Goal: Task Accomplishment & Management: Manage account settings

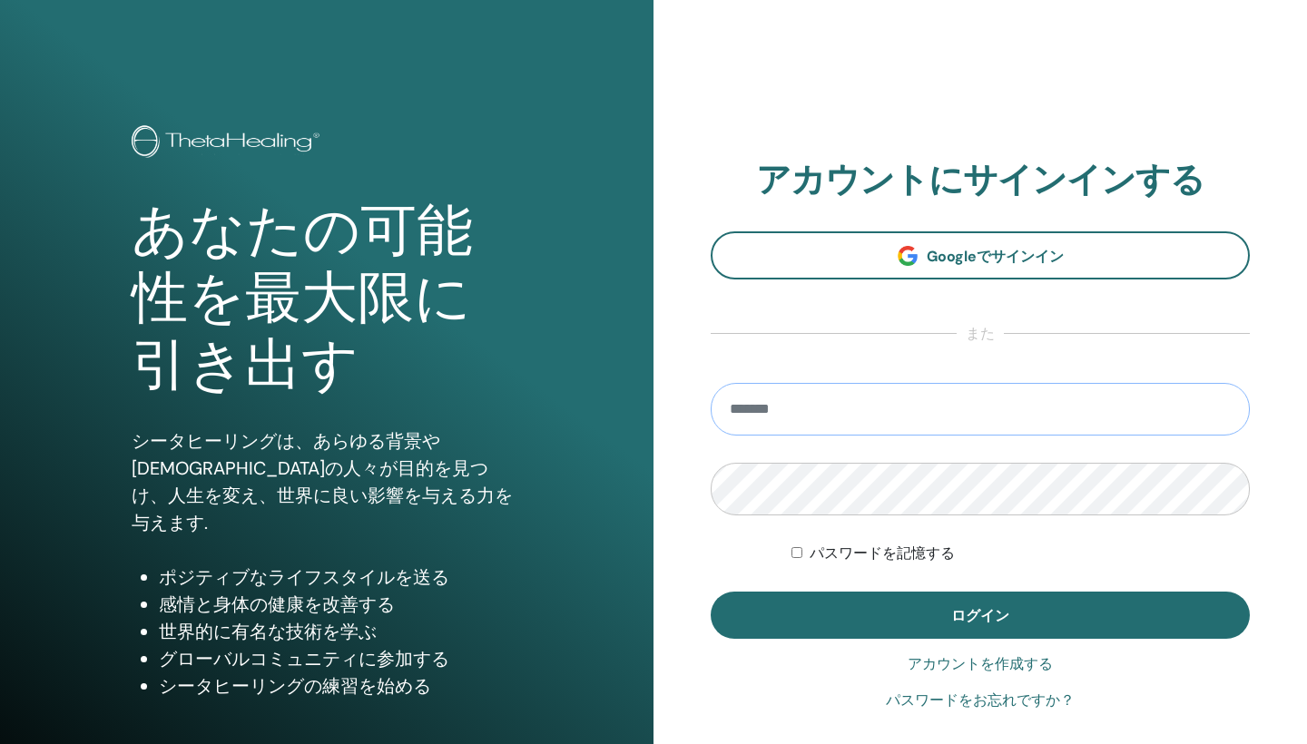
type input "**********"
click at [980, 615] on button "ログイン" at bounding box center [980, 615] width 539 height 47
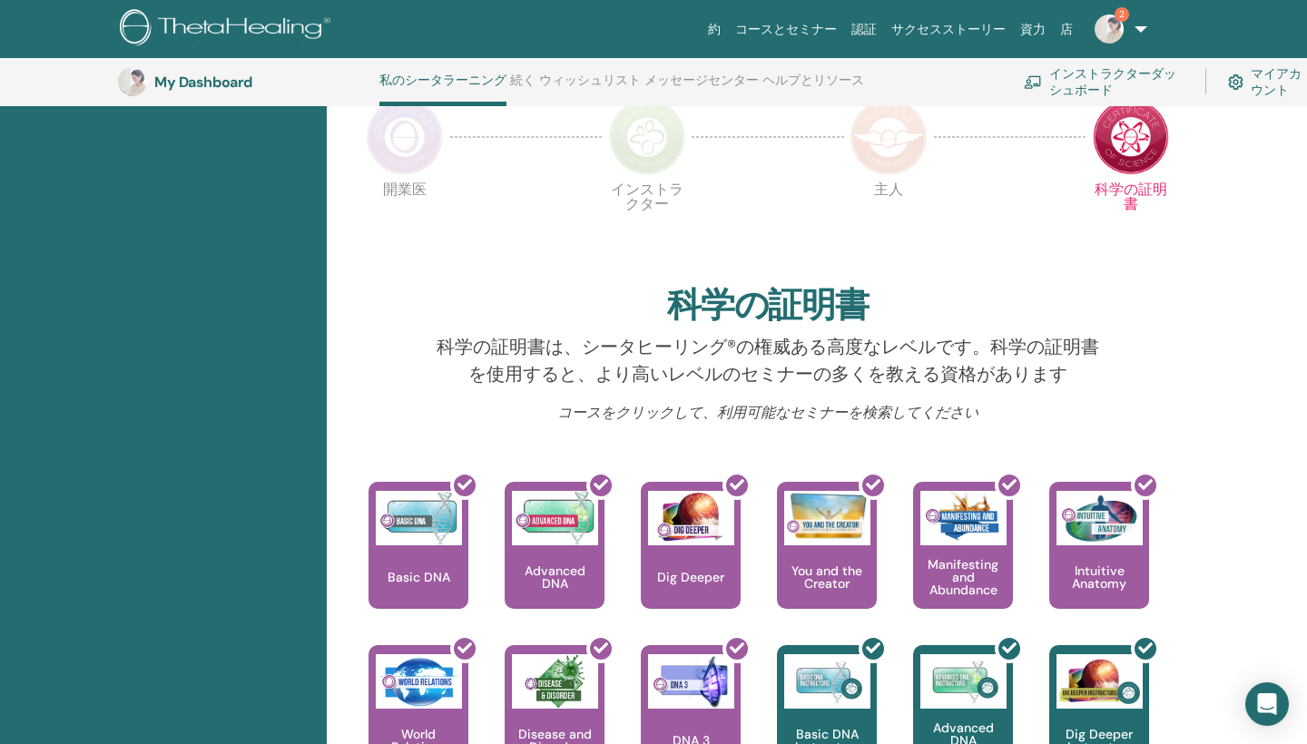
scroll to position [368, 0]
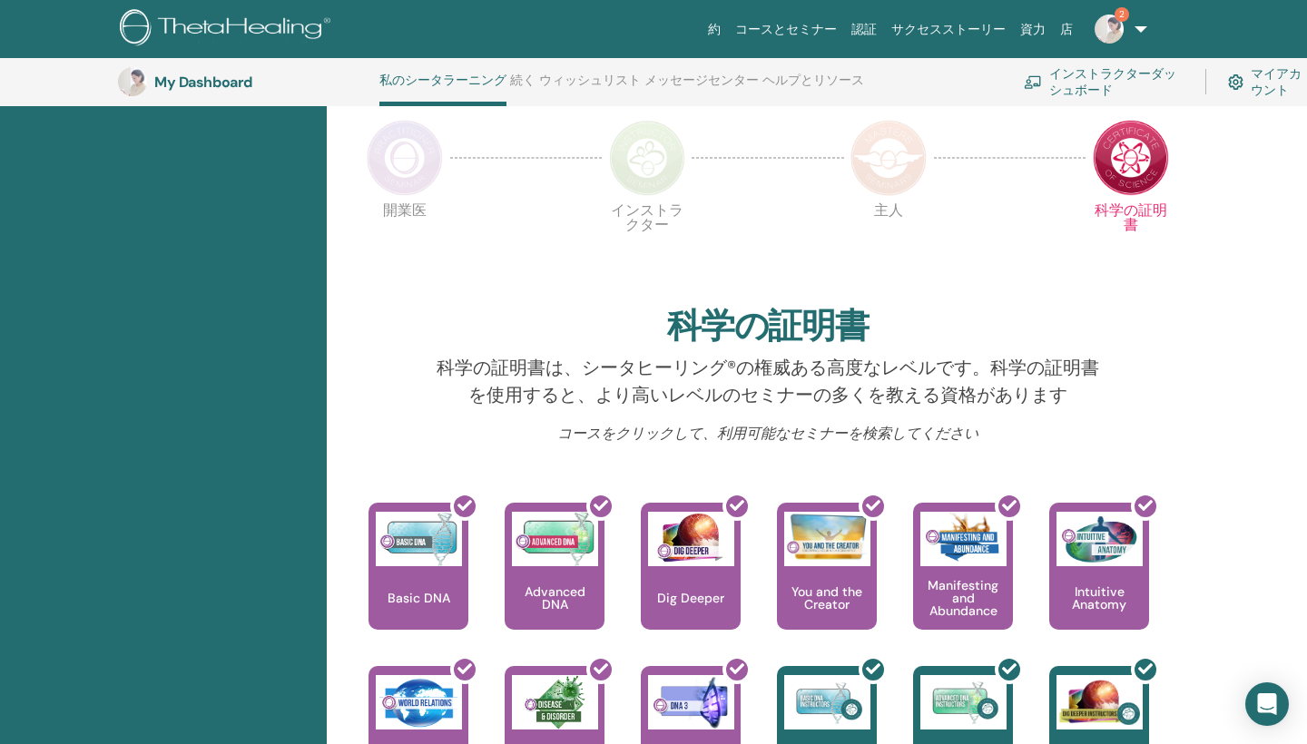
click at [1120, 24] on img at bounding box center [1108, 29] width 29 height 29
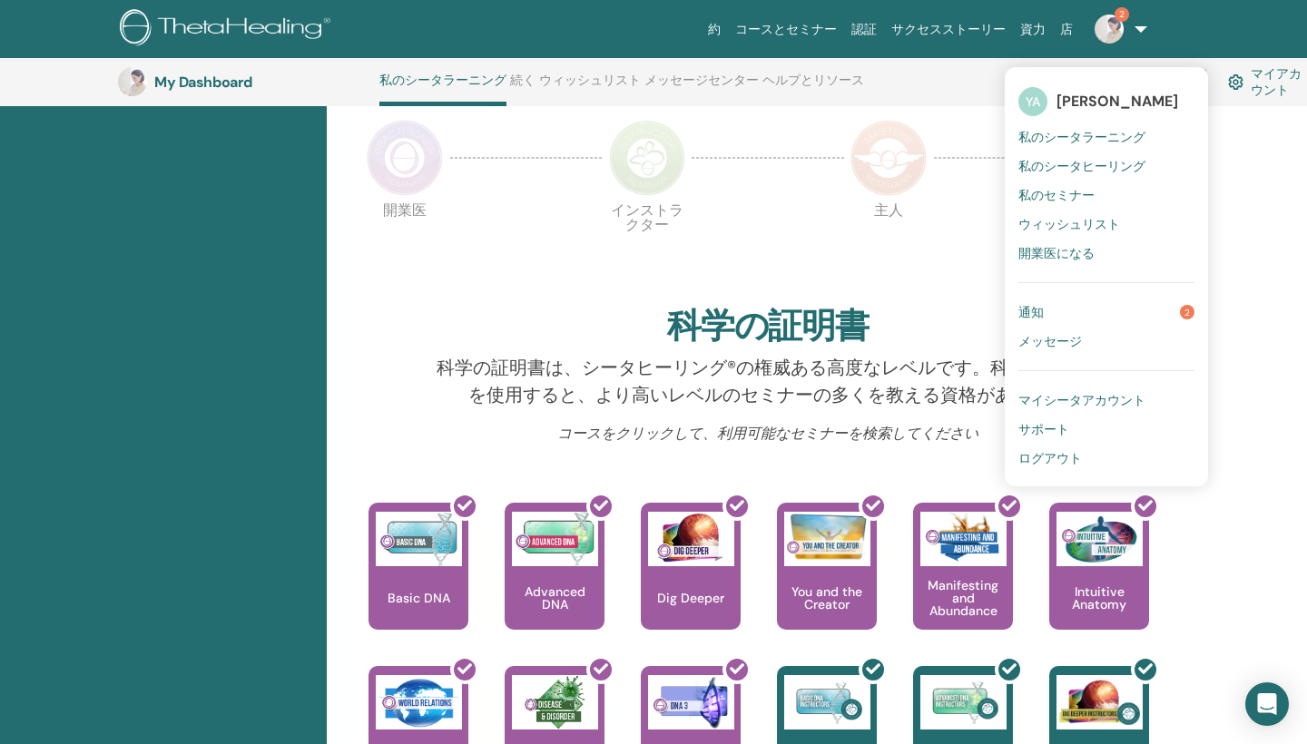
click at [1102, 314] on link "通知 2" at bounding box center [1106, 312] width 176 height 29
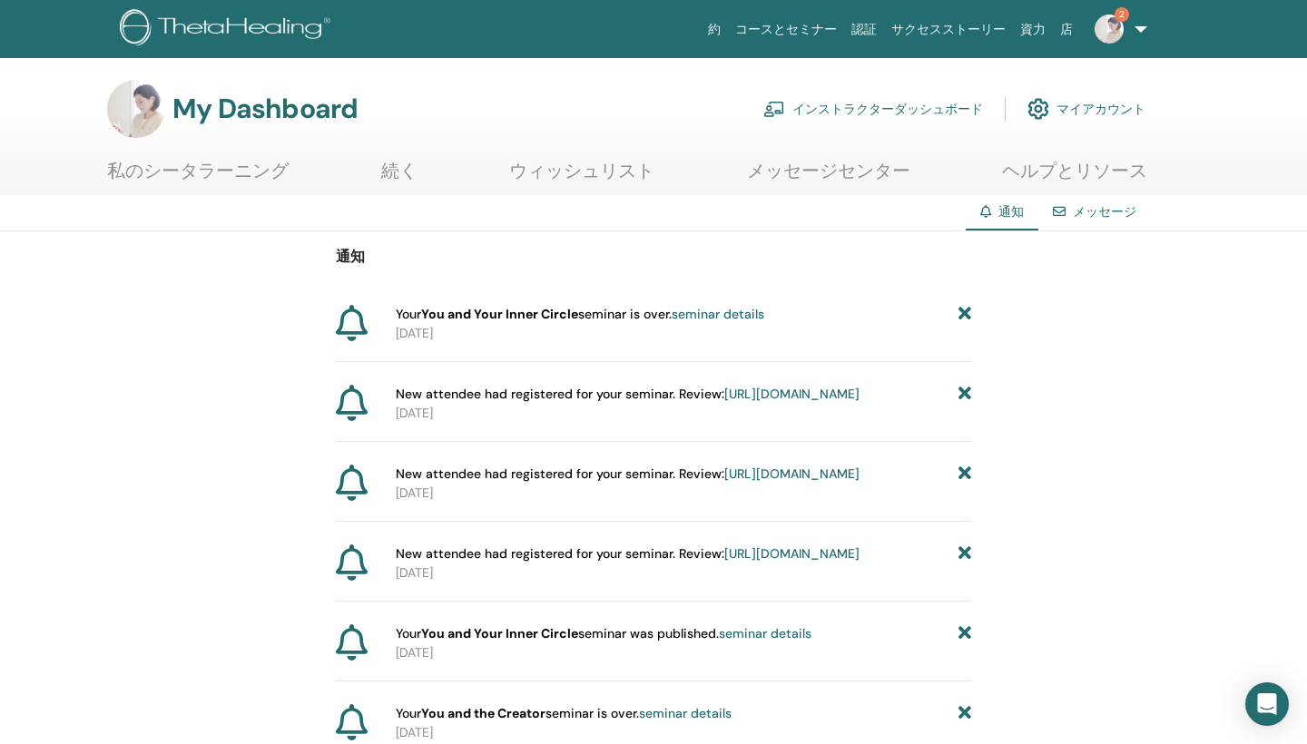
click at [727, 315] on link "seminar details" at bounding box center [718, 314] width 93 height 16
click at [724, 402] on link "https://member.thetahealing.com/instructor/seminar/372006/attendees" at bounding box center [791, 394] width 135 height 16
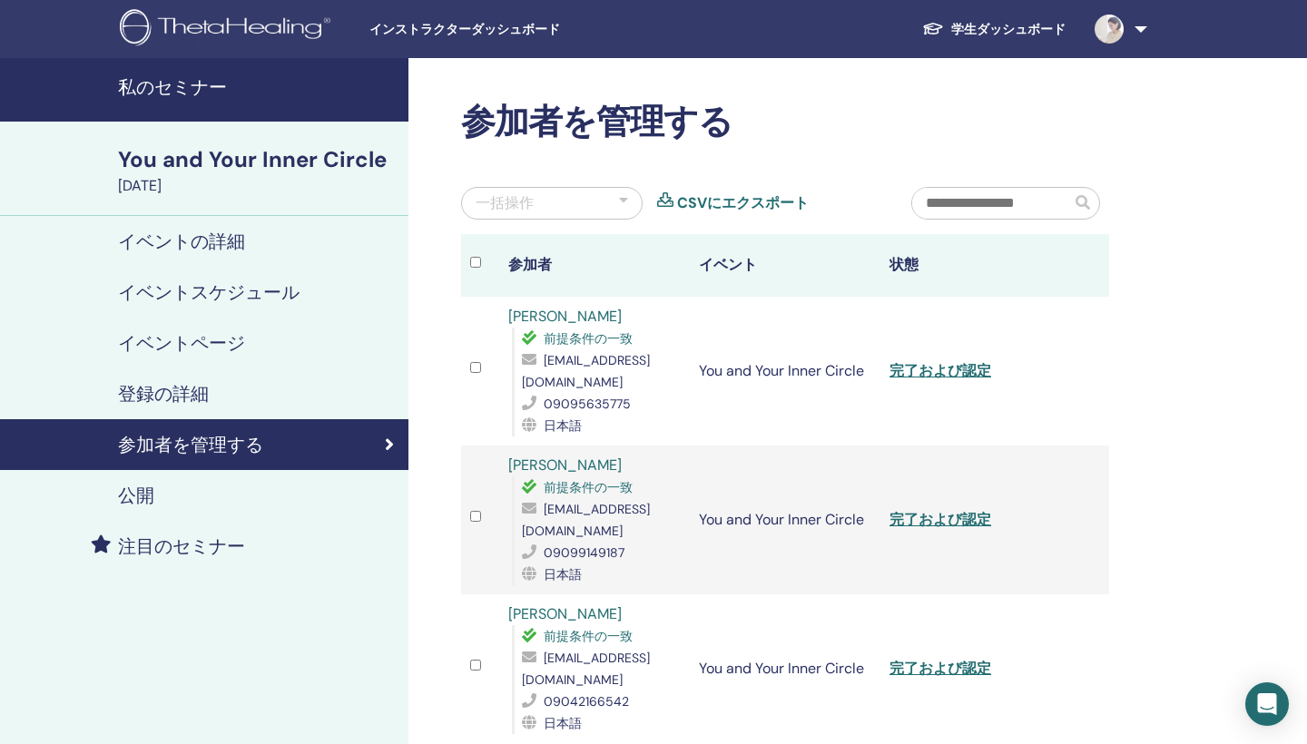
click at [934, 365] on link "完了および認定" at bounding box center [940, 370] width 102 height 19
click at [469, 35] on span "インストラクターダッシュボード" at bounding box center [505, 29] width 272 height 19
click at [273, 109] on link "私のセミナー" at bounding box center [204, 90] width 408 height 64
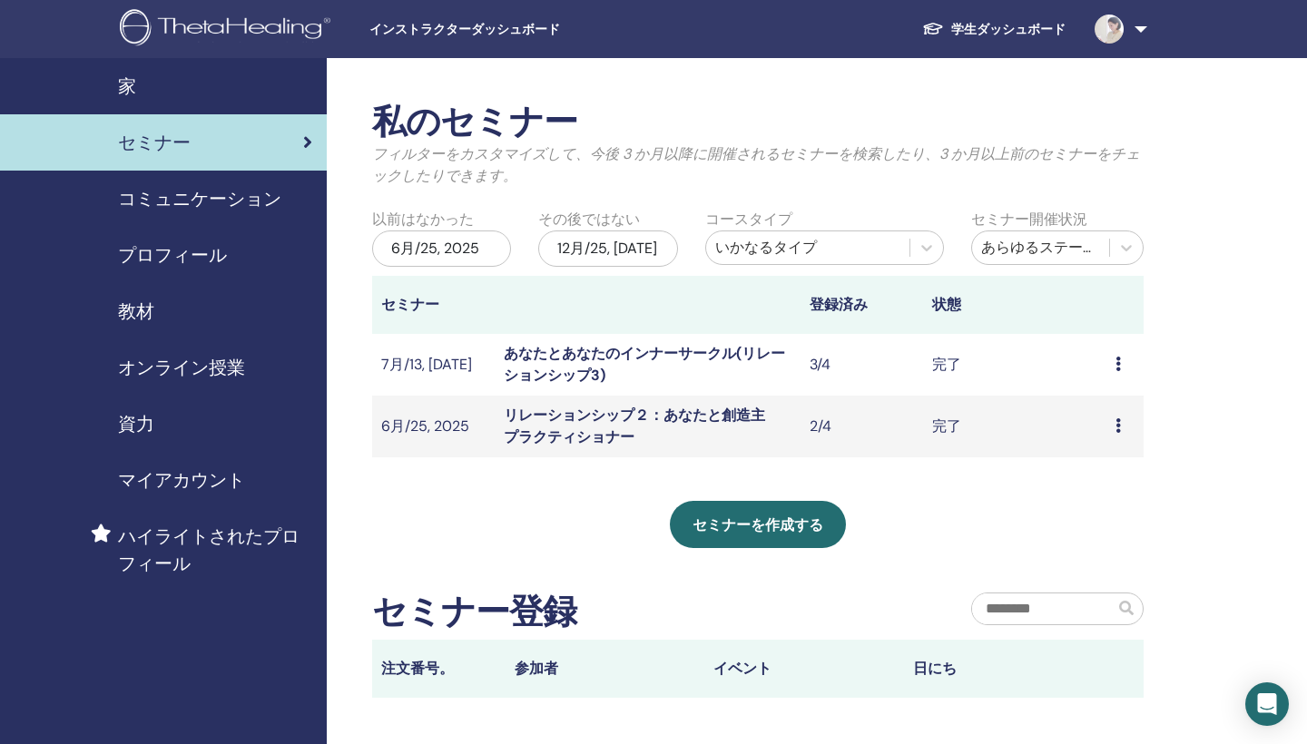
click at [1117, 422] on icon at bounding box center [1117, 425] width 5 height 15
click at [959, 498] on div "私のセミナー フィルターをカスタマイズして、今後 3 か月以降に開催されるセミナーを検索したり、3 か月以上前のセミナーをチェックしたりできます。 以前はなか…" at bounding box center [757, 400] width 771 height 596
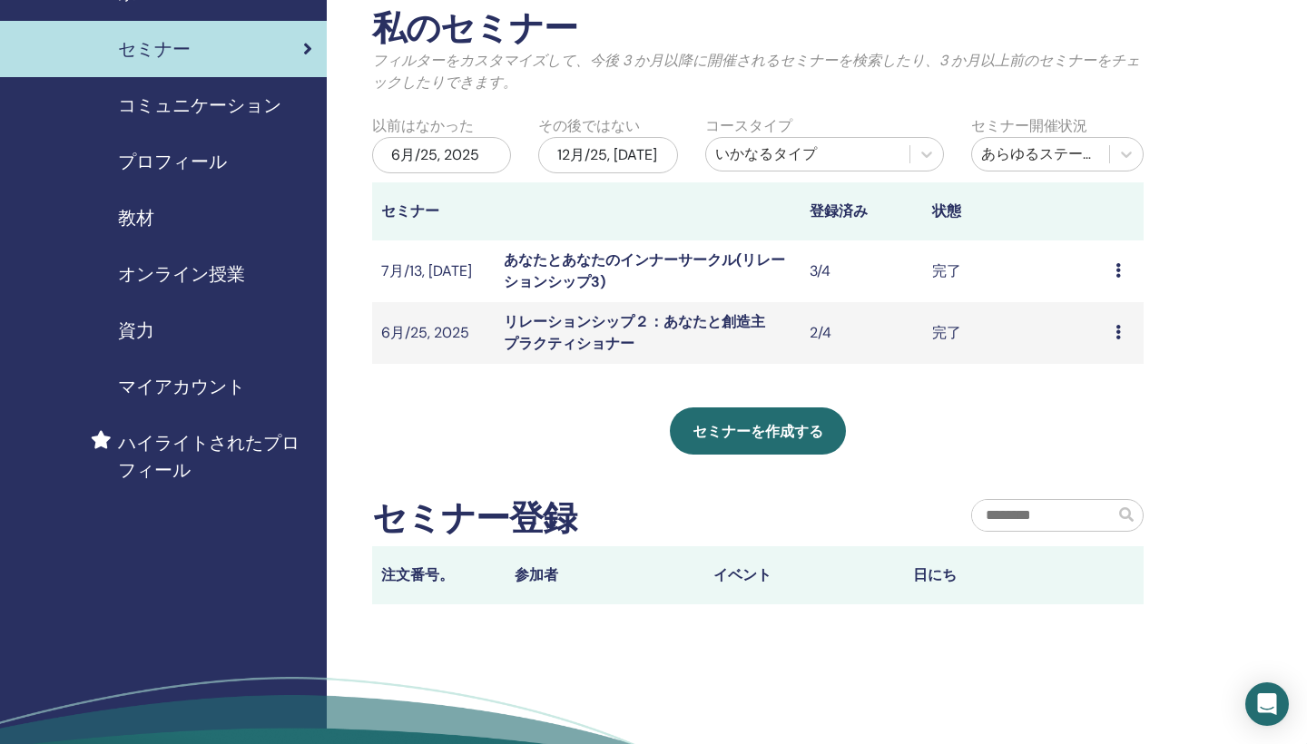
scroll to position [92, 0]
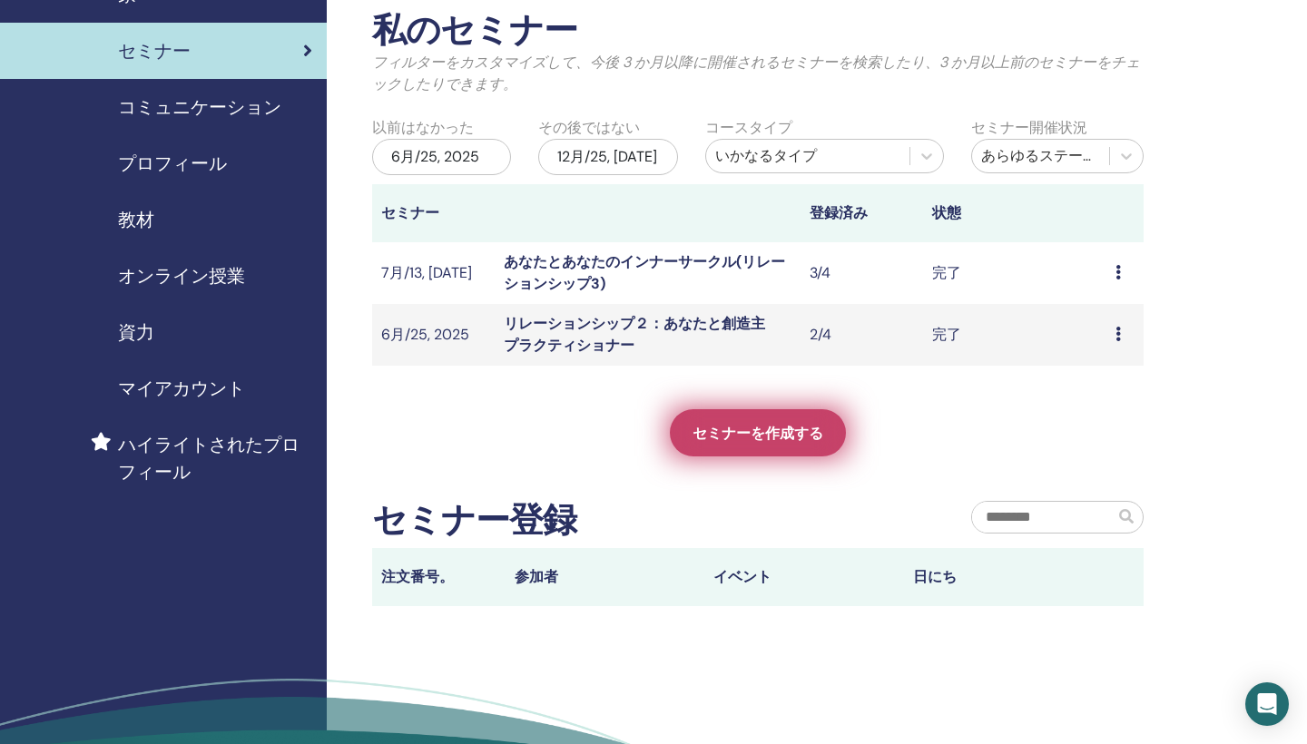
click at [803, 436] on span "セミナーを作成する" at bounding box center [757, 433] width 131 height 19
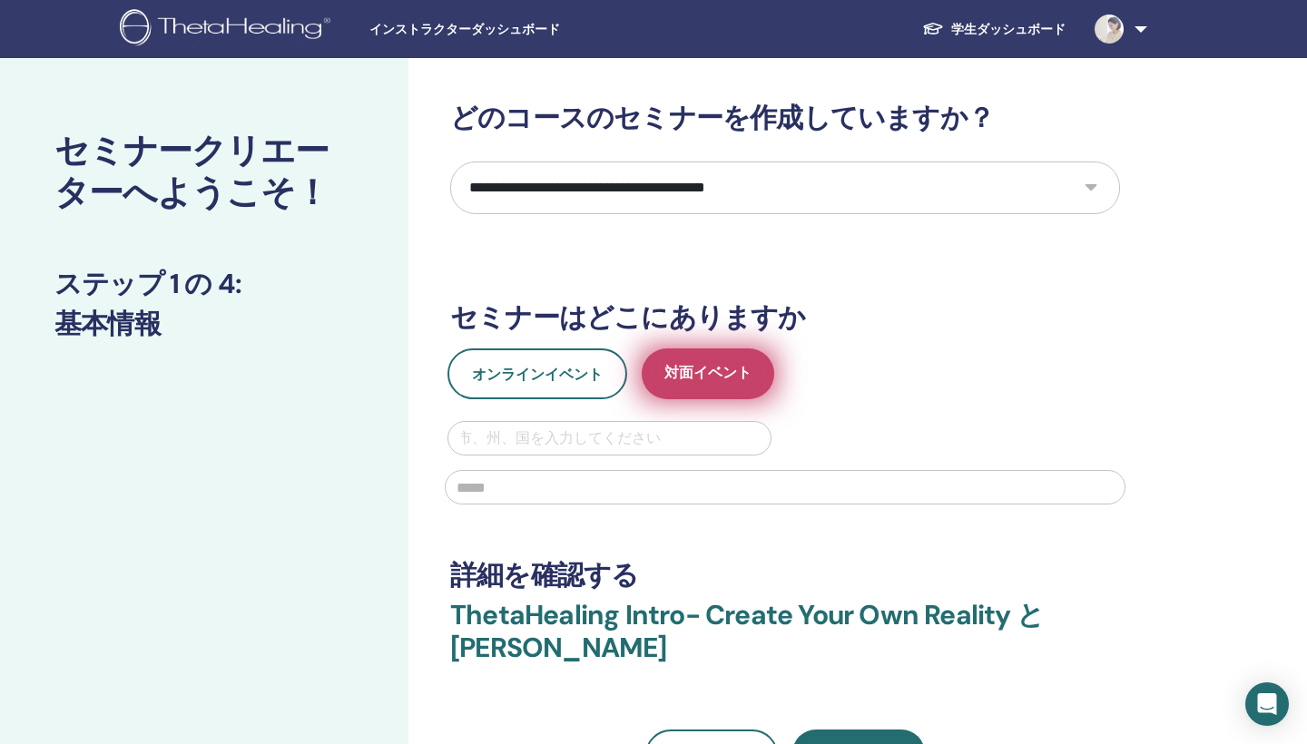
click at [689, 381] on span "対面イベント" at bounding box center [707, 374] width 87 height 23
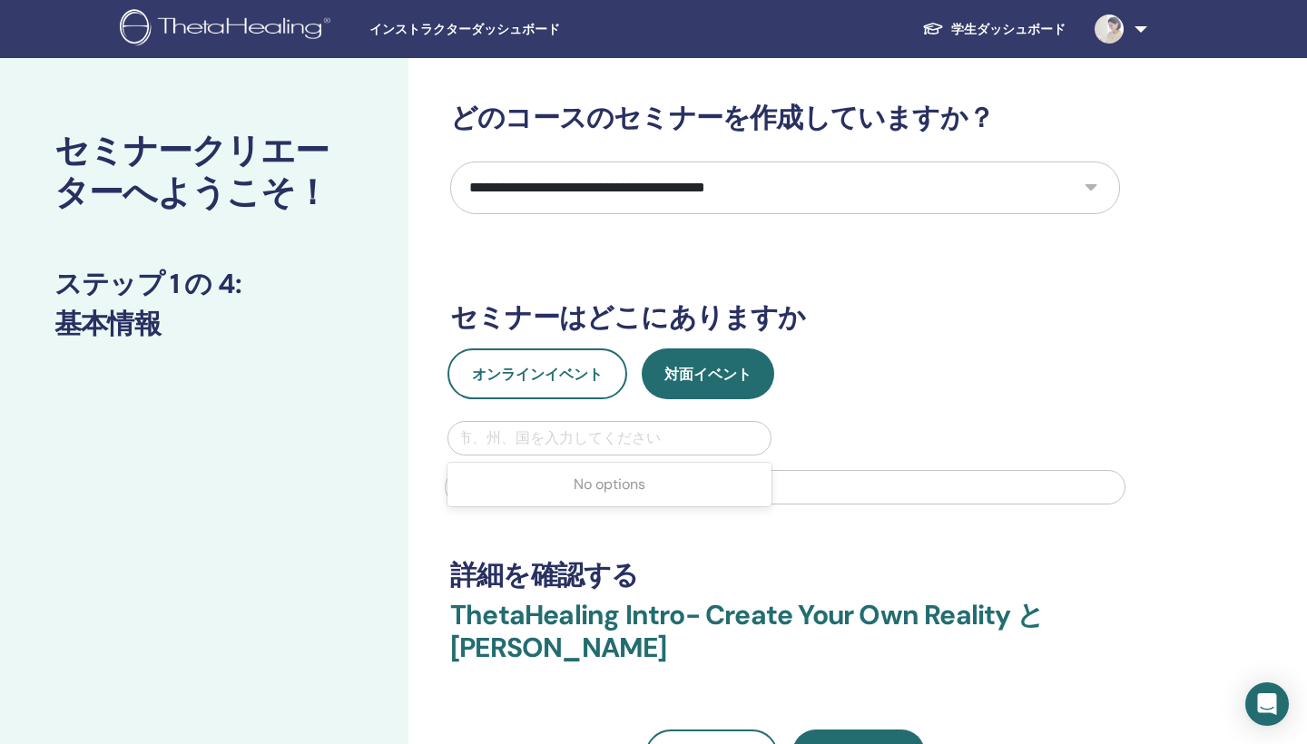
click at [529, 432] on div "市、州、国を入力してください" at bounding box center [609, 438] width 304 height 22
click at [875, 403] on div "オンラインイベント 対面イベント Use Up and Down to choose options, press Enter to select the c…" at bounding box center [784, 431] width 697 height 167
click at [597, 446] on div "市、州、国を入力してください" at bounding box center [609, 438] width 304 height 22
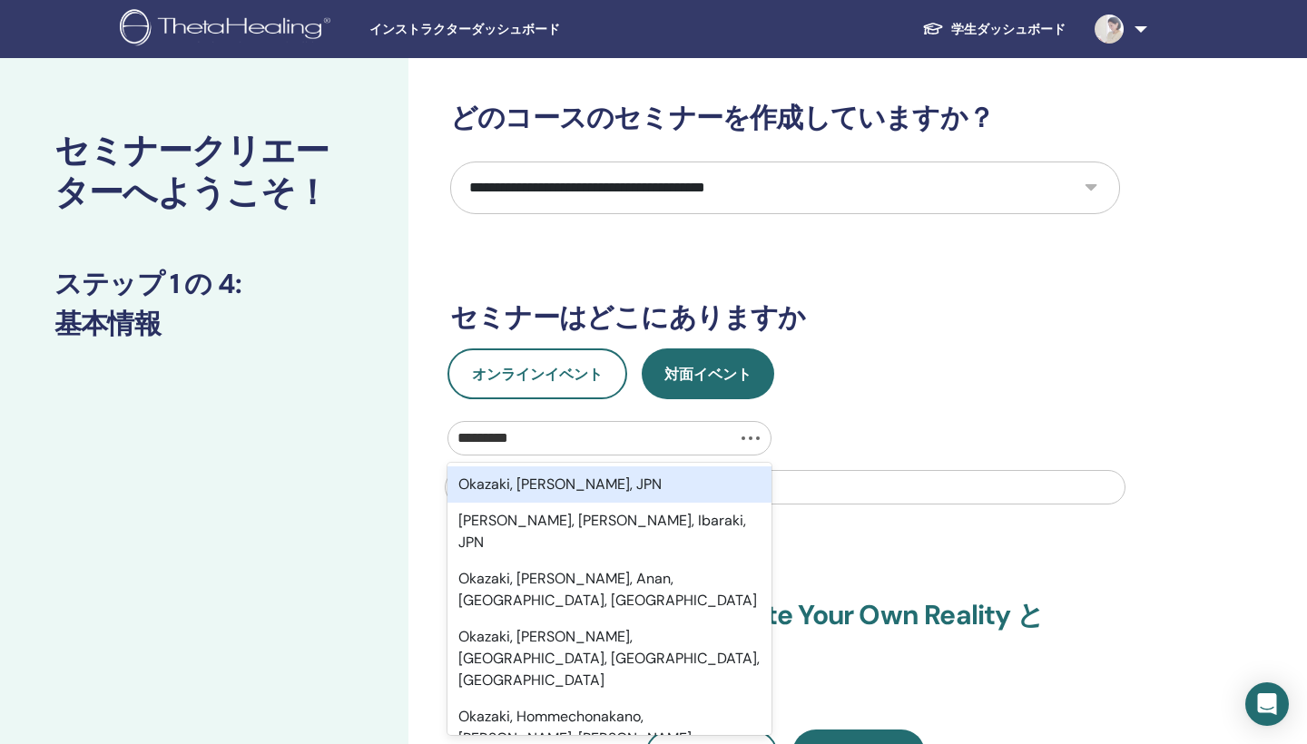
type input "**********"
click at [610, 473] on div "Okazaki-Shi, Aichi, JPN" at bounding box center [609, 484] width 324 height 36
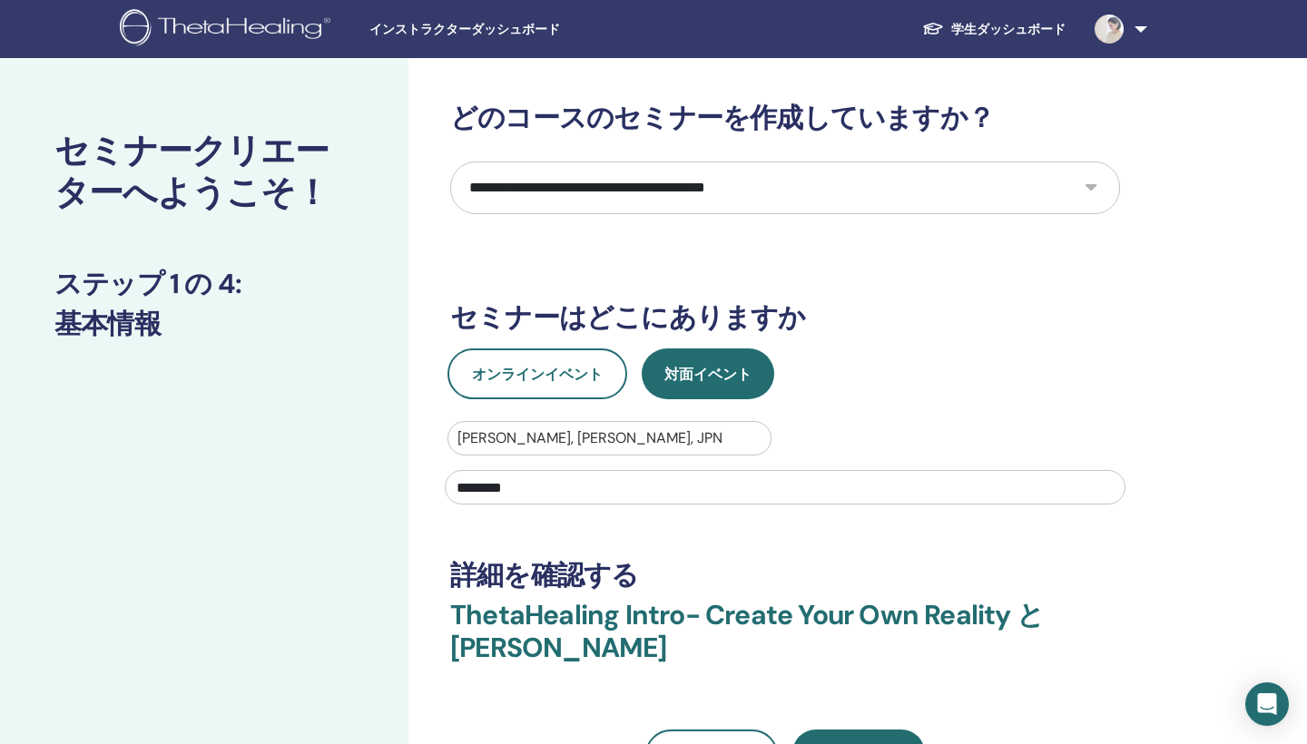
click at [454, 486] on input "********" at bounding box center [785, 487] width 681 height 34
click at [586, 487] on input "**********" at bounding box center [785, 487] width 681 height 34
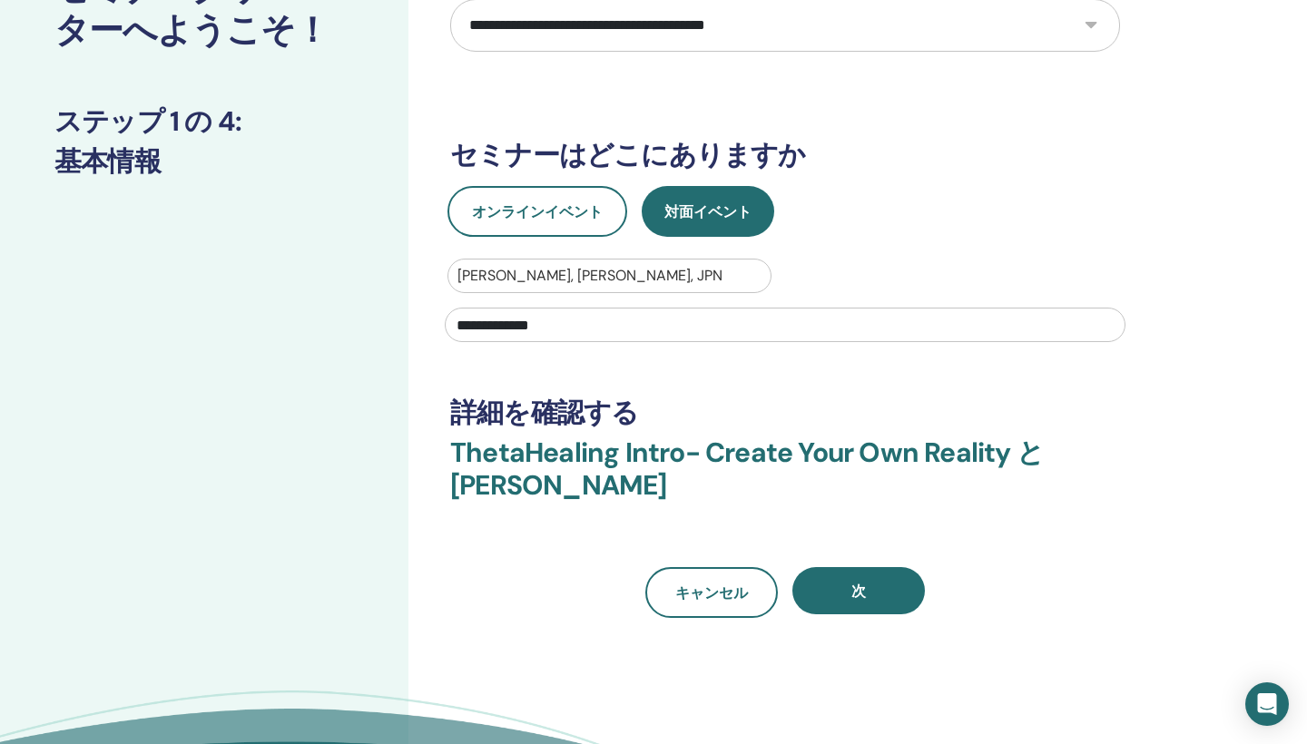
scroll to position [178, 0]
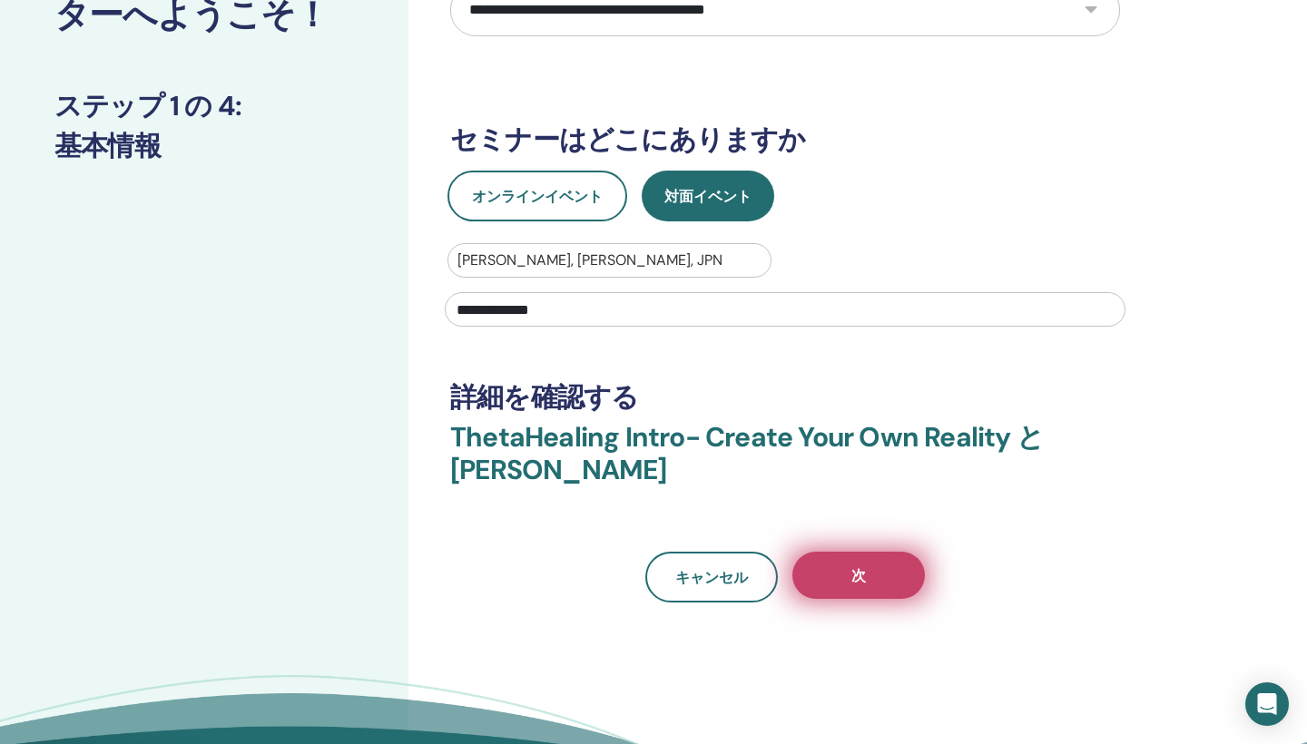
type input "**********"
click at [887, 582] on button "次" at bounding box center [858, 575] width 132 height 47
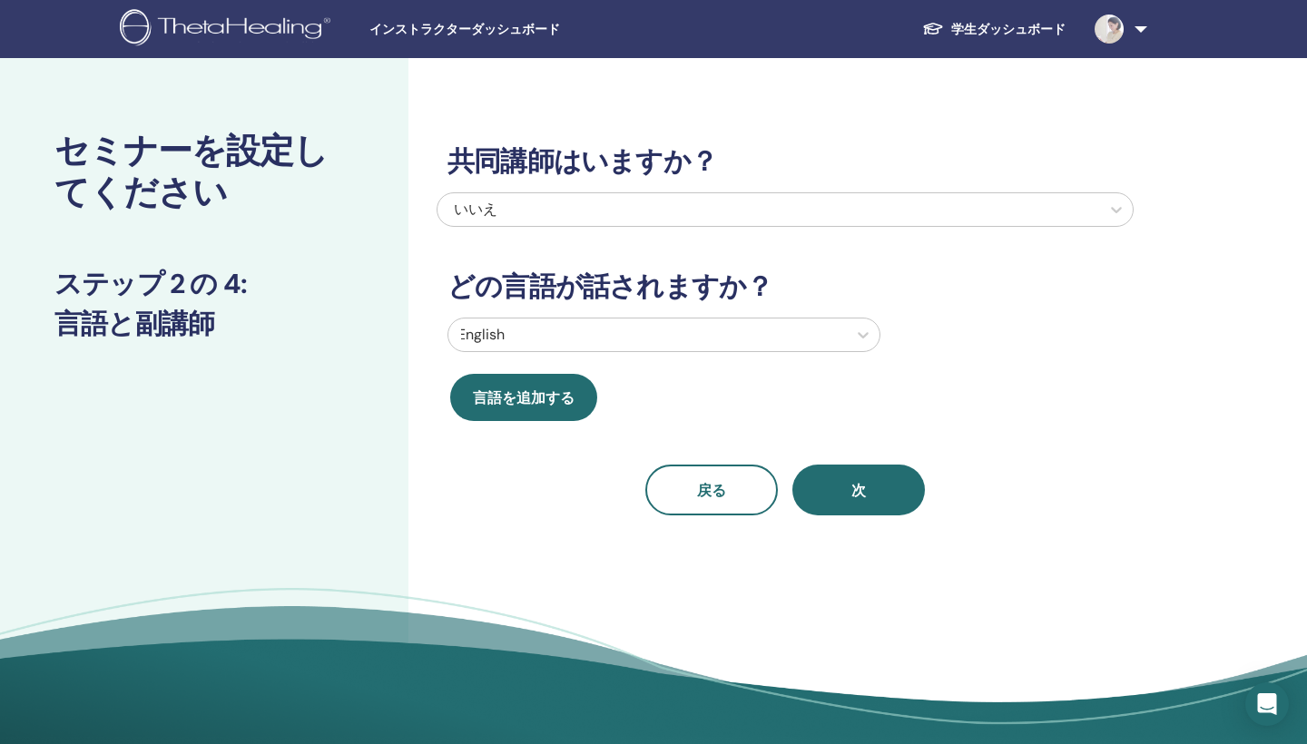
scroll to position [0, 0]
click at [865, 336] on icon at bounding box center [863, 335] width 11 height 6
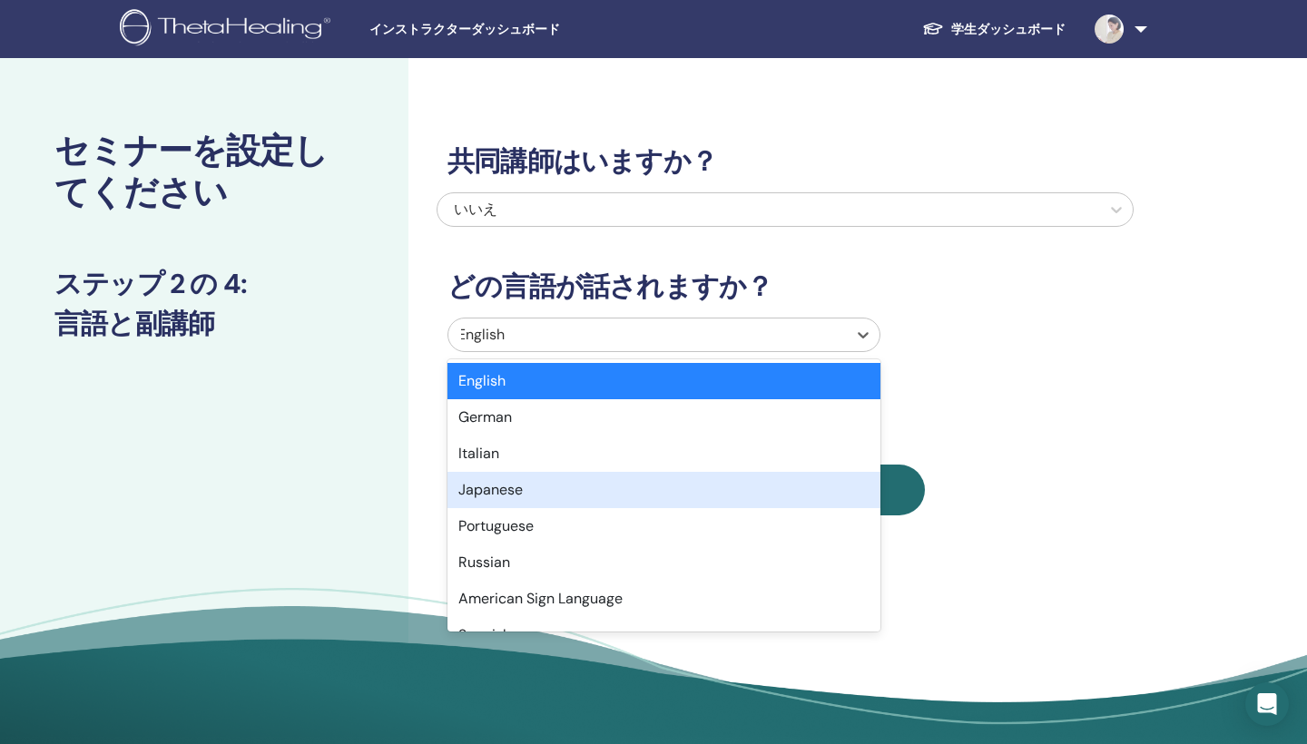
click at [563, 497] on div "Japanese" at bounding box center [663, 490] width 433 height 36
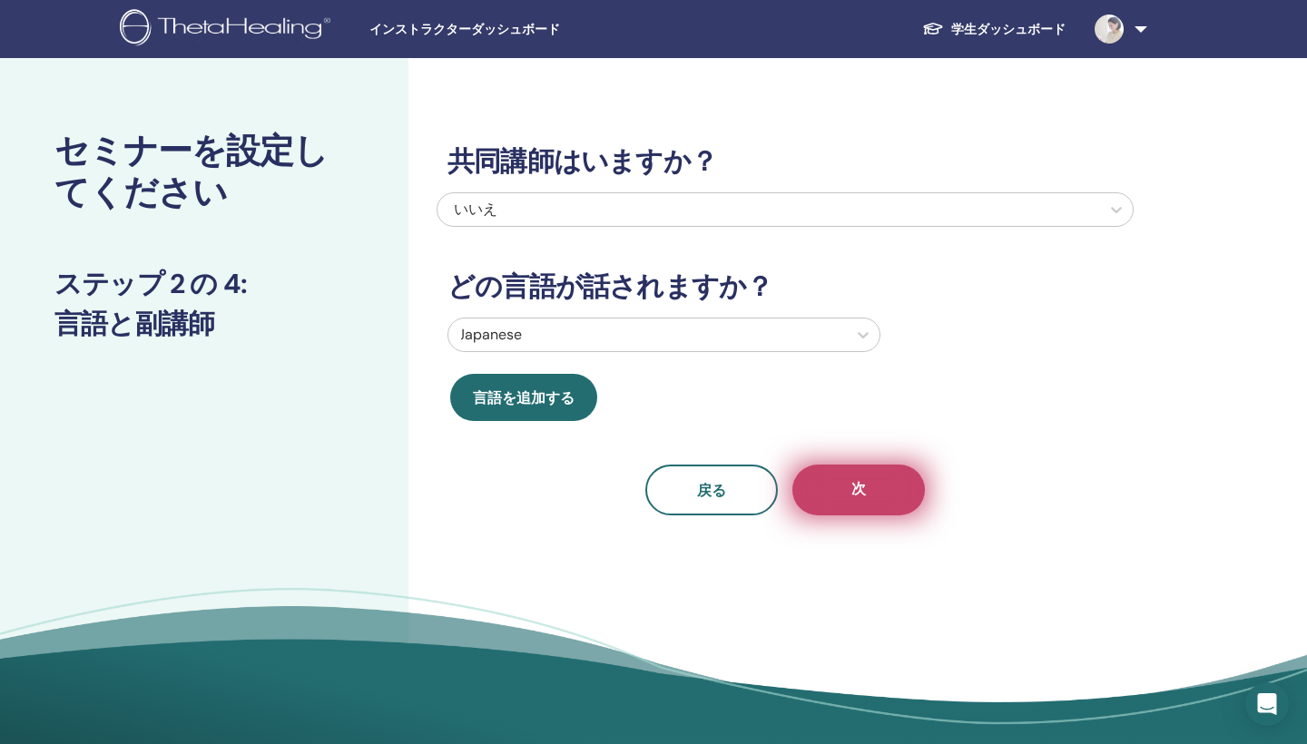
click at [879, 489] on button "次" at bounding box center [858, 490] width 132 height 51
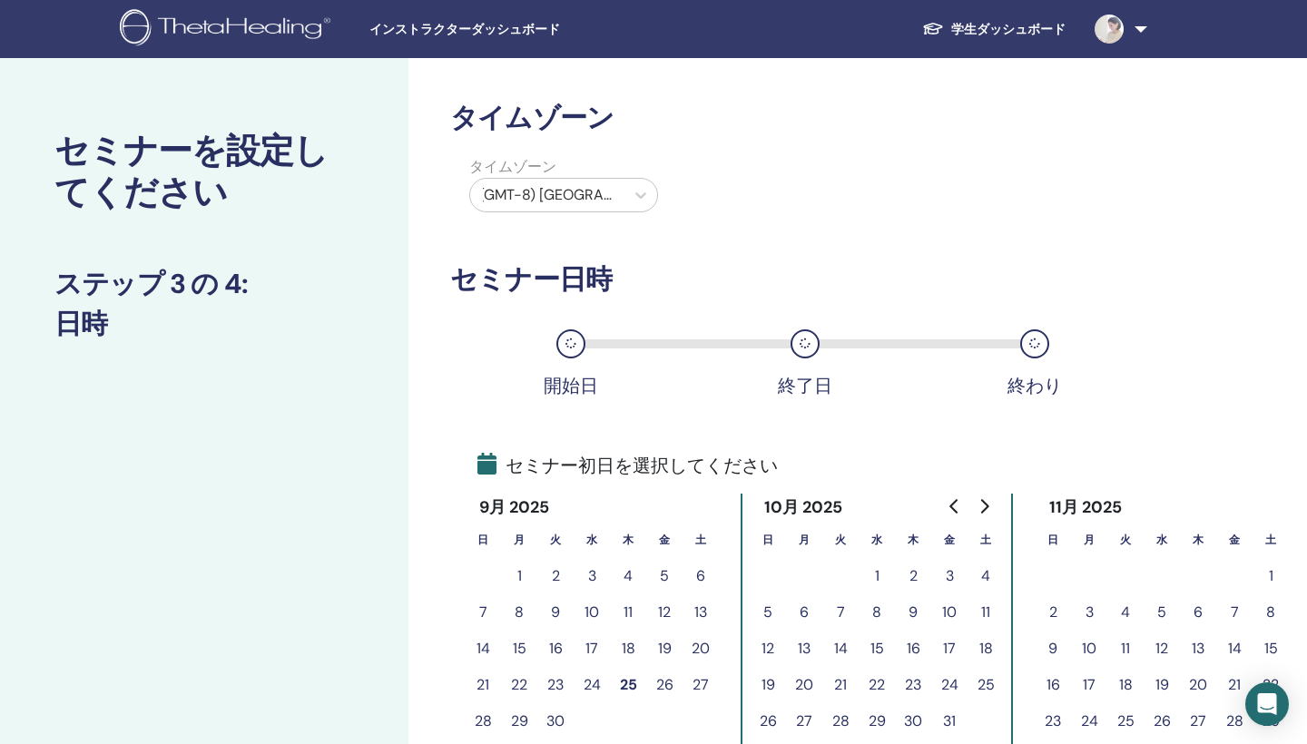
scroll to position [8, 0]
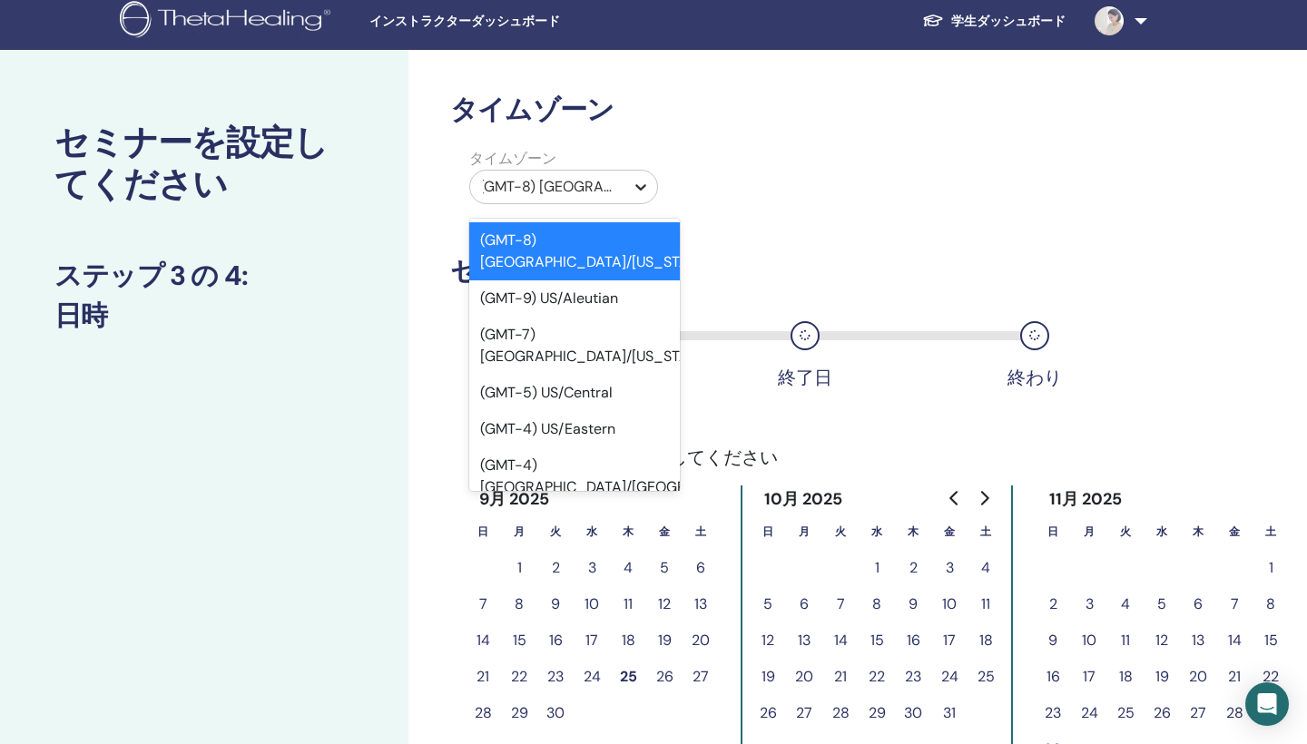
click at [642, 187] on icon at bounding box center [640, 187] width 11 height 6
click at [642, 188] on icon at bounding box center [640, 187] width 11 height 6
click at [642, 189] on icon at bounding box center [640, 187] width 11 height 6
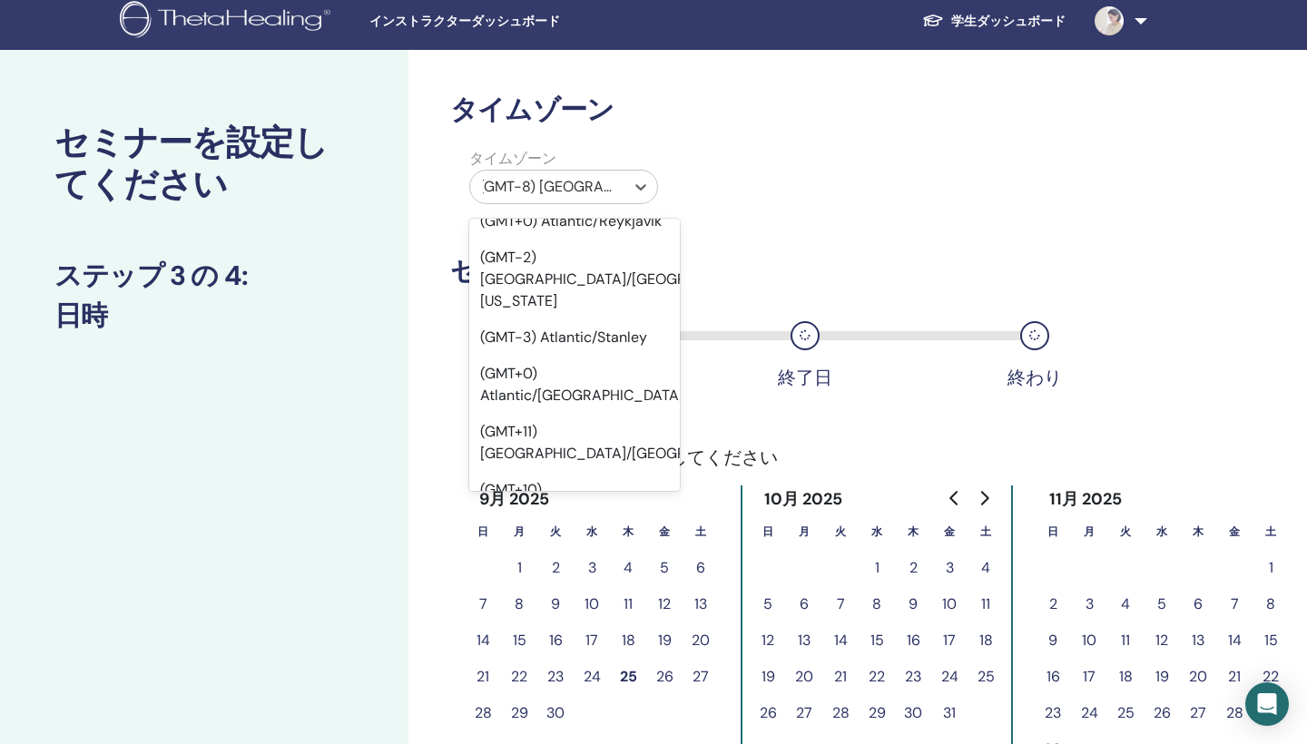
scroll to position [21501, 0]
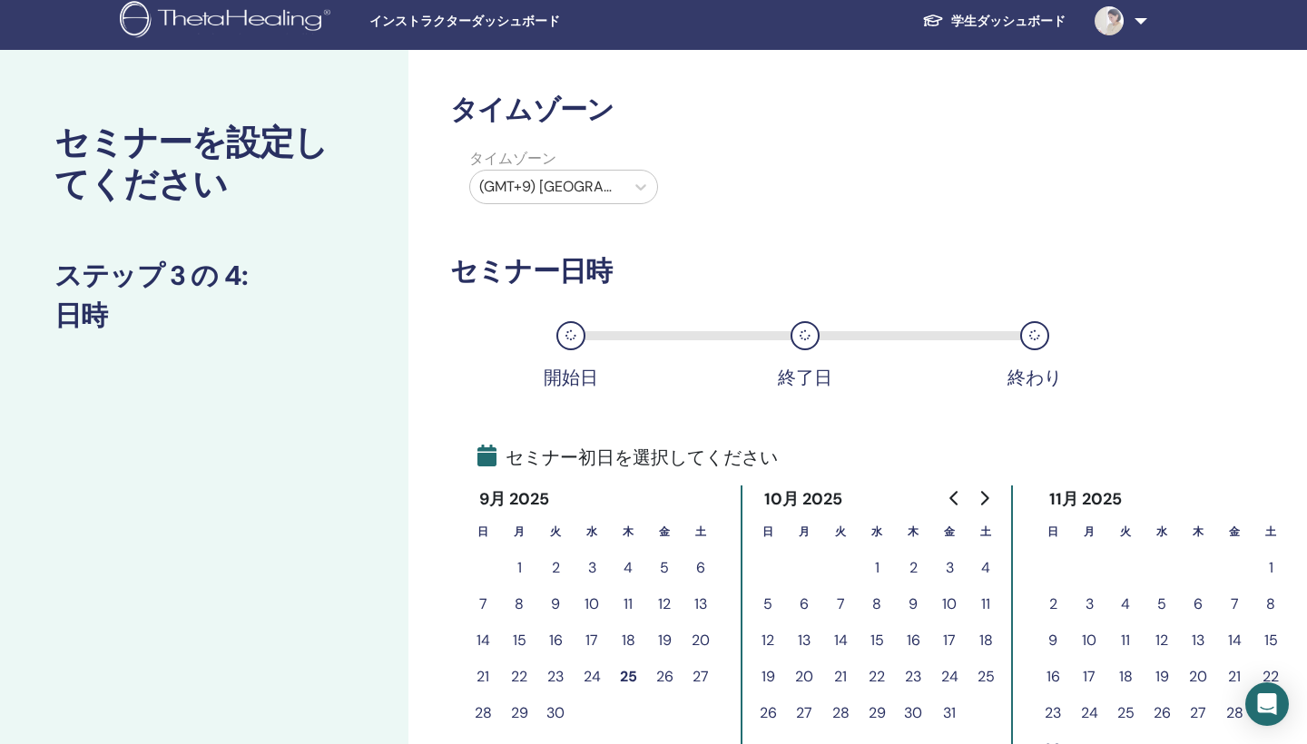
click at [665, 674] on button "26" at bounding box center [664, 677] width 36 height 36
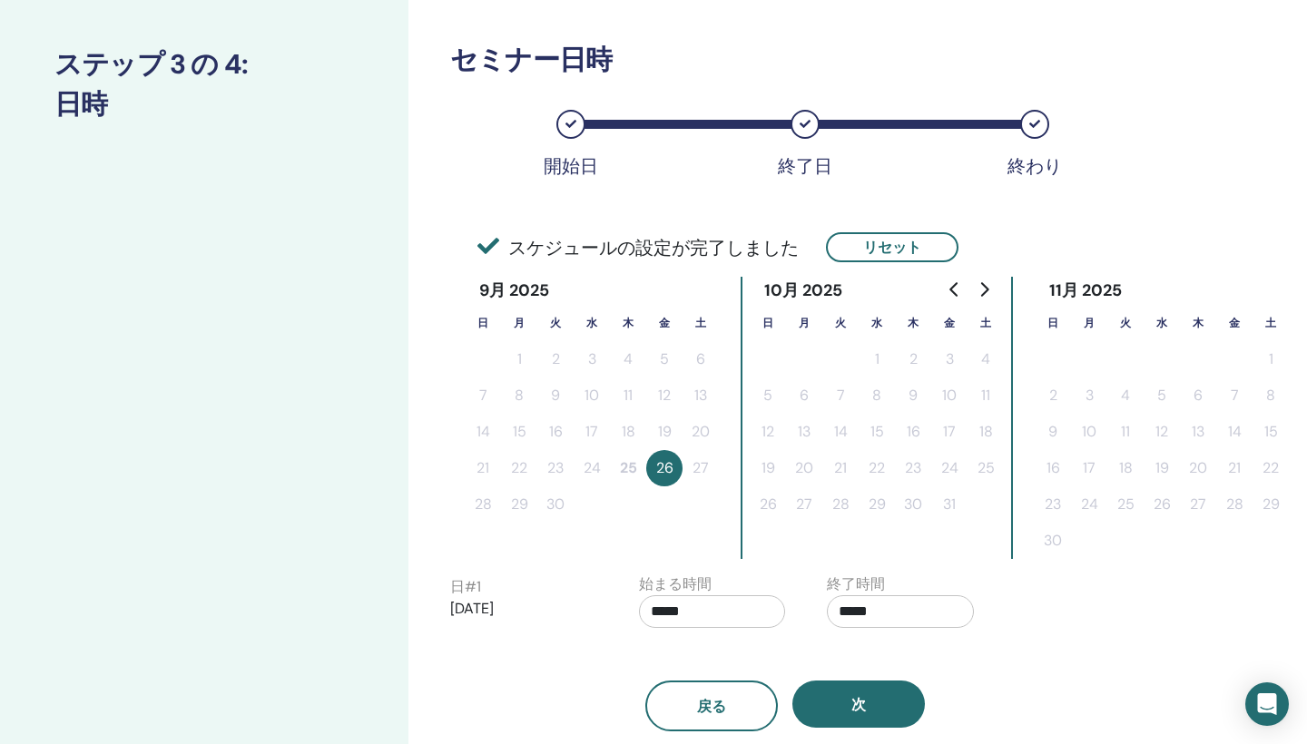
scroll to position [241, 0]
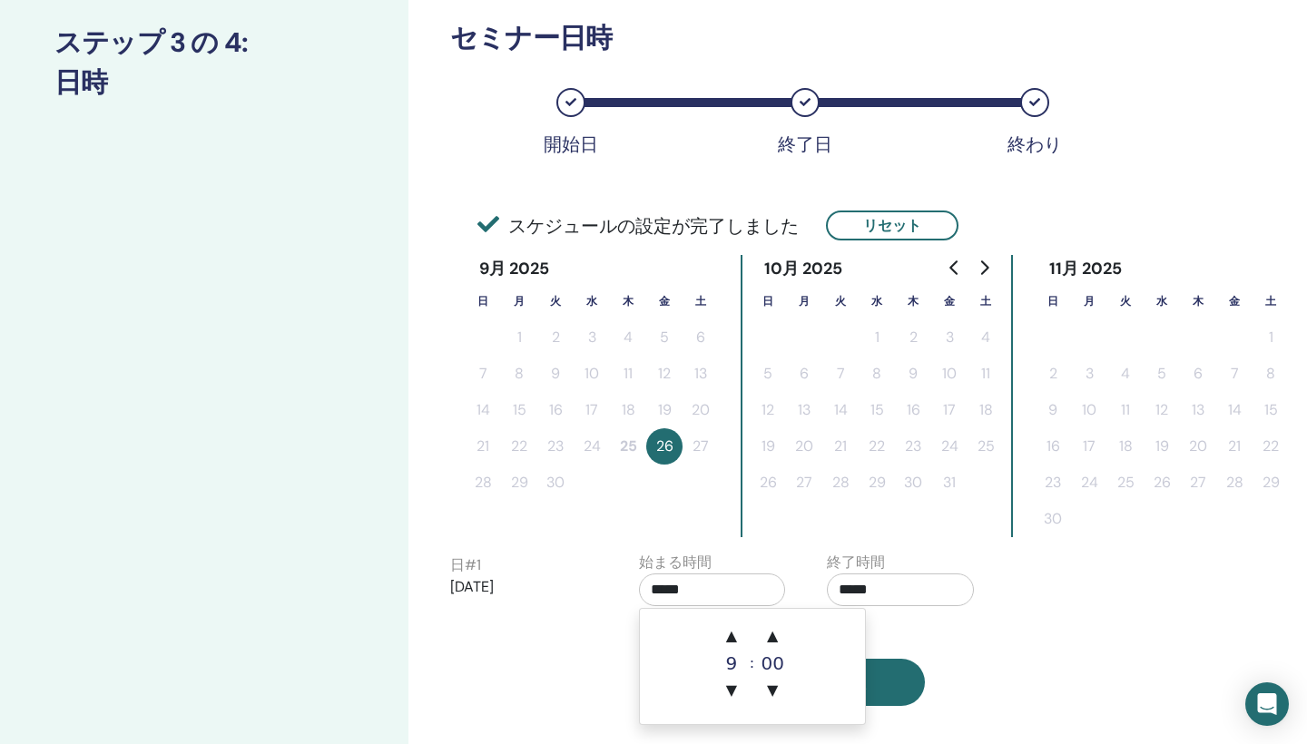
click at [725, 590] on input "*****" at bounding box center [712, 590] width 147 height 33
click at [776, 637] on span "▲" at bounding box center [772, 636] width 36 height 36
click at [776, 638] on span "▲" at bounding box center [772, 636] width 36 height 36
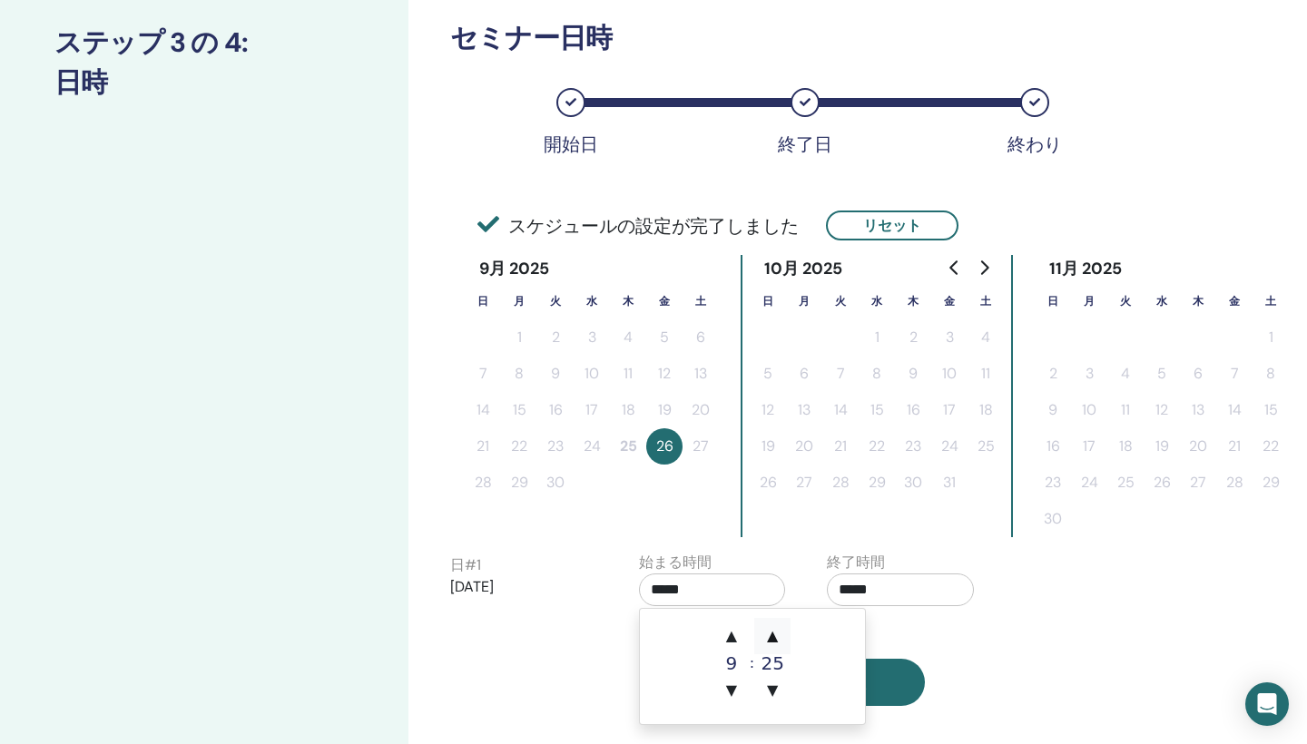
click at [776, 639] on span "▲" at bounding box center [772, 636] width 36 height 36
type input "*****"
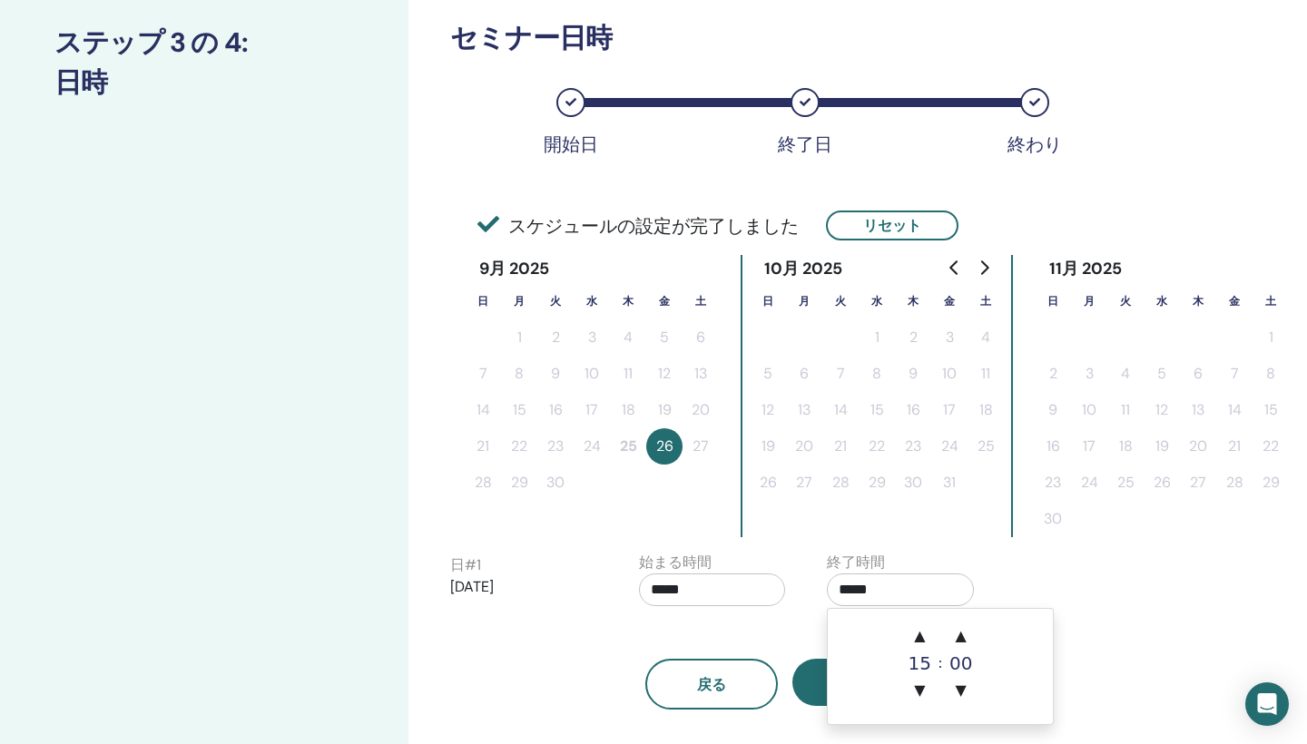
click at [916, 592] on input "*****" at bounding box center [900, 590] width 147 height 33
click at [960, 641] on span "▲" at bounding box center [961, 636] width 36 height 36
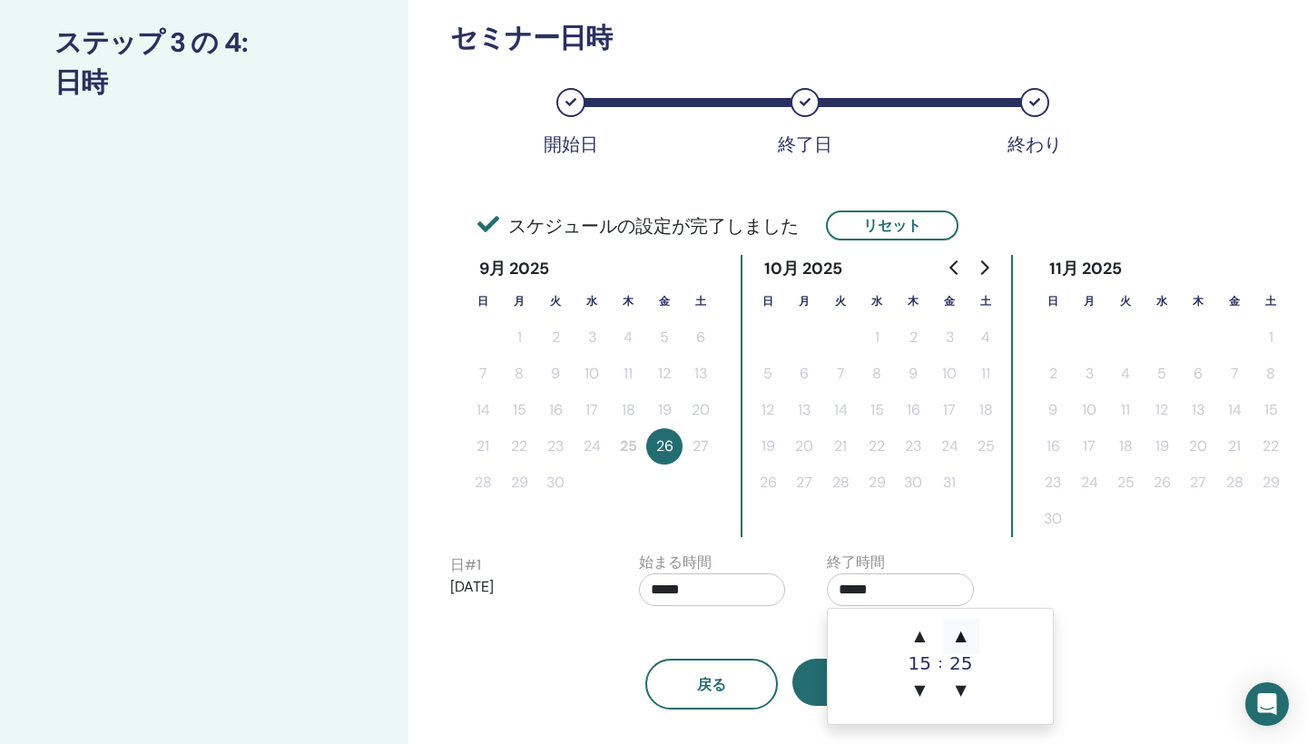
click at [960, 641] on span "▲" at bounding box center [961, 636] width 36 height 36
type input "*****"
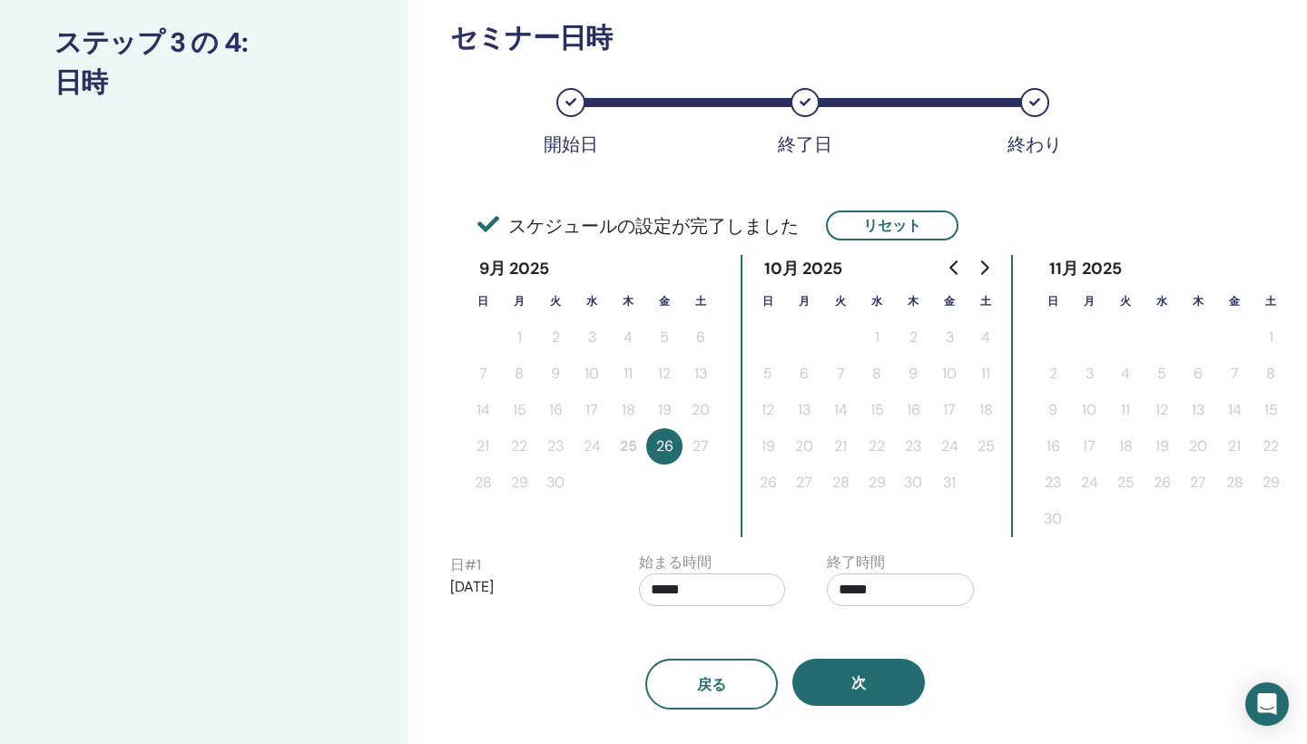
click at [1045, 566] on div "日 # 1 2025/09/26 始まる時間 ***** 終了時間 *****" at bounding box center [812, 584] width 753 height 64
click at [669, 442] on button "26" at bounding box center [664, 446] width 36 height 36
click at [489, 223] on icon at bounding box center [488, 224] width 22 height 22
click at [524, 228] on span "スケジュールの設定が完了しました" at bounding box center [637, 225] width 321 height 27
click at [661, 446] on button "26" at bounding box center [664, 446] width 36 height 36
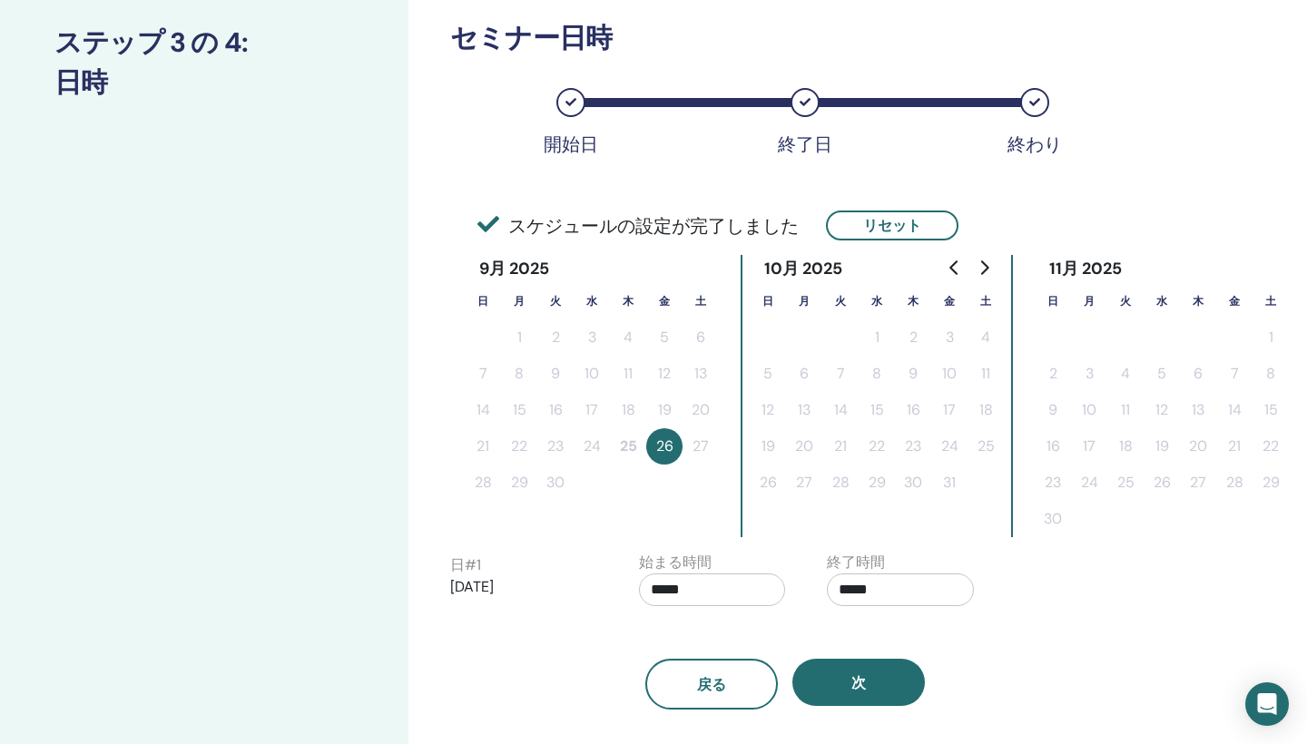
click at [662, 446] on button "26" at bounding box center [664, 446] width 36 height 36
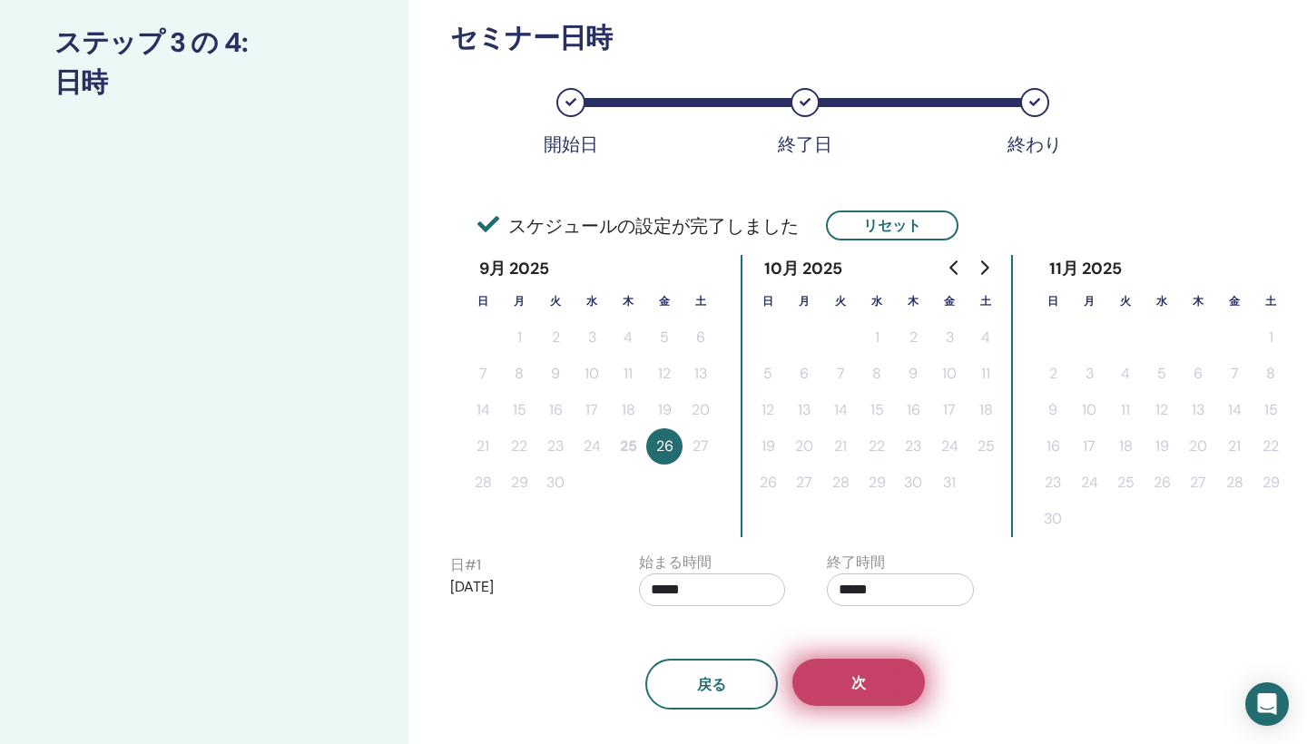
click at [882, 677] on button "次" at bounding box center [858, 682] width 132 height 47
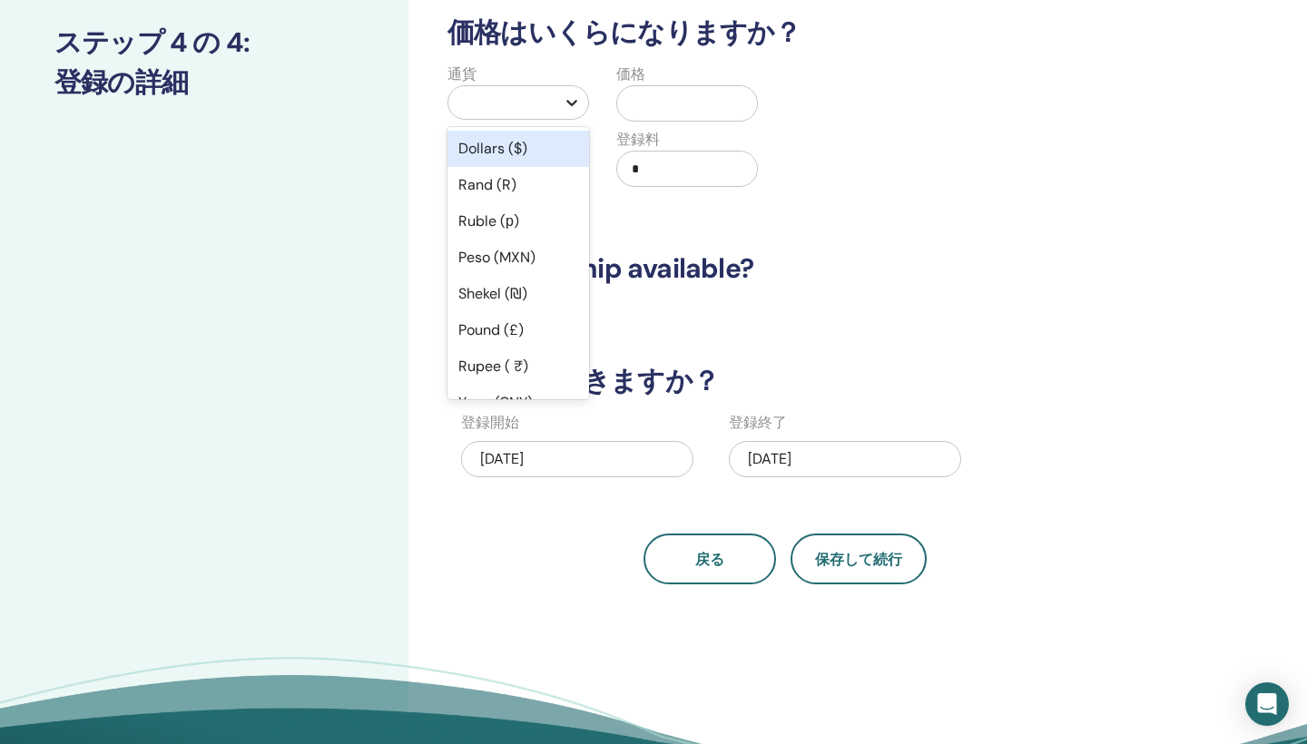
click at [574, 99] on icon at bounding box center [572, 102] width 18 height 18
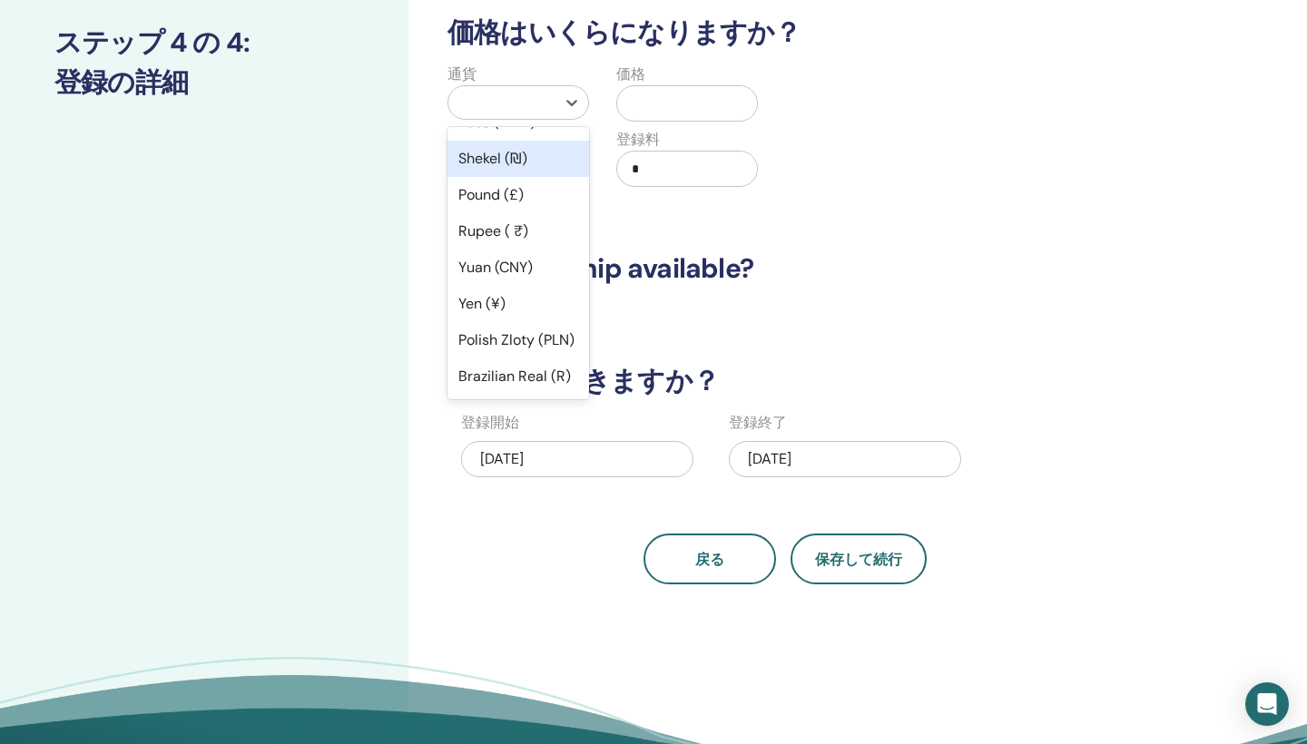
scroll to position [139, 0]
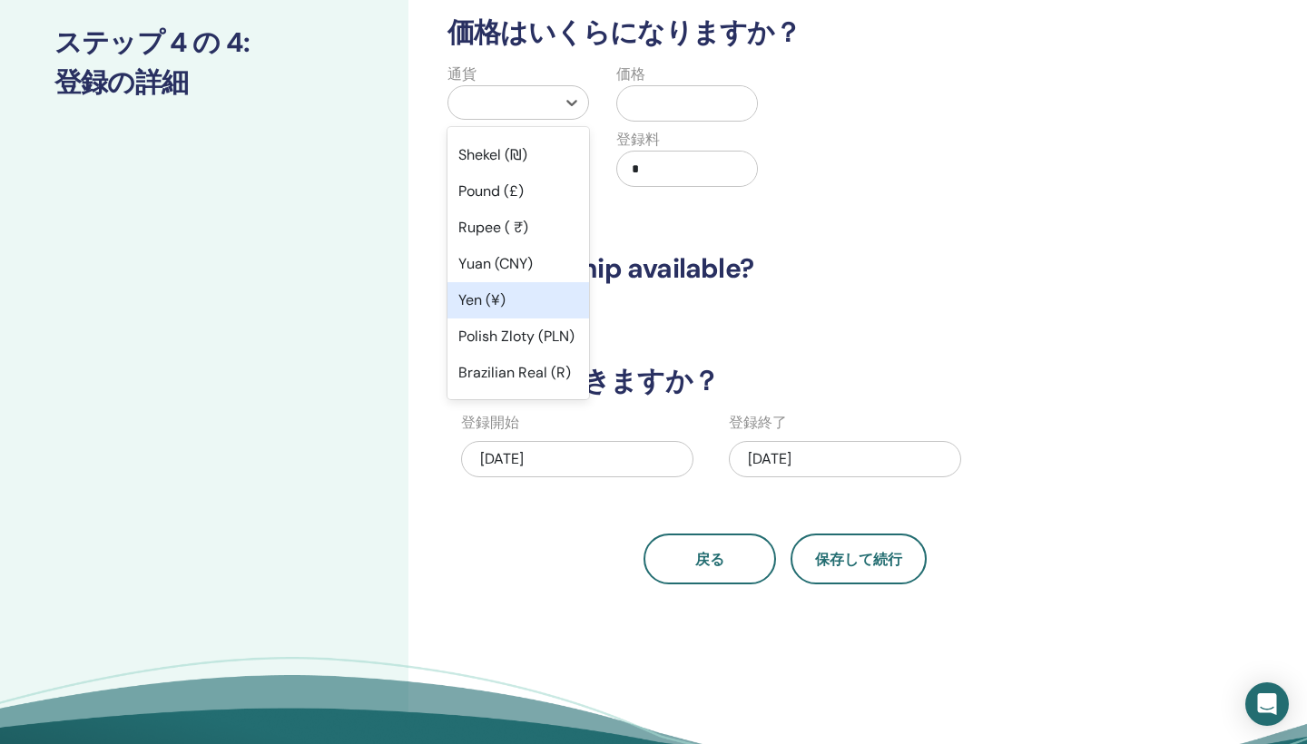
click at [489, 294] on div "Yen (¥)" at bounding box center [518, 300] width 142 height 36
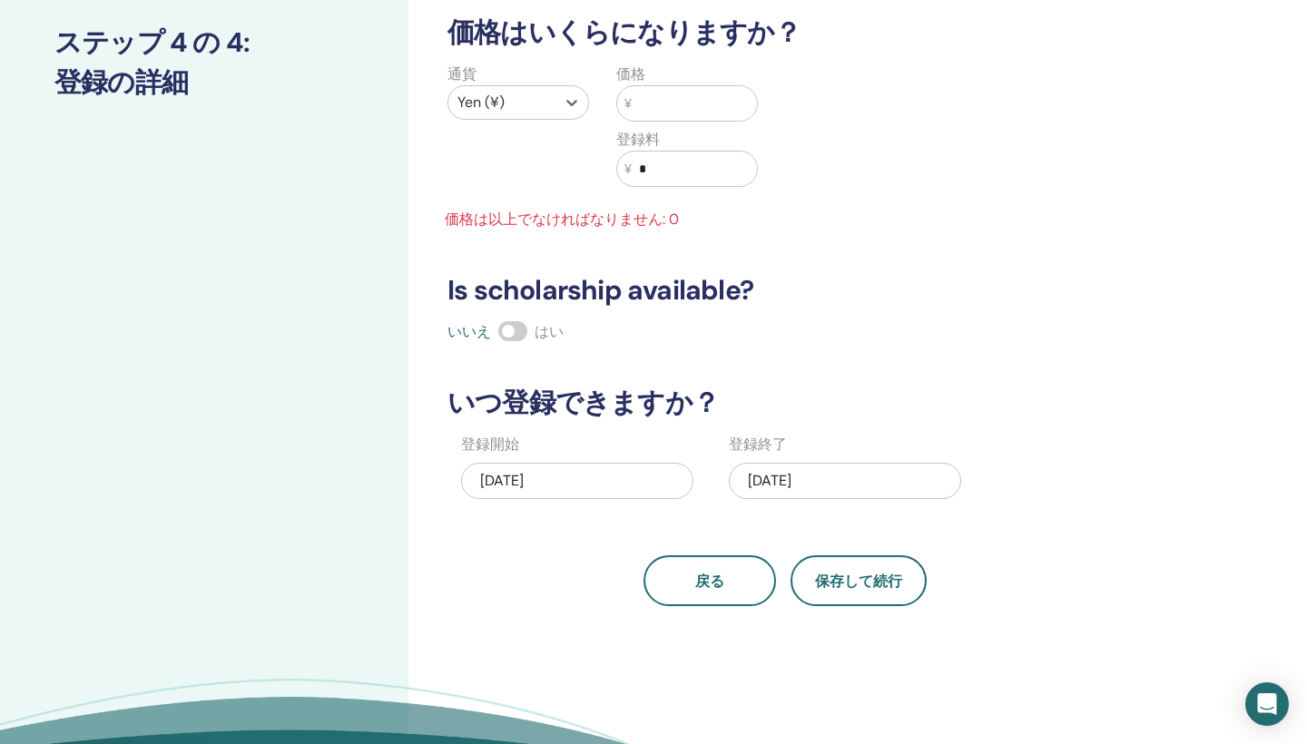
click at [652, 99] on input "text" at bounding box center [694, 103] width 125 height 34
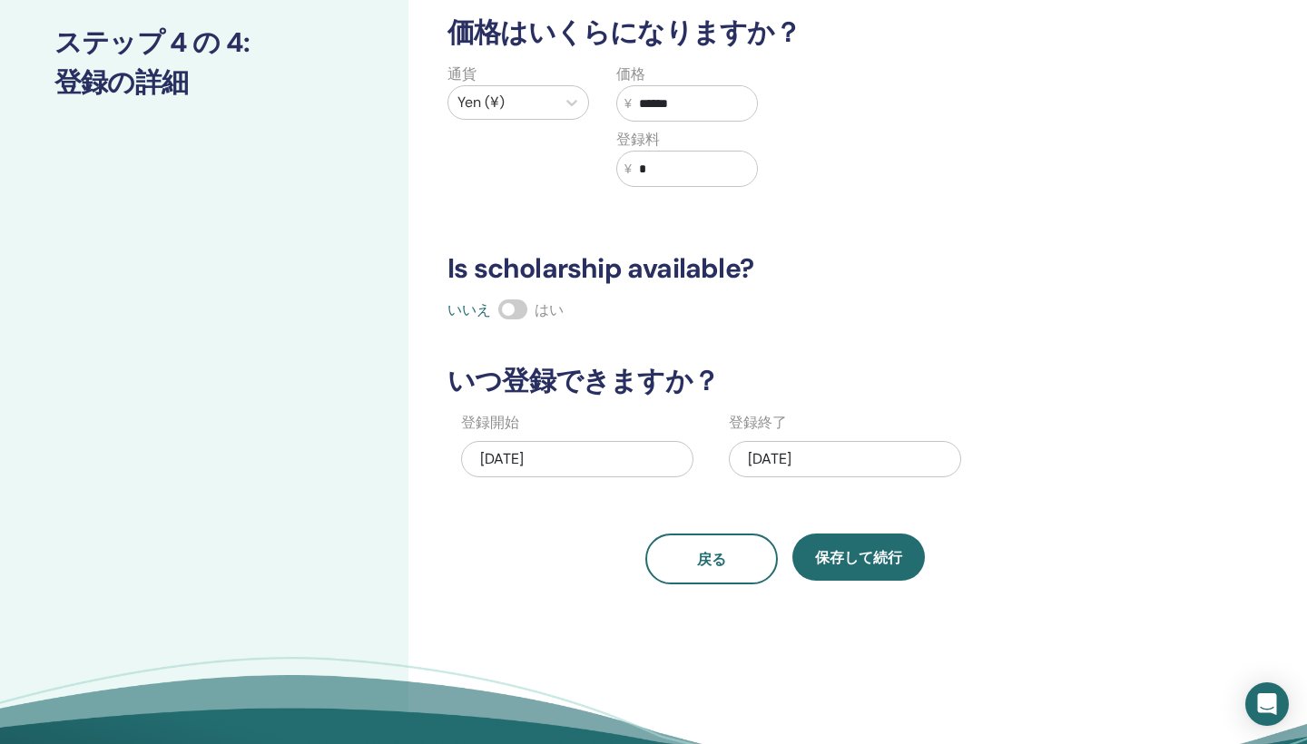
type input "******"
click at [701, 171] on input "*" at bounding box center [694, 169] width 125 height 34
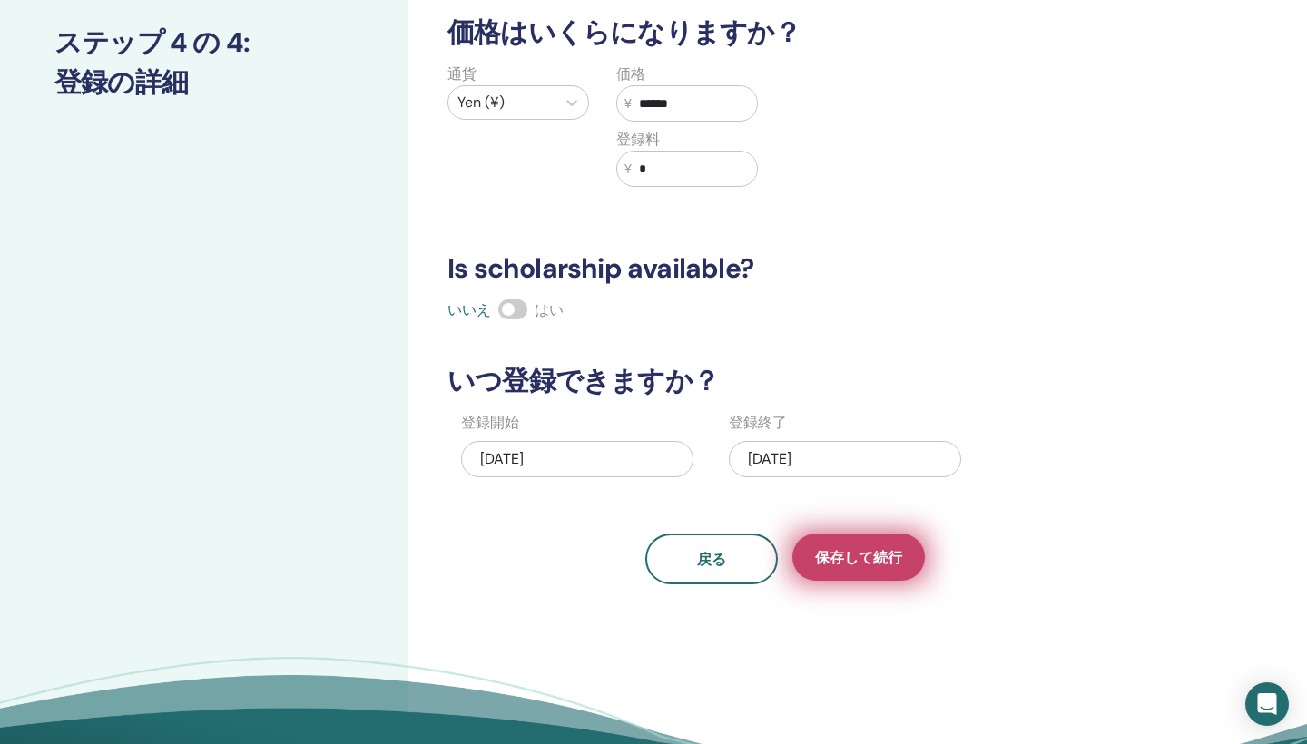
click at [872, 562] on span "保存して続行" at bounding box center [858, 557] width 87 height 19
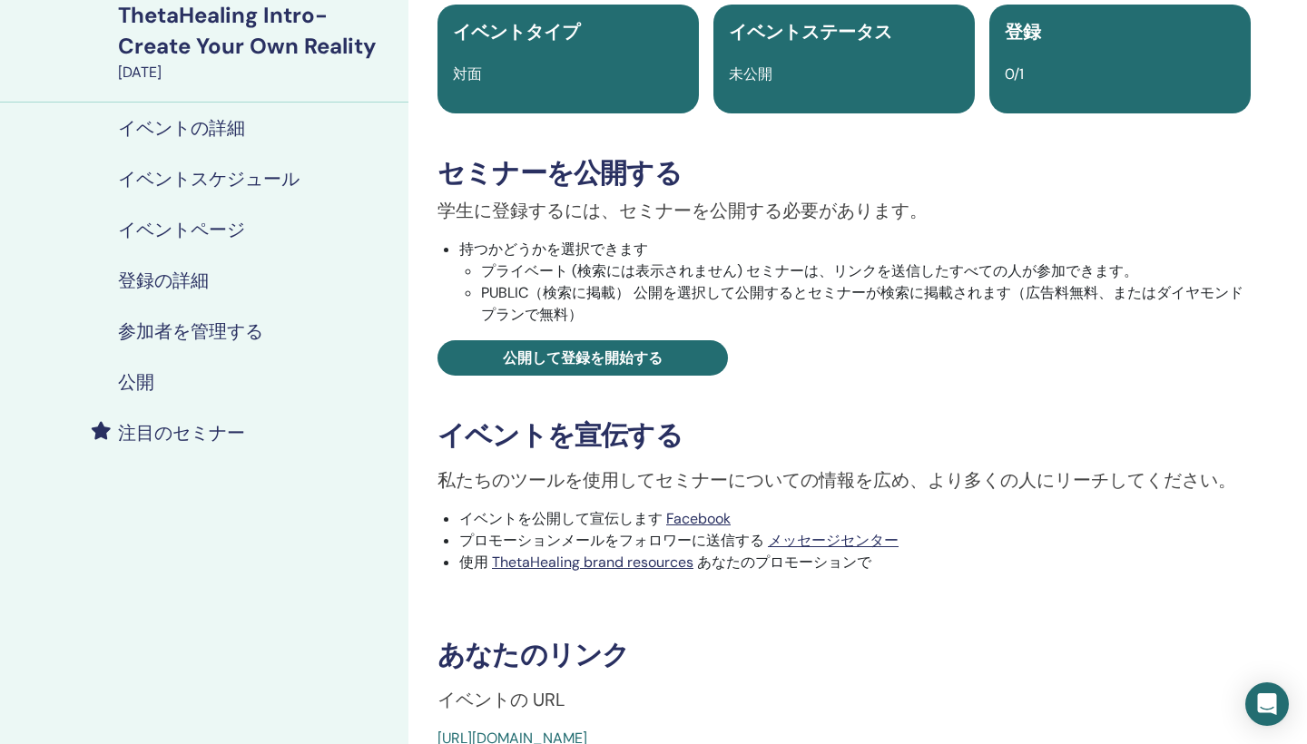
scroll to position [144, 0]
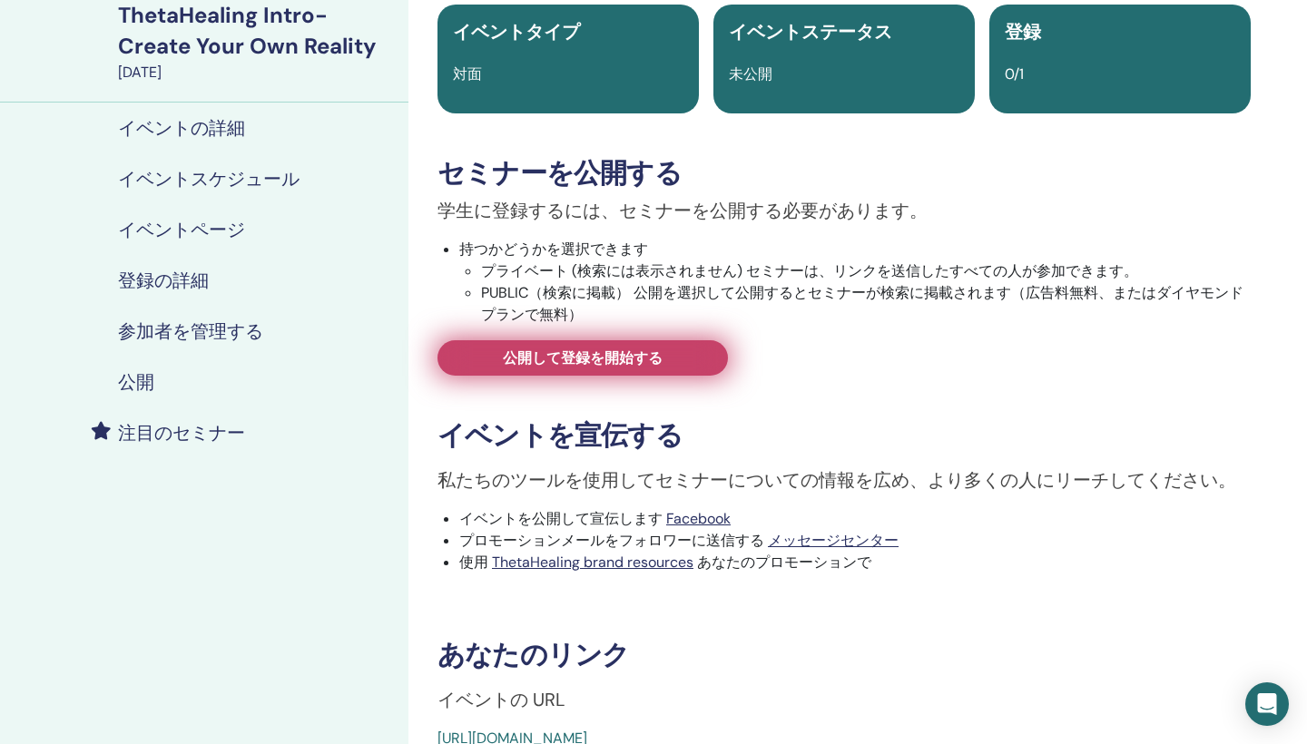
click at [570, 358] on span "公開して登録を開始する" at bounding box center [583, 357] width 160 height 19
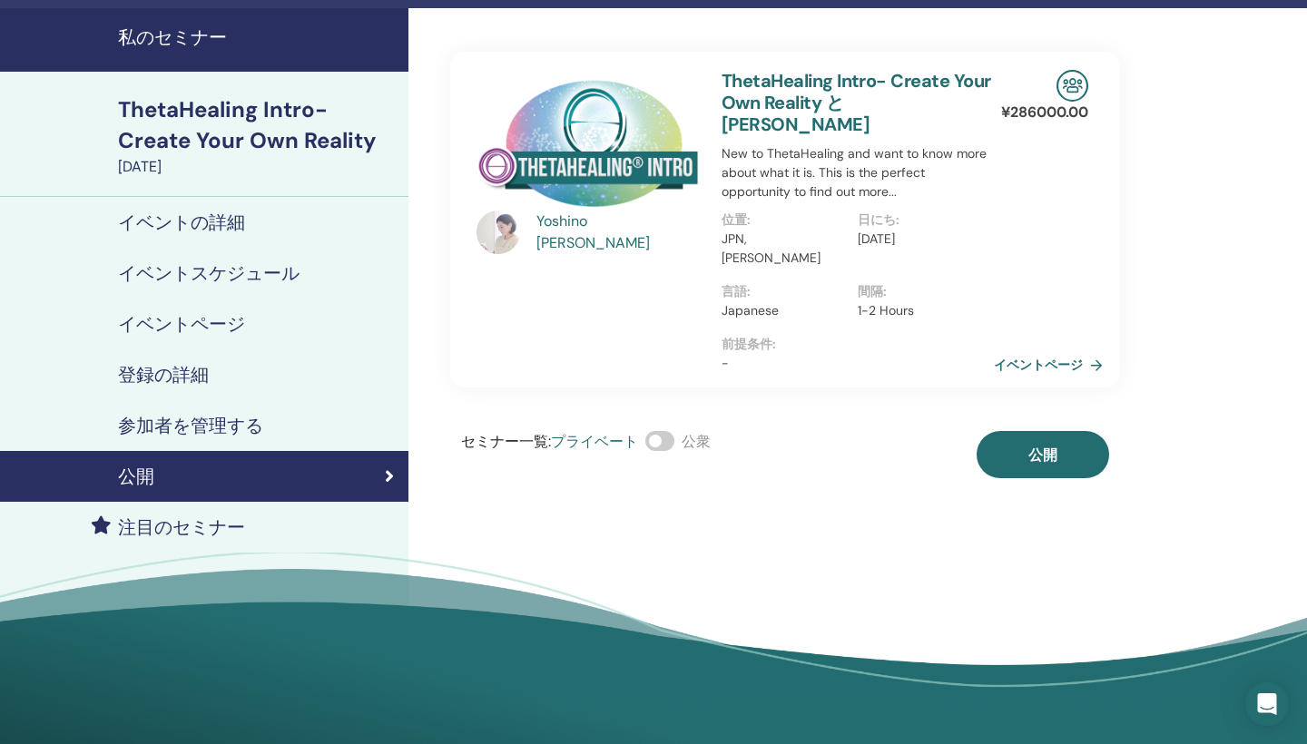
scroll to position [42, 0]
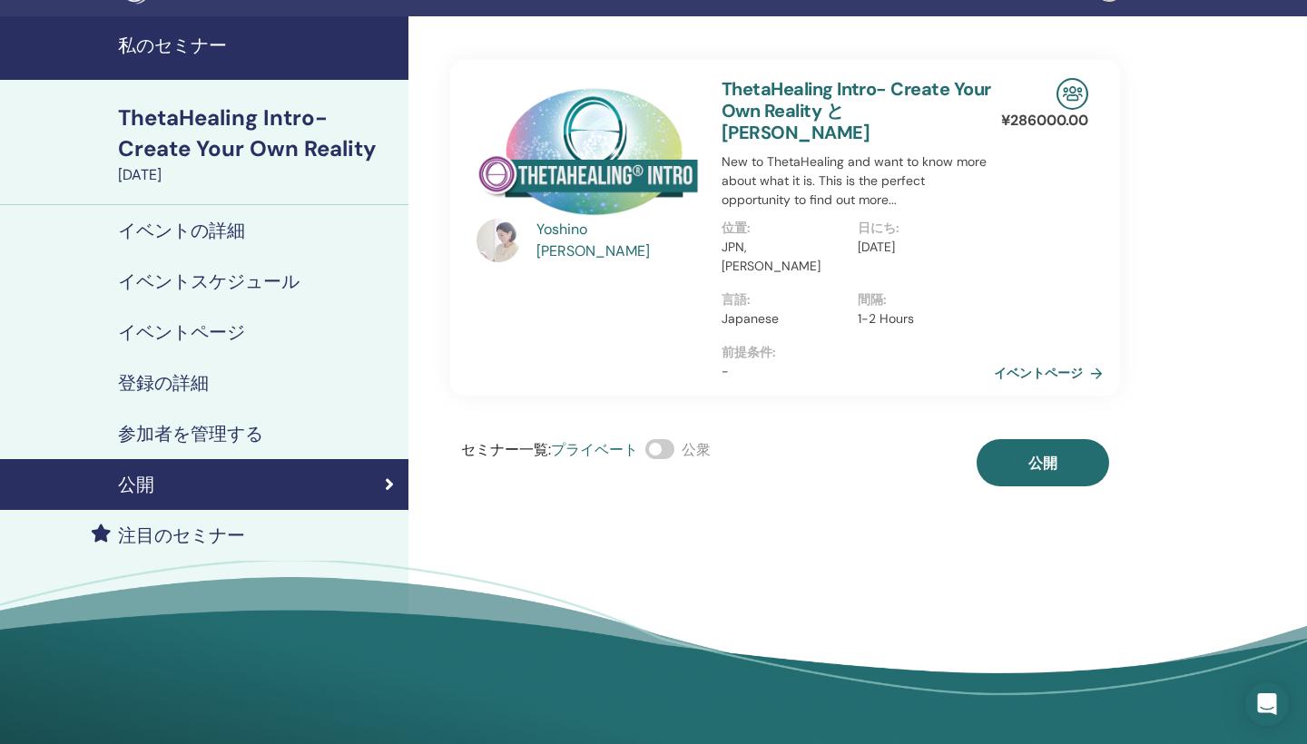
click at [668, 439] on span at bounding box center [659, 449] width 29 height 20
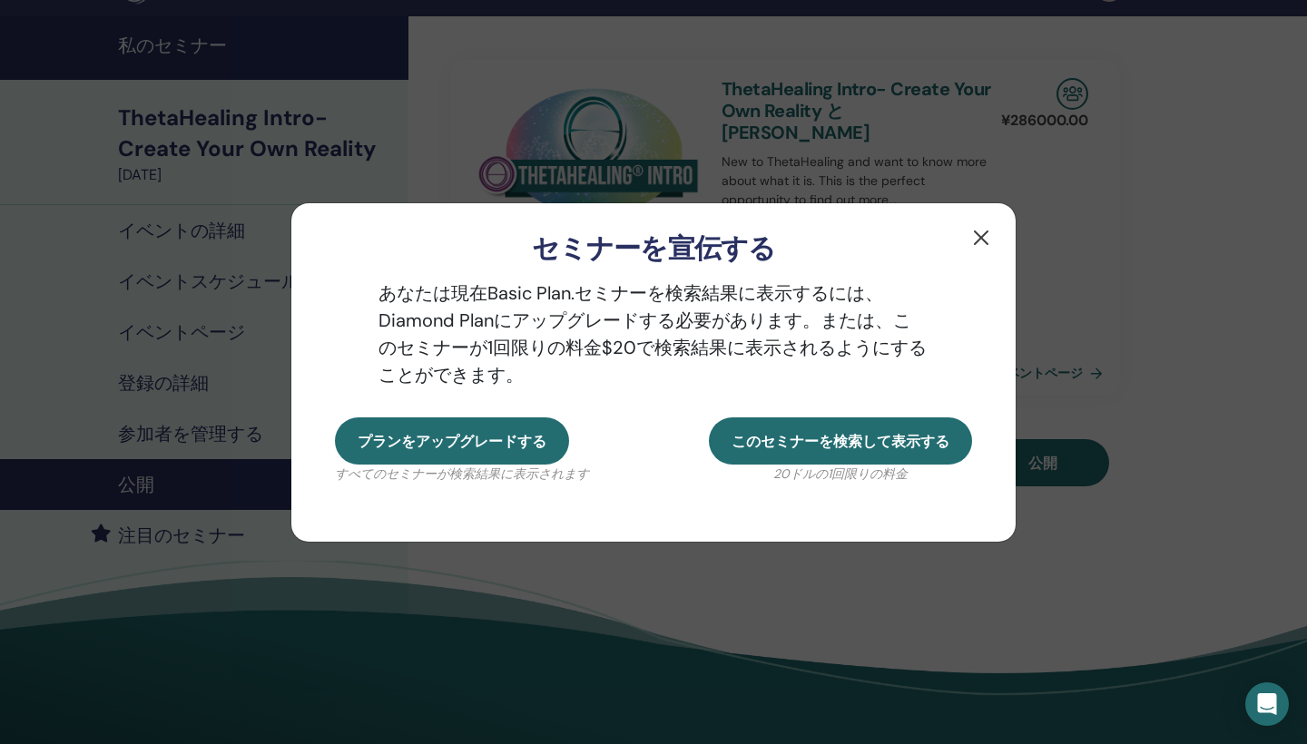
click at [982, 234] on button "button" at bounding box center [980, 237] width 29 height 29
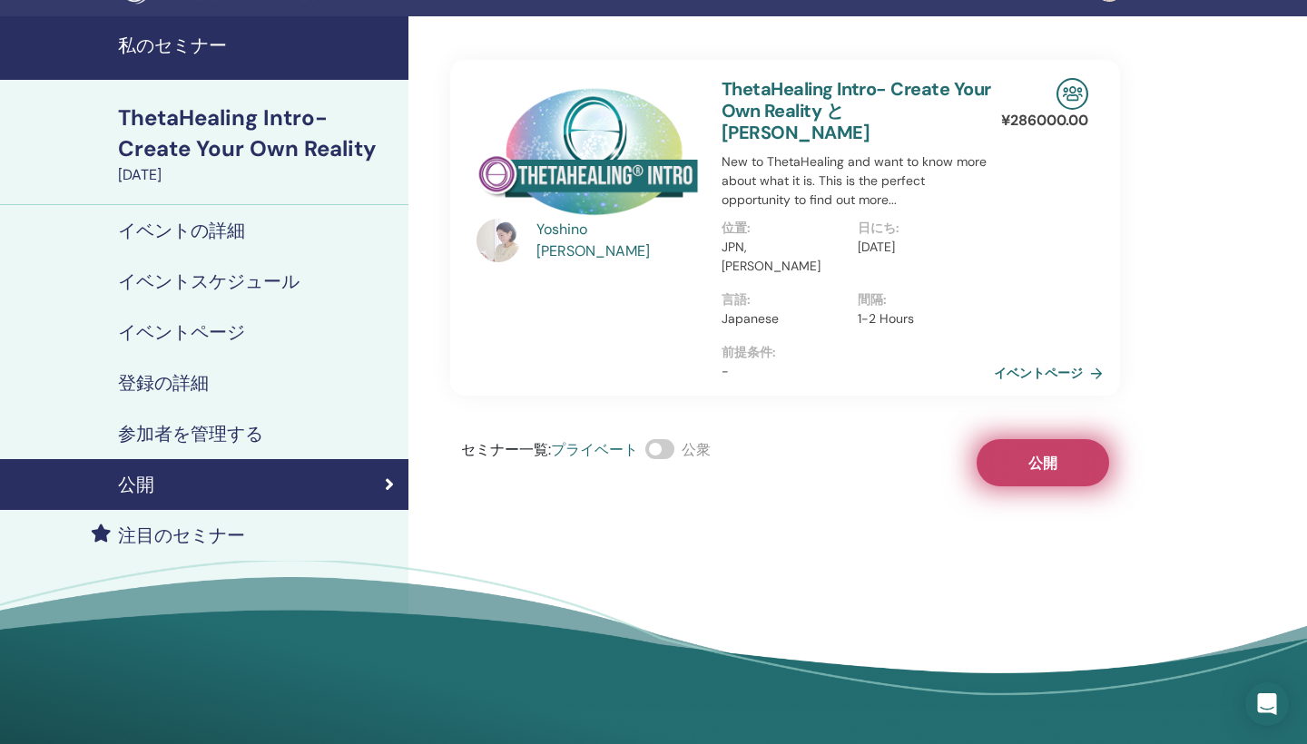
click at [1035, 454] on span "公開" at bounding box center [1042, 463] width 29 height 19
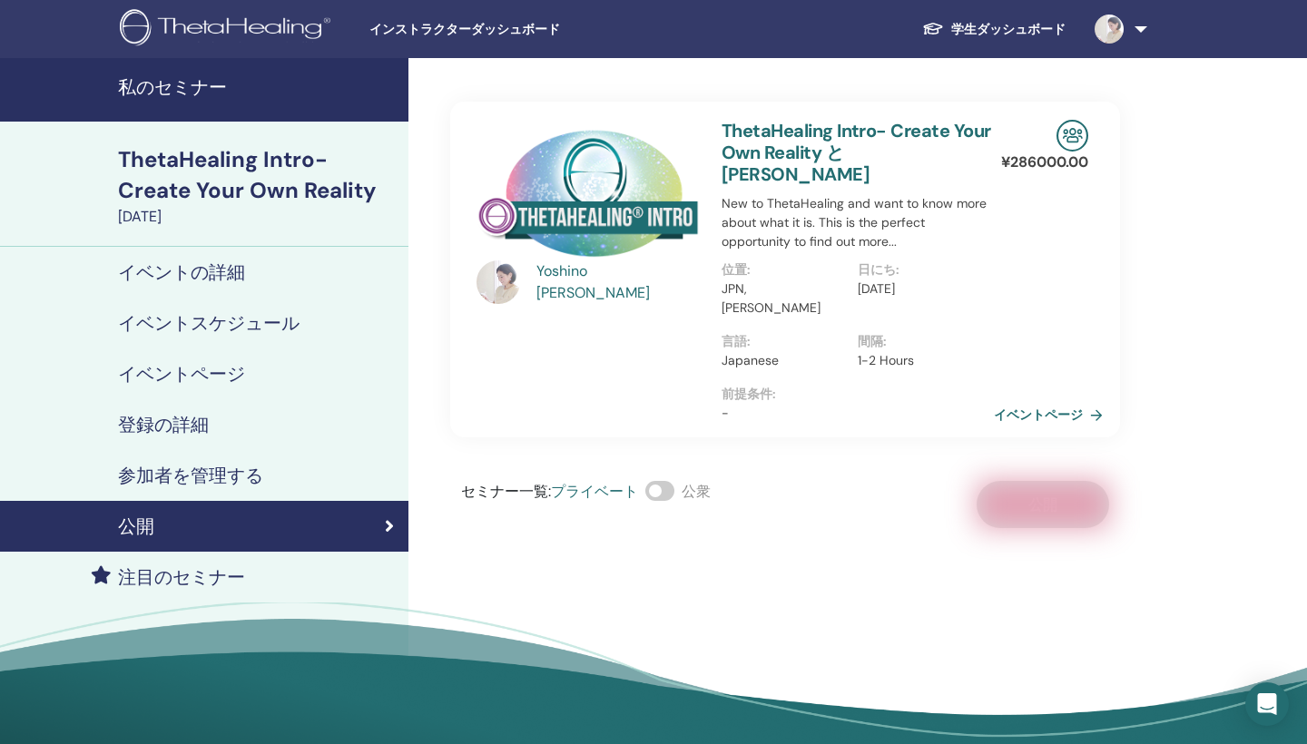
scroll to position [0, 0]
click at [227, 376] on h4 "イベントページ" at bounding box center [181, 374] width 127 height 22
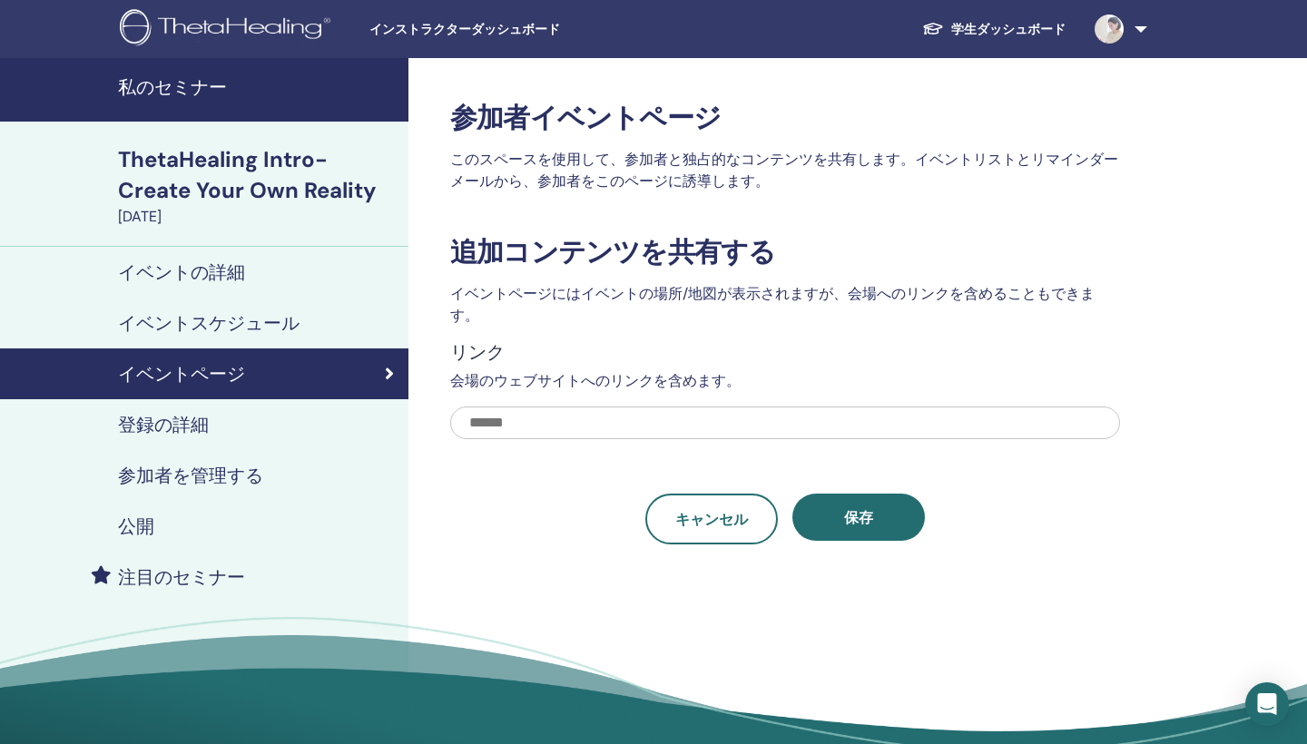
click at [217, 317] on h4 "イベントスケジュール" at bounding box center [208, 323] width 181 height 22
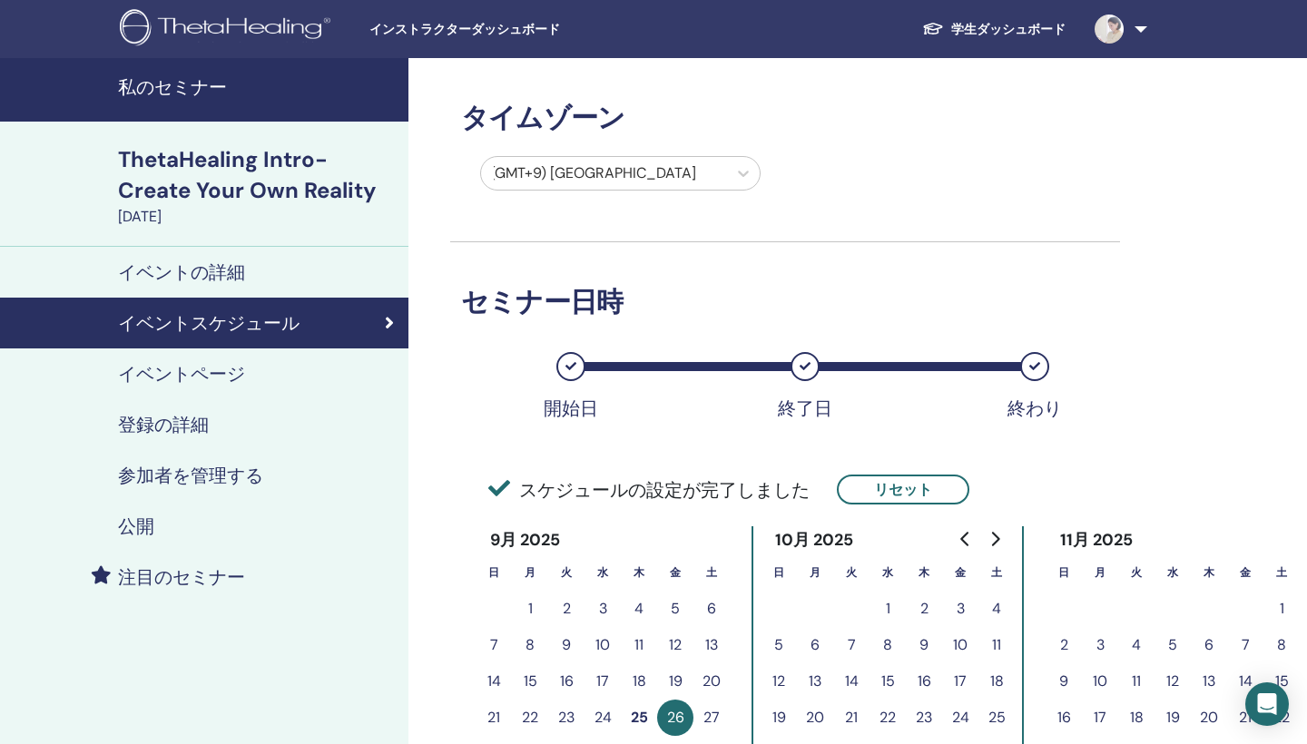
click at [209, 273] on h4 "イベントの詳細" at bounding box center [181, 272] width 127 height 22
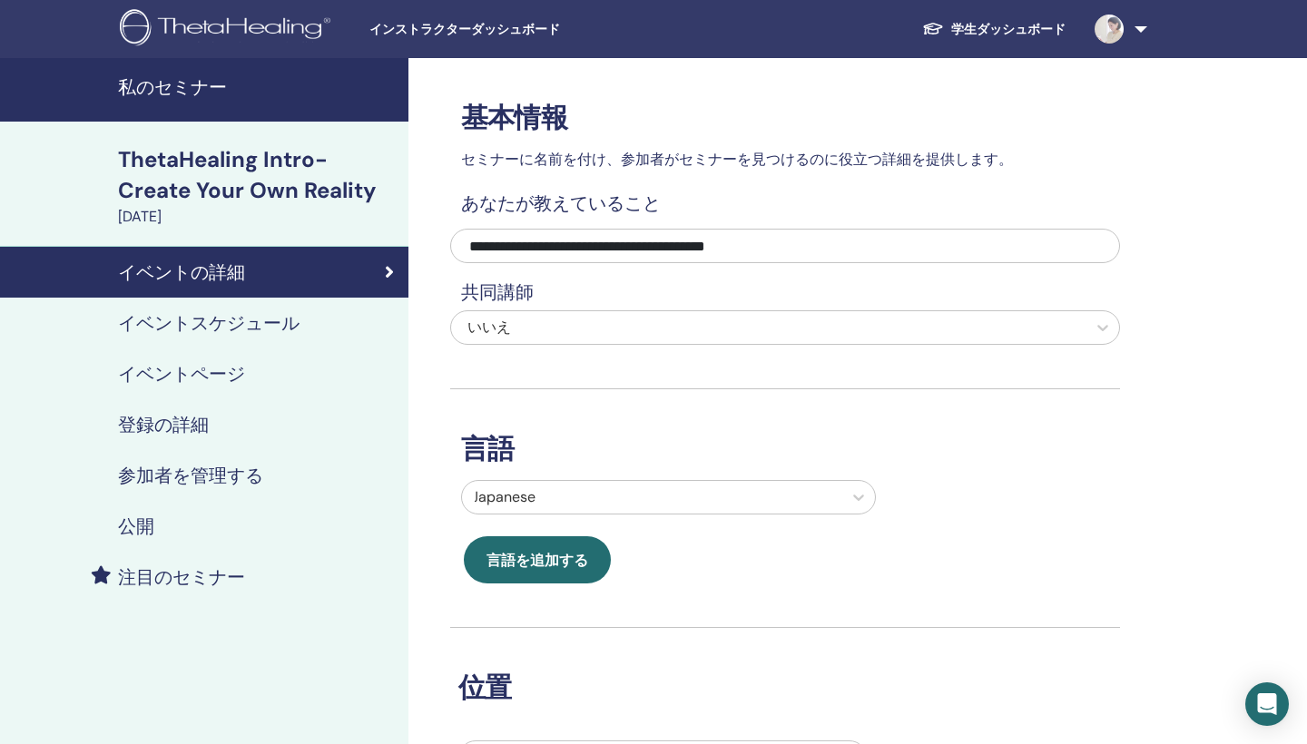
click at [137, 532] on h4 "公開" at bounding box center [136, 526] width 36 height 22
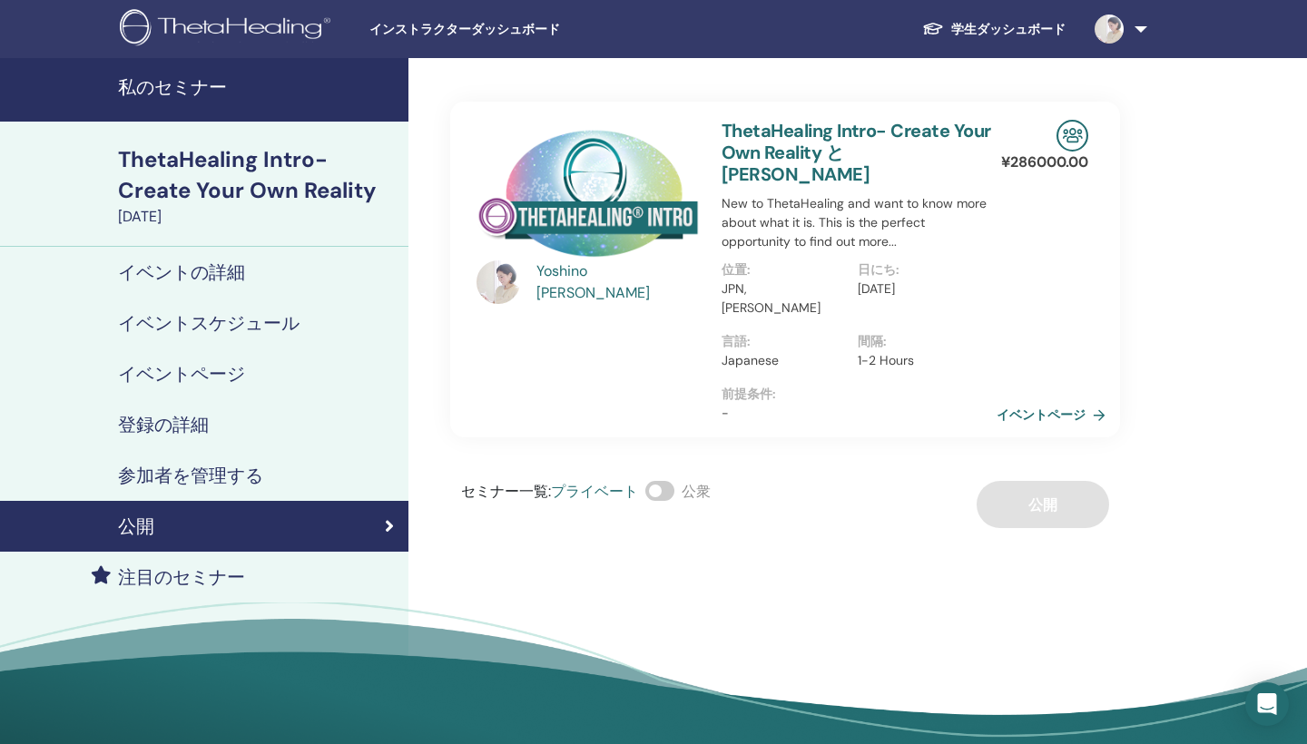
click at [1025, 401] on link "イベントページ" at bounding box center [1054, 414] width 116 height 27
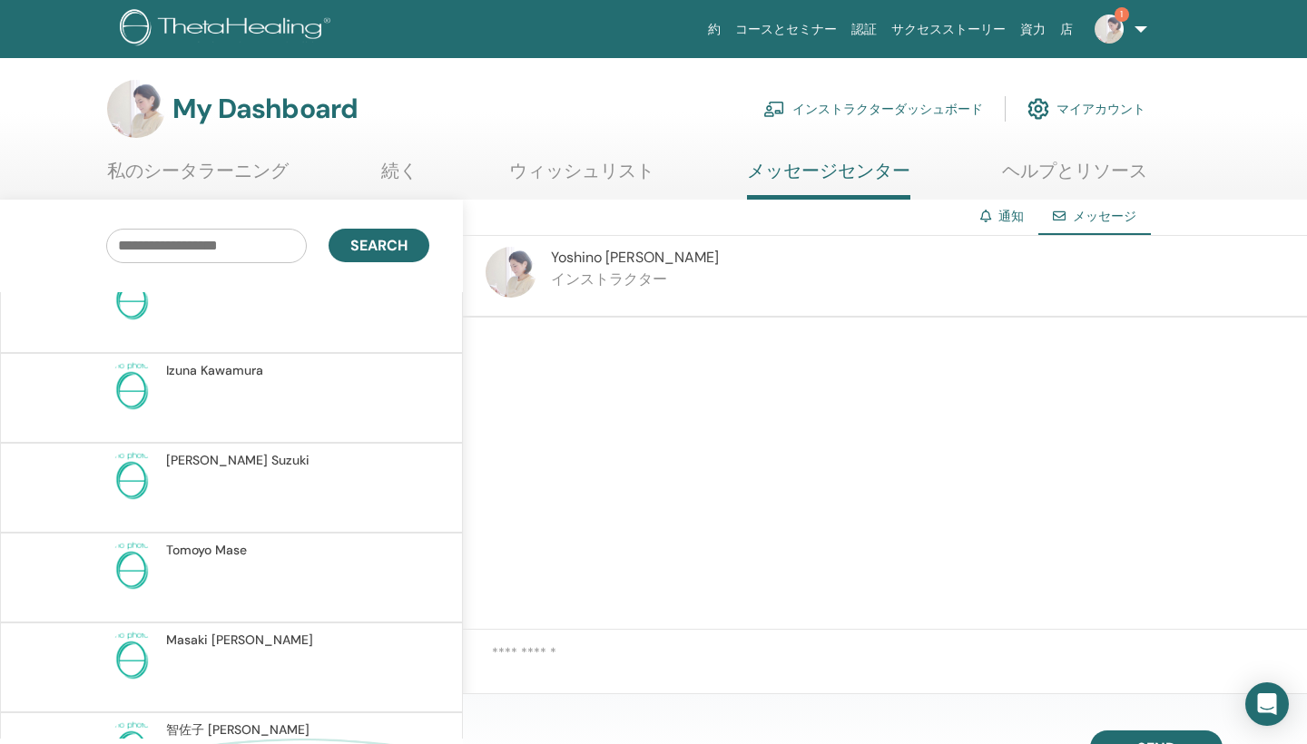
scroll to position [1260, 0]
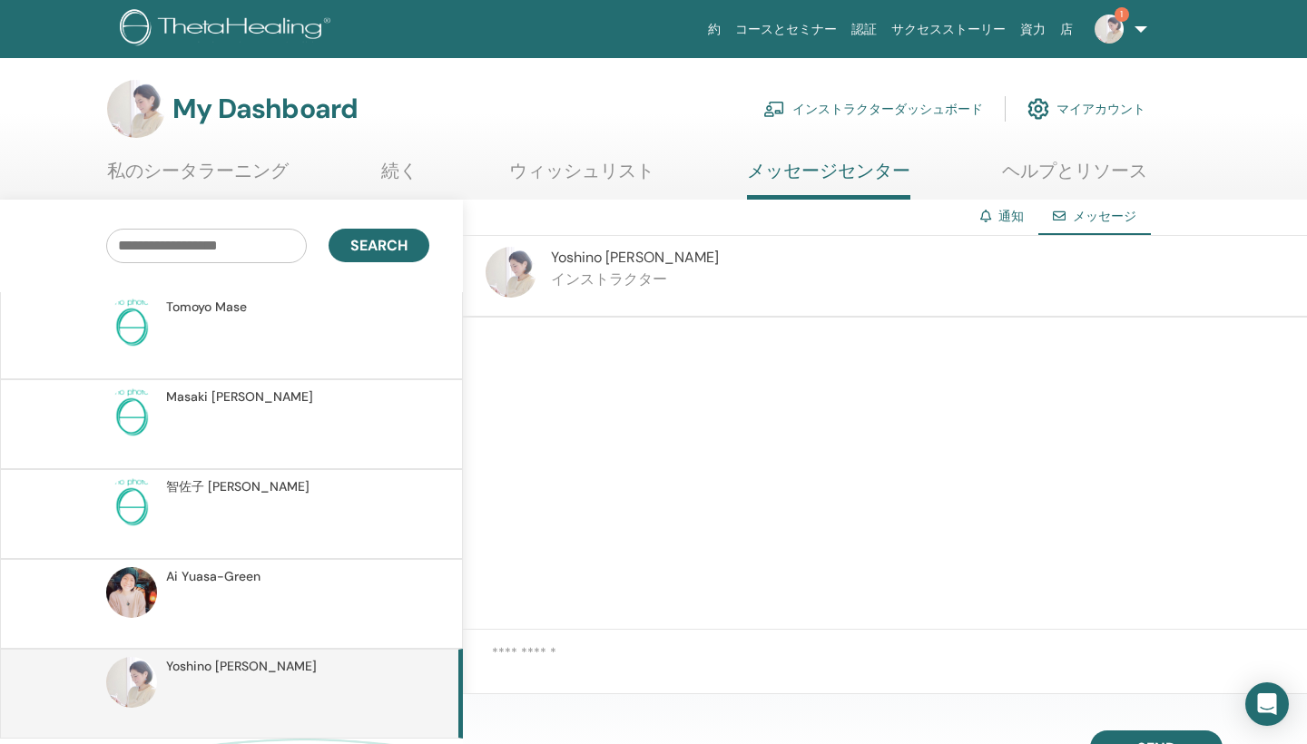
click at [226, 181] on link "私のシータラーニング" at bounding box center [197, 177] width 181 height 35
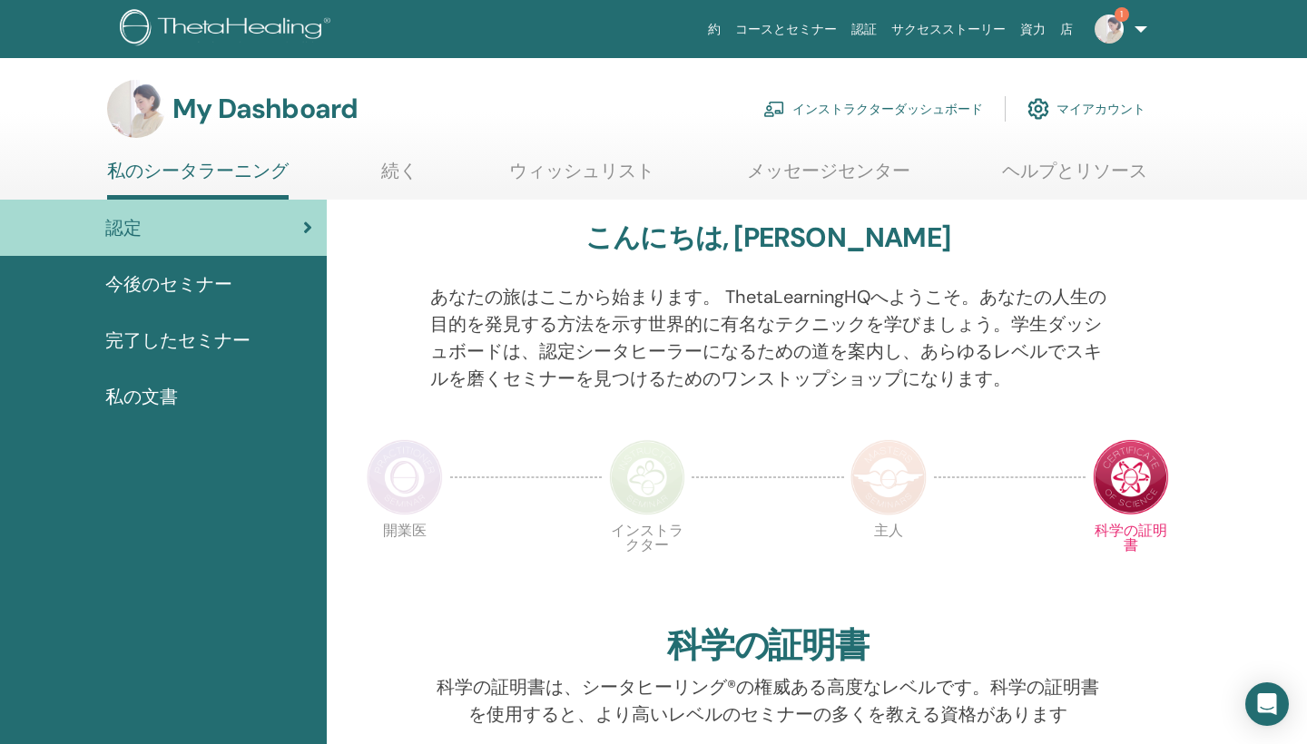
click at [400, 173] on link "続く" at bounding box center [399, 177] width 36 height 35
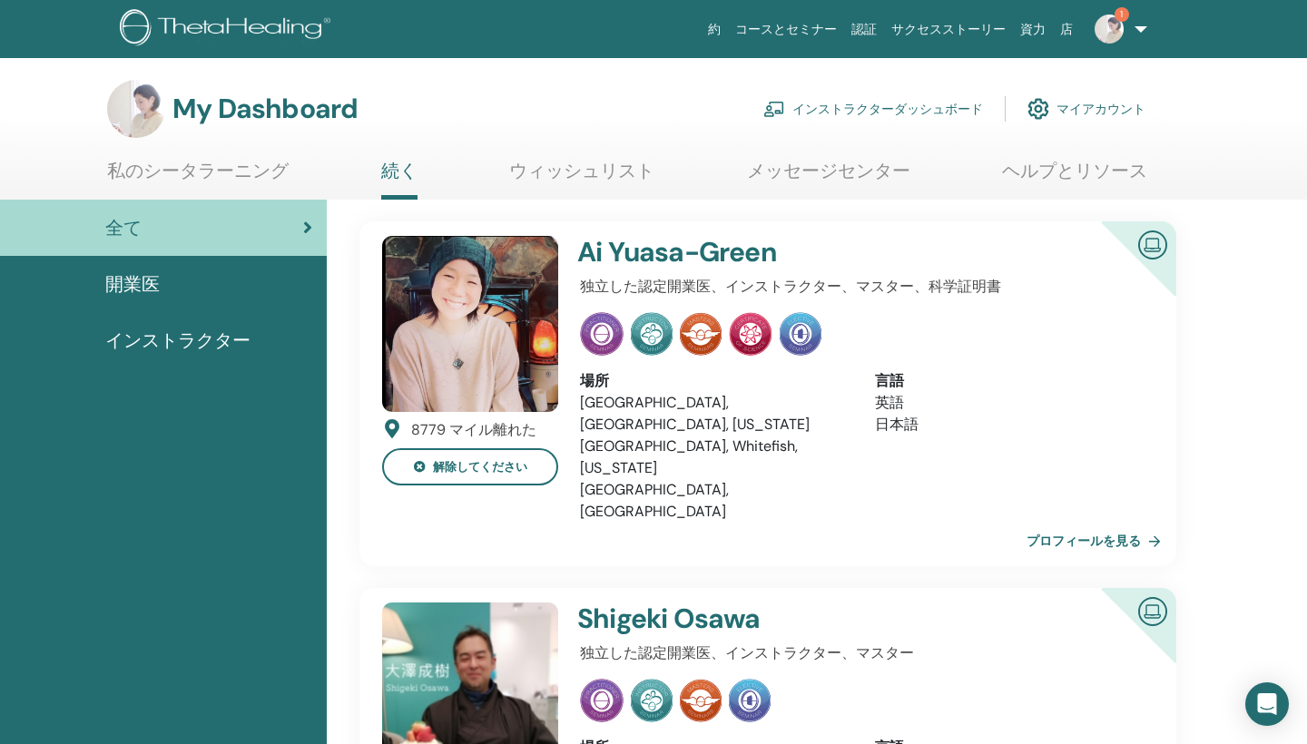
click at [233, 169] on link "私のシータラーニング" at bounding box center [197, 177] width 181 height 35
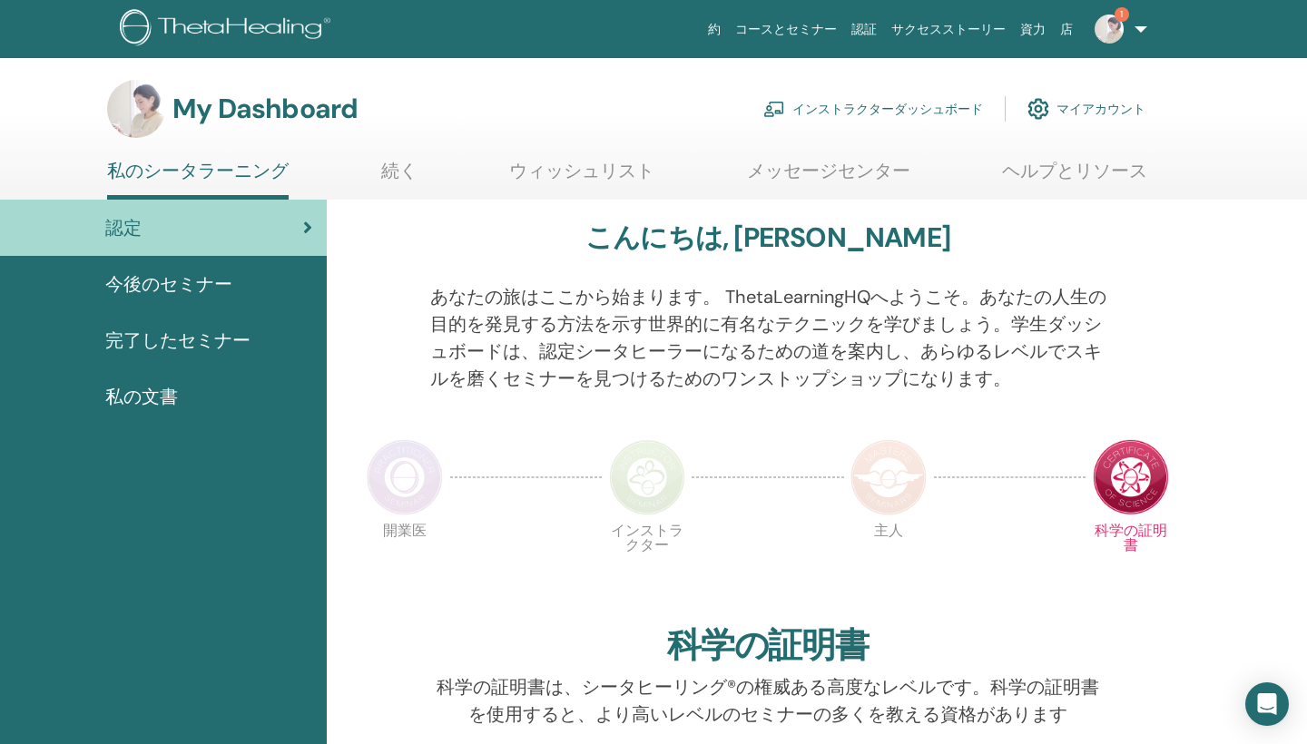
click at [203, 280] on span "今後のセミナー" at bounding box center [168, 283] width 127 height 27
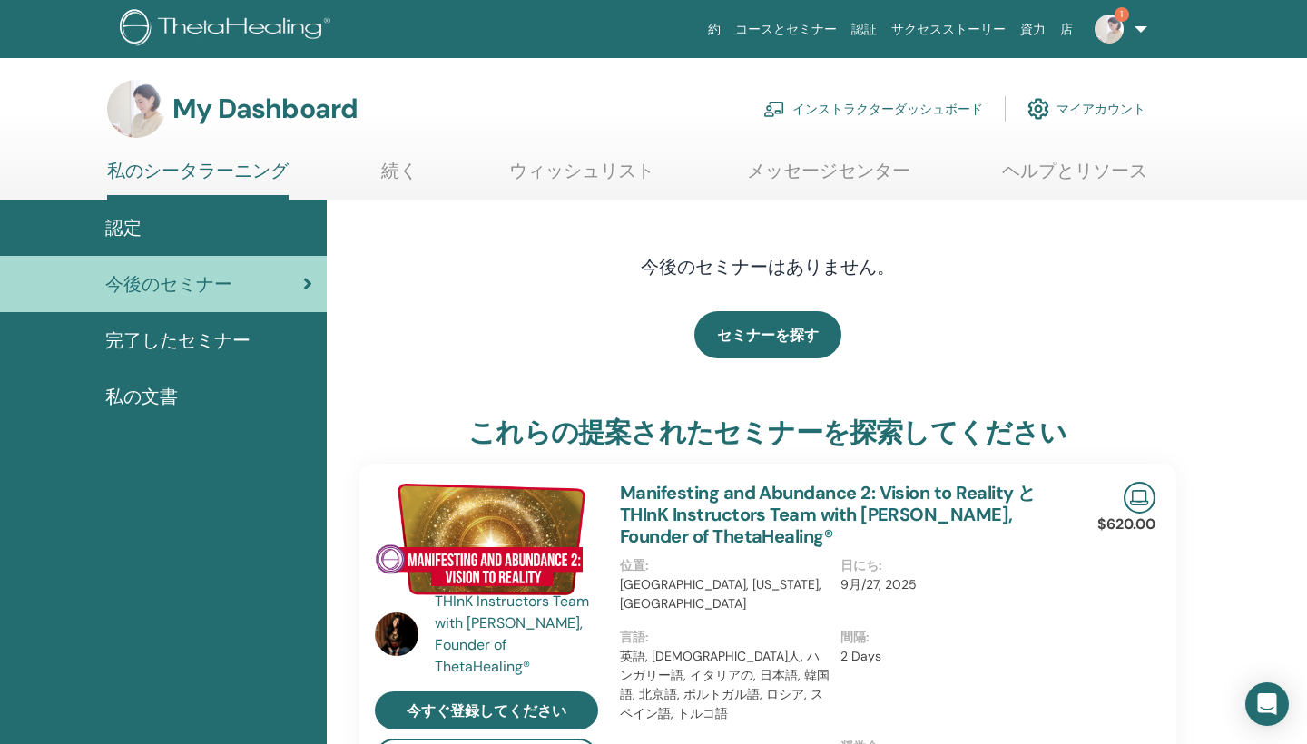
click at [304, 281] on icon at bounding box center [307, 284] width 9 height 18
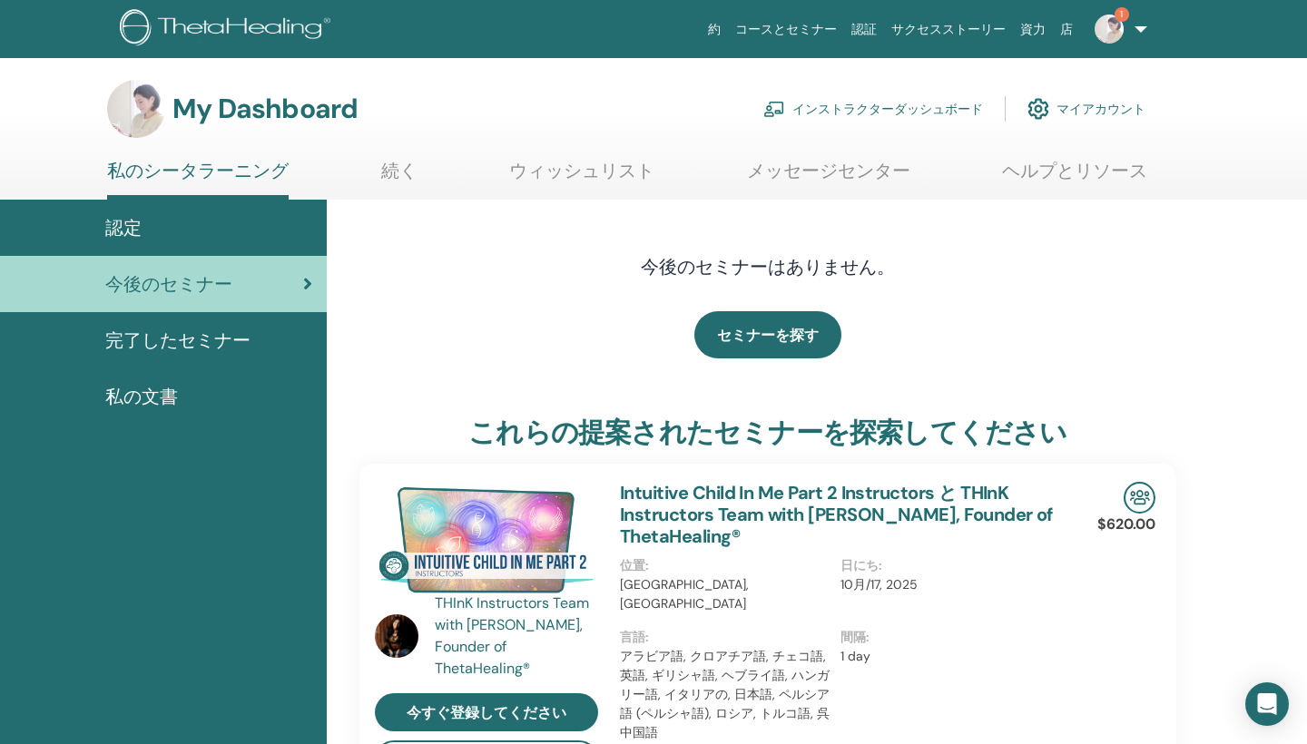
click at [151, 399] on span "私の文書" at bounding box center [141, 396] width 73 height 27
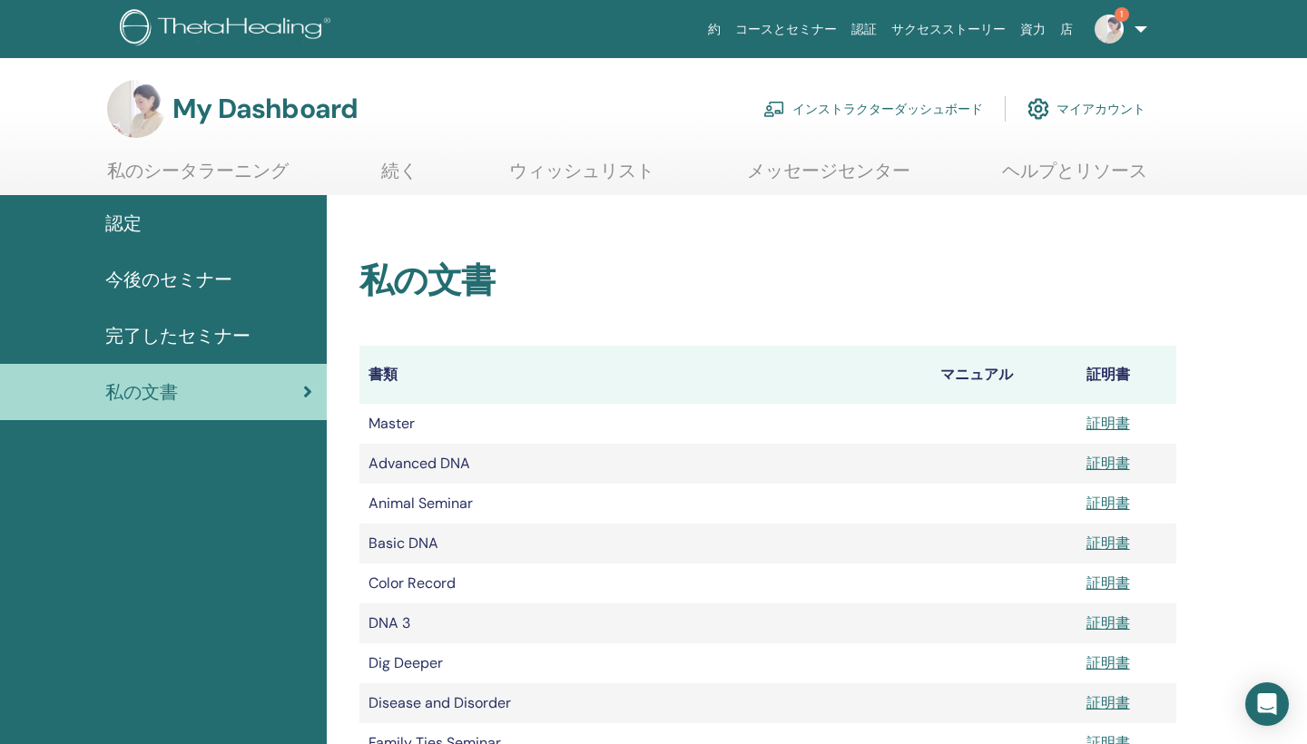
click at [149, 276] on span "今後のセミナー" at bounding box center [168, 279] width 127 height 27
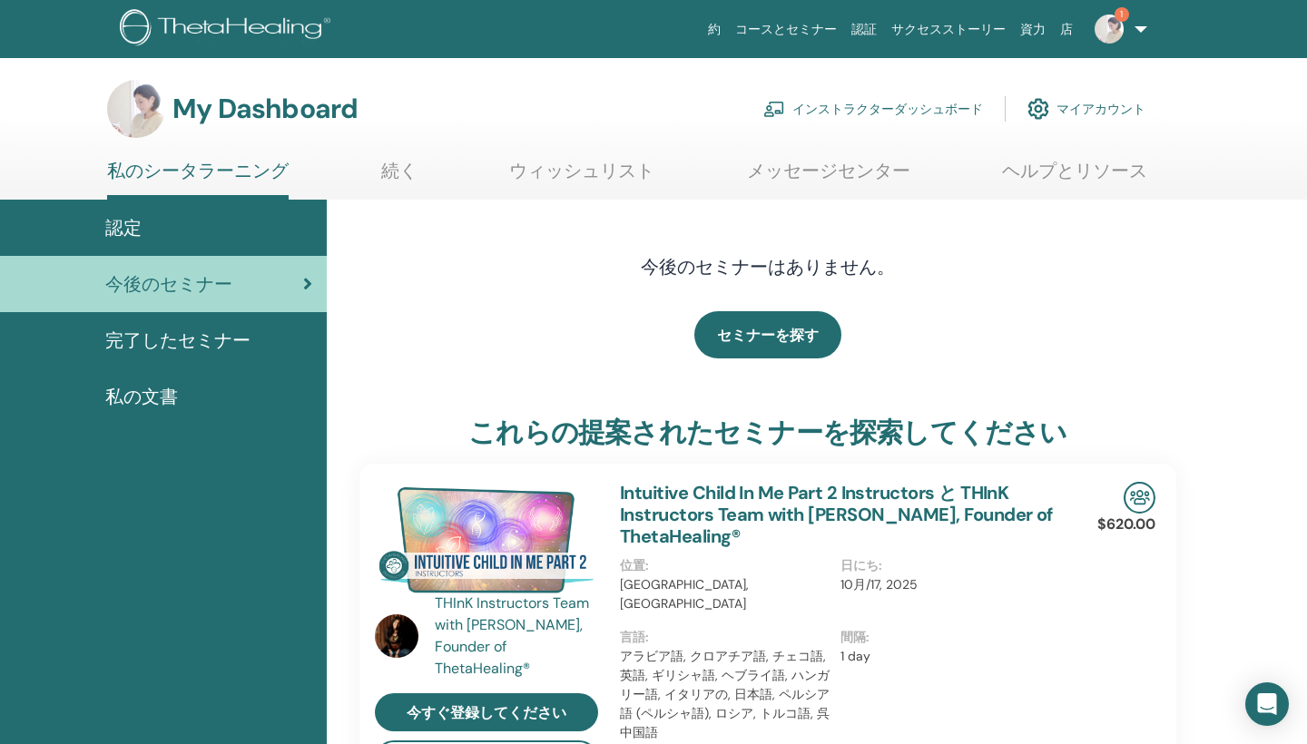
click at [250, 225] on div "認定" at bounding box center [164, 227] width 298 height 27
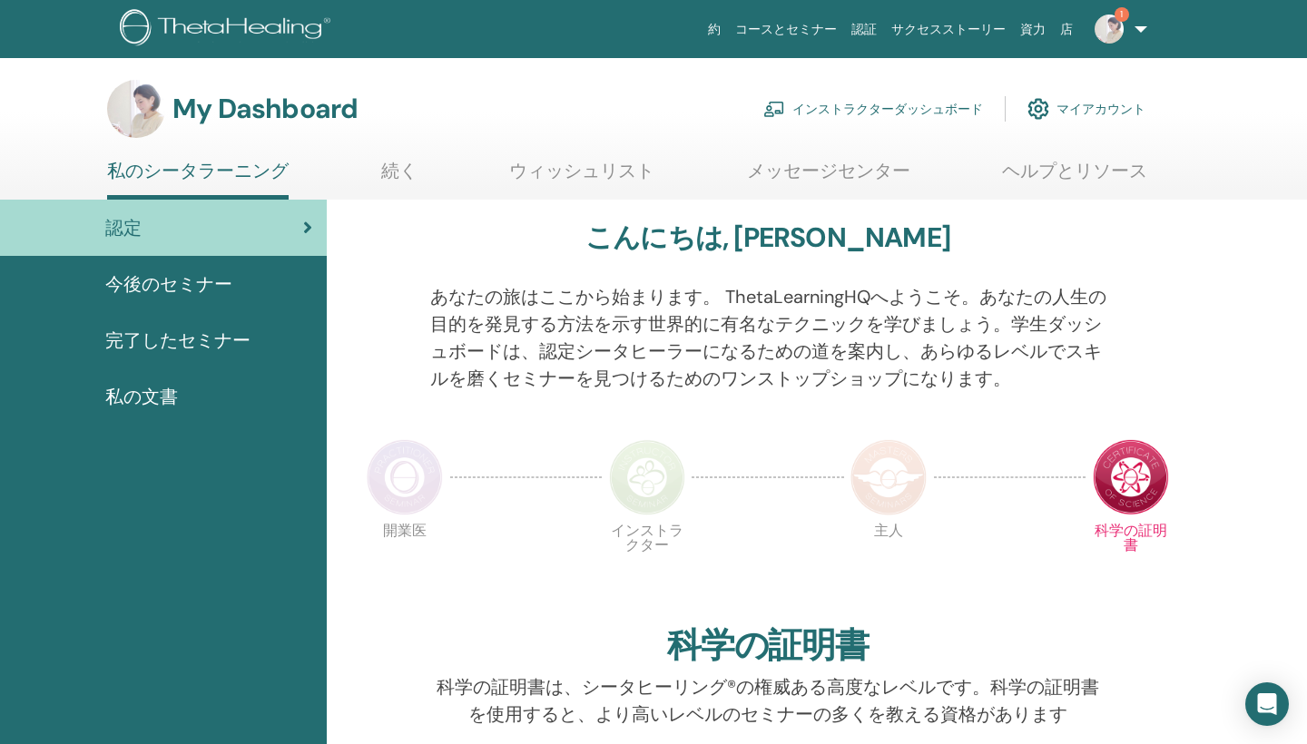
click at [378, 167] on ul "私のシータラーニング 続く ウィッシュリスト [GEOGRAPHIC_DATA] ヘルプとリソース" at bounding box center [627, 180] width 1040 height 40
click at [398, 170] on link "続く" at bounding box center [399, 177] width 36 height 35
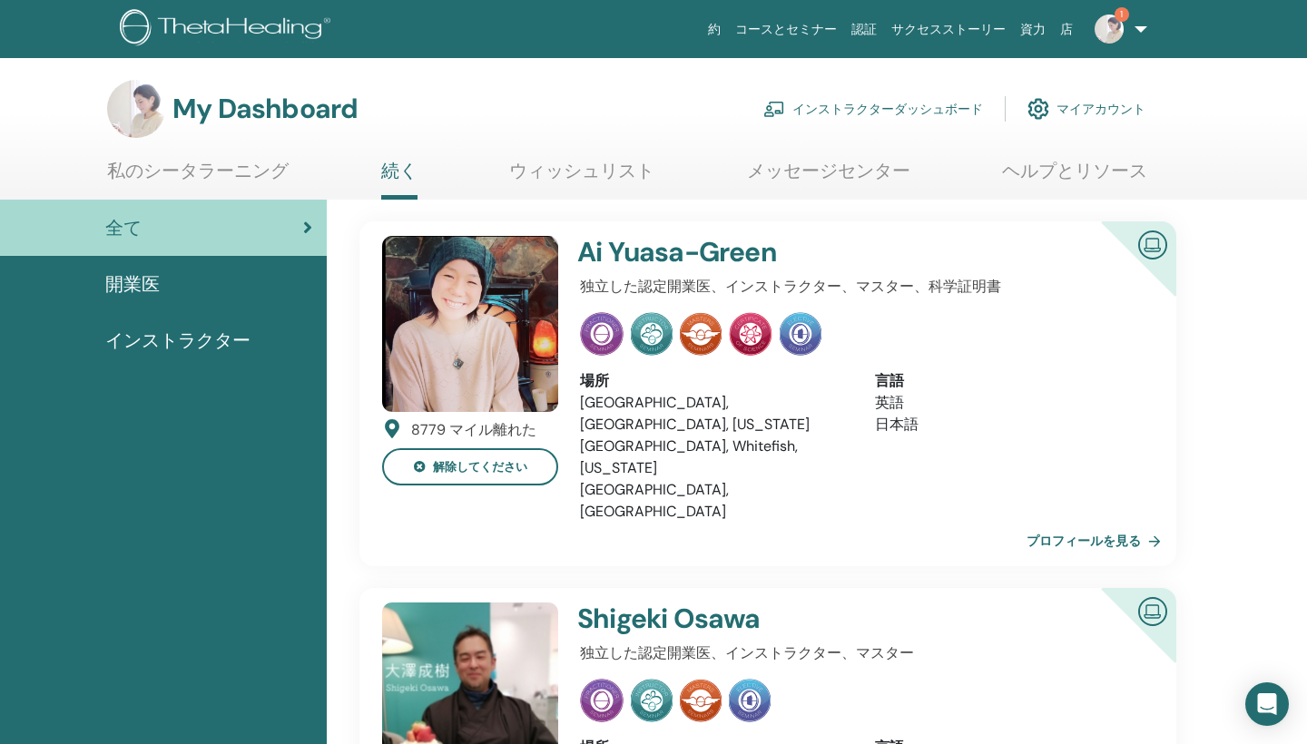
click at [595, 164] on link "ウィッシュリスト" at bounding box center [581, 177] width 145 height 35
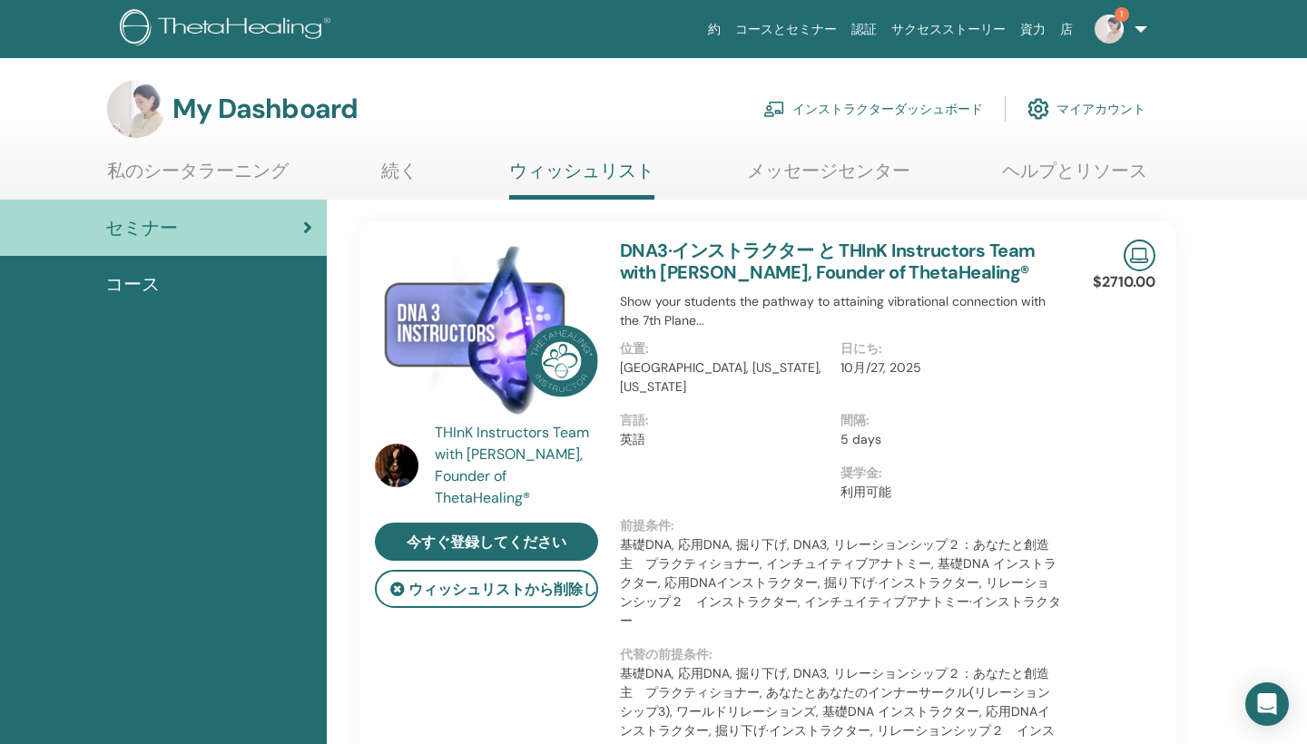
click at [1129, 25] on span "1" at bounding box center [1109, 28] width 44 height 15
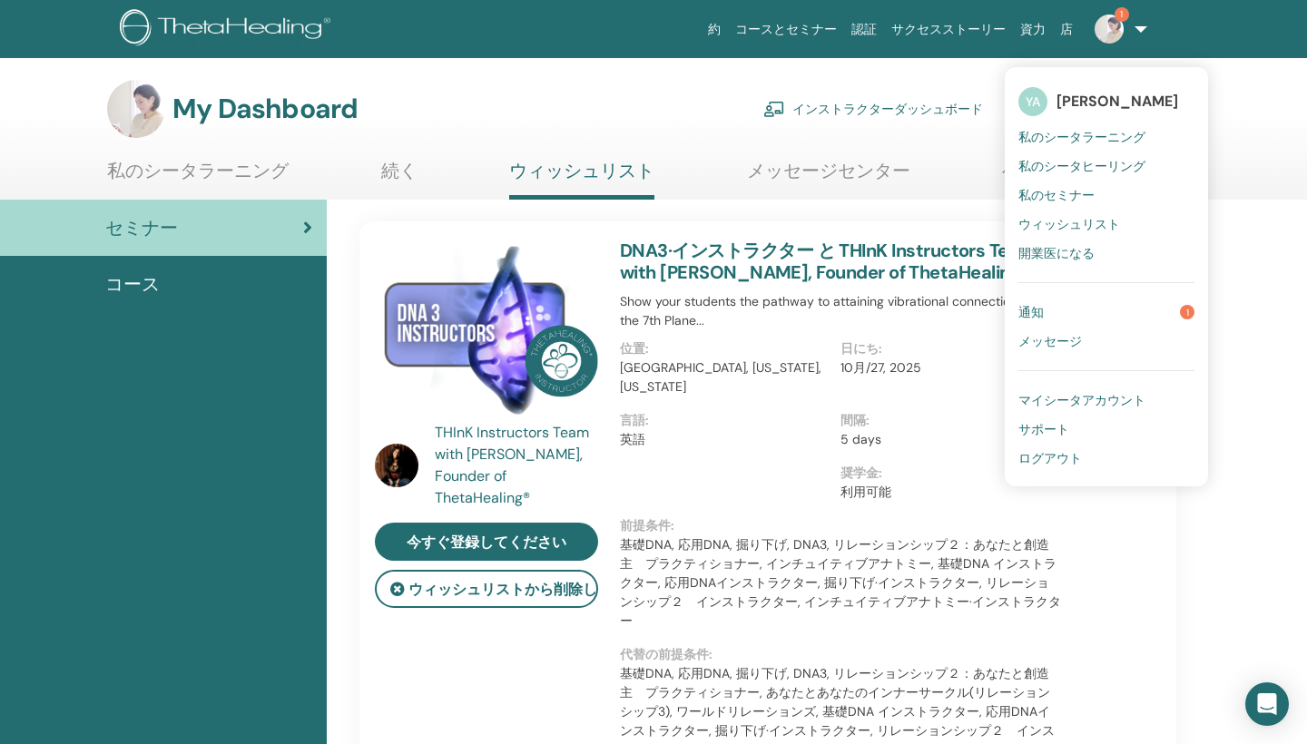
click at [1093, 184] on link "私のセミナー" at bounding box center [1106, 195] width 176 height 29
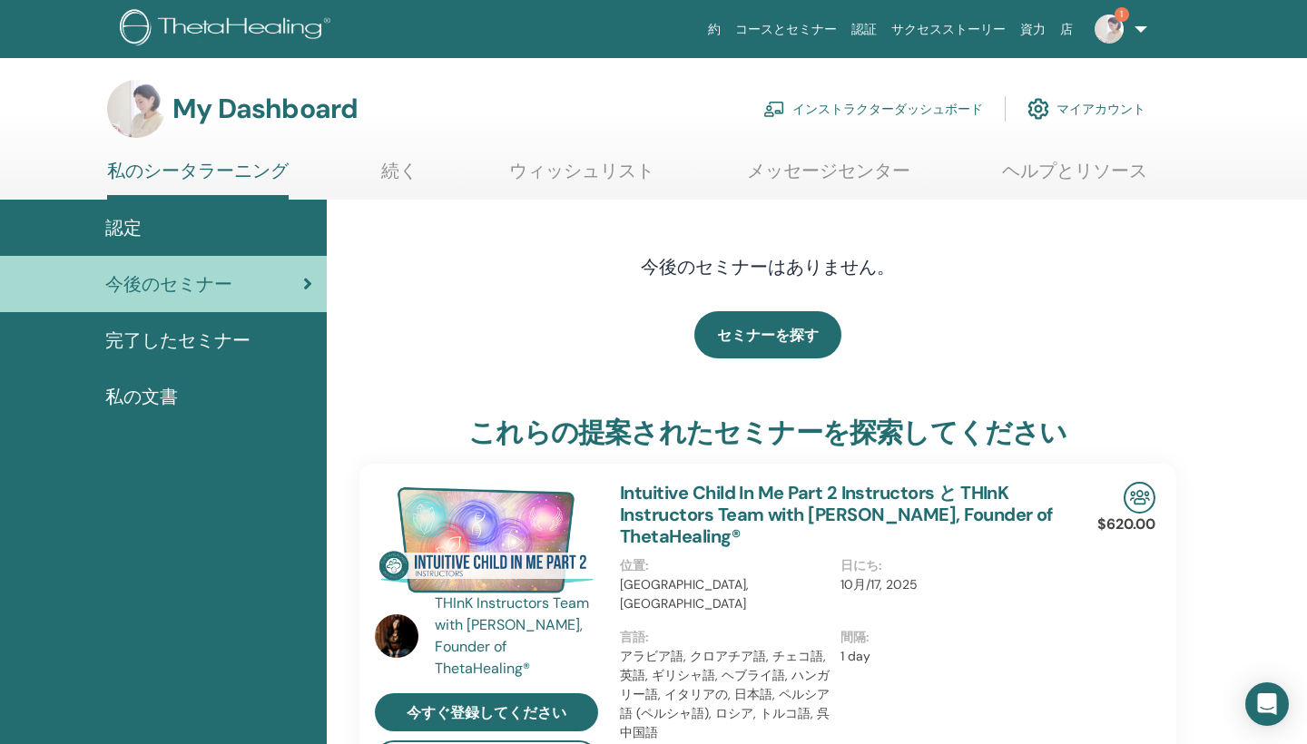
click at [128, 219] on span "認定" at bounding box center [123, 227] width 36 height 27
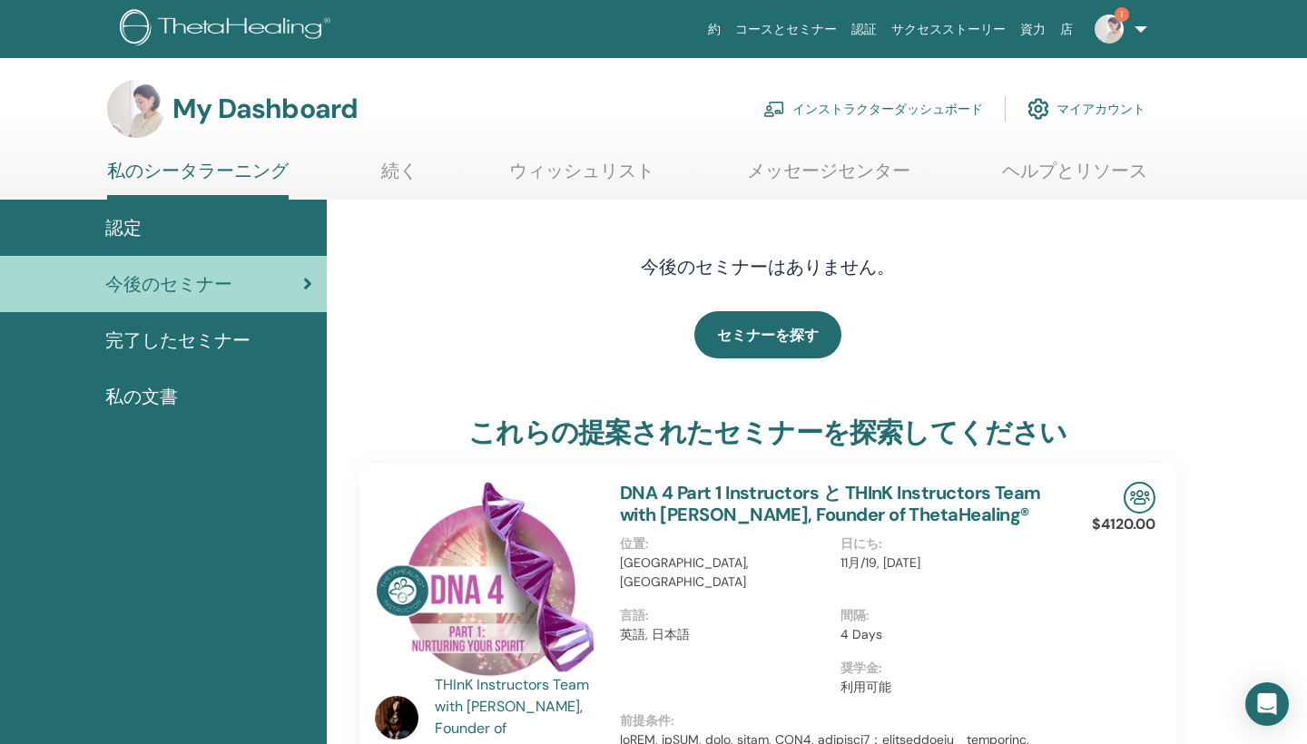
click at [258, 170] on link "私のシータラーニング" at bounding box center [197, 180] width 181 height 40
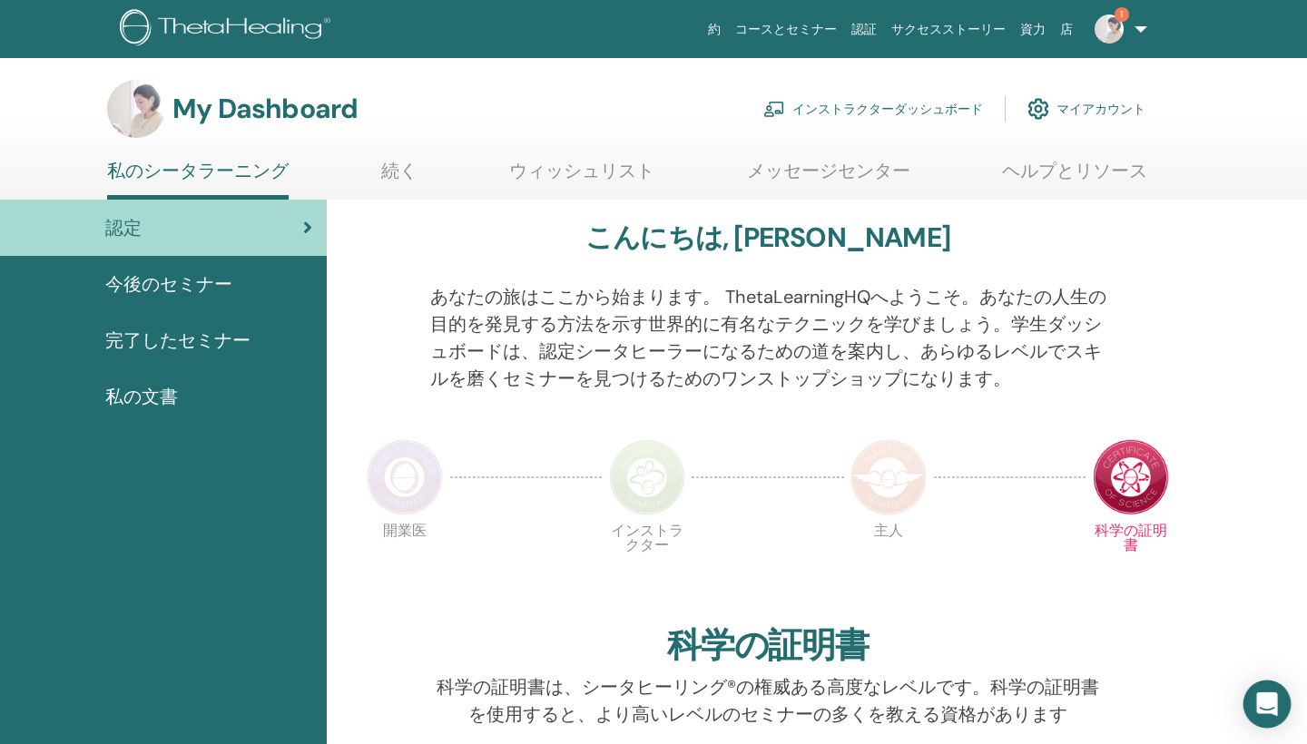
click at [1272, 696] on icon "Open Intercom Messenger" at bounding box center [1266, 704] width 21 height 24
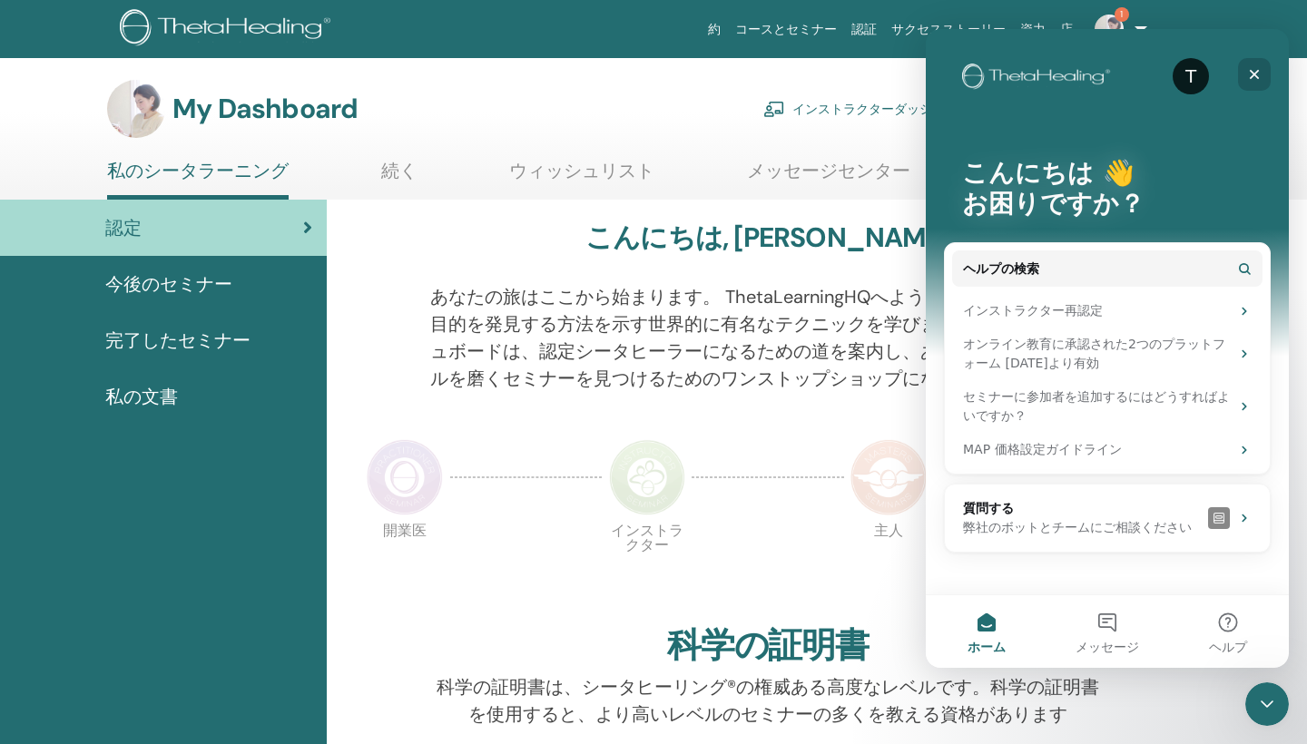
click at [1256, 74] on icon "クローズ" at bounding box center [1255, 75] width 10 height 10
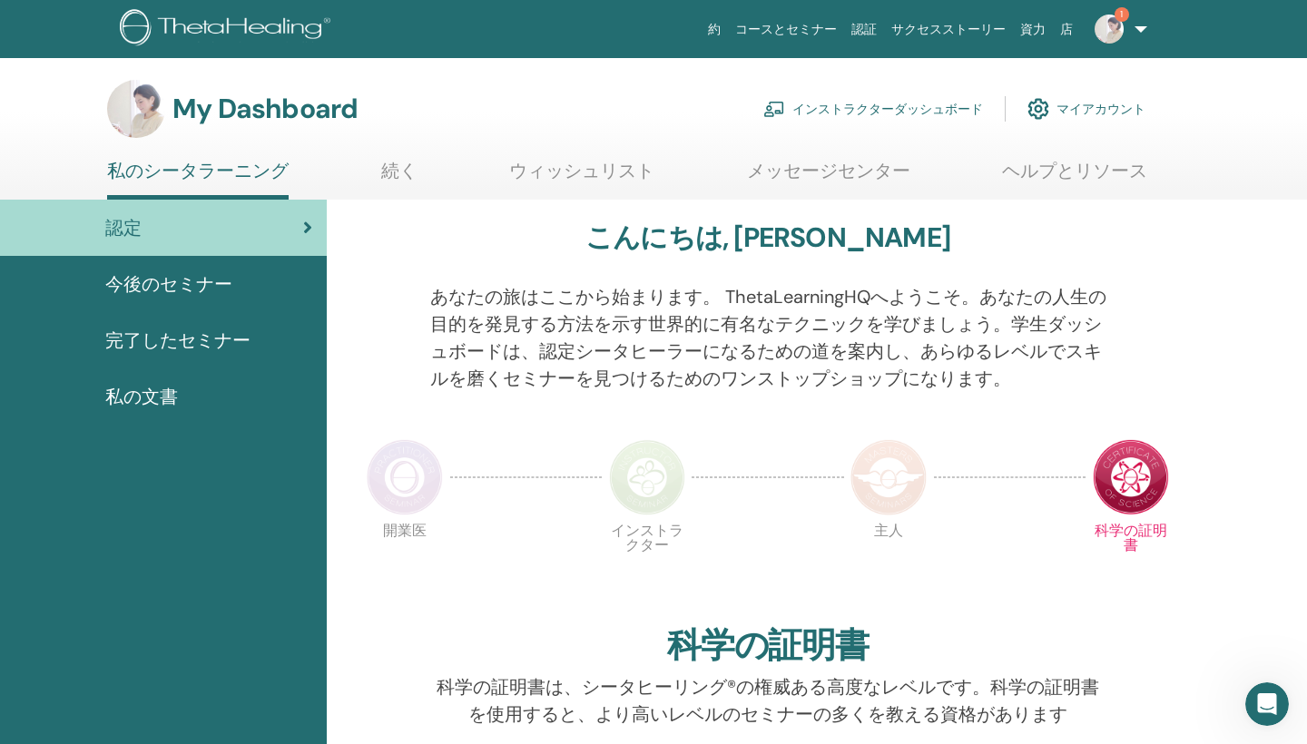
click at [1106, 34] on img at bounding box center [1108, 29] width 29 height 29
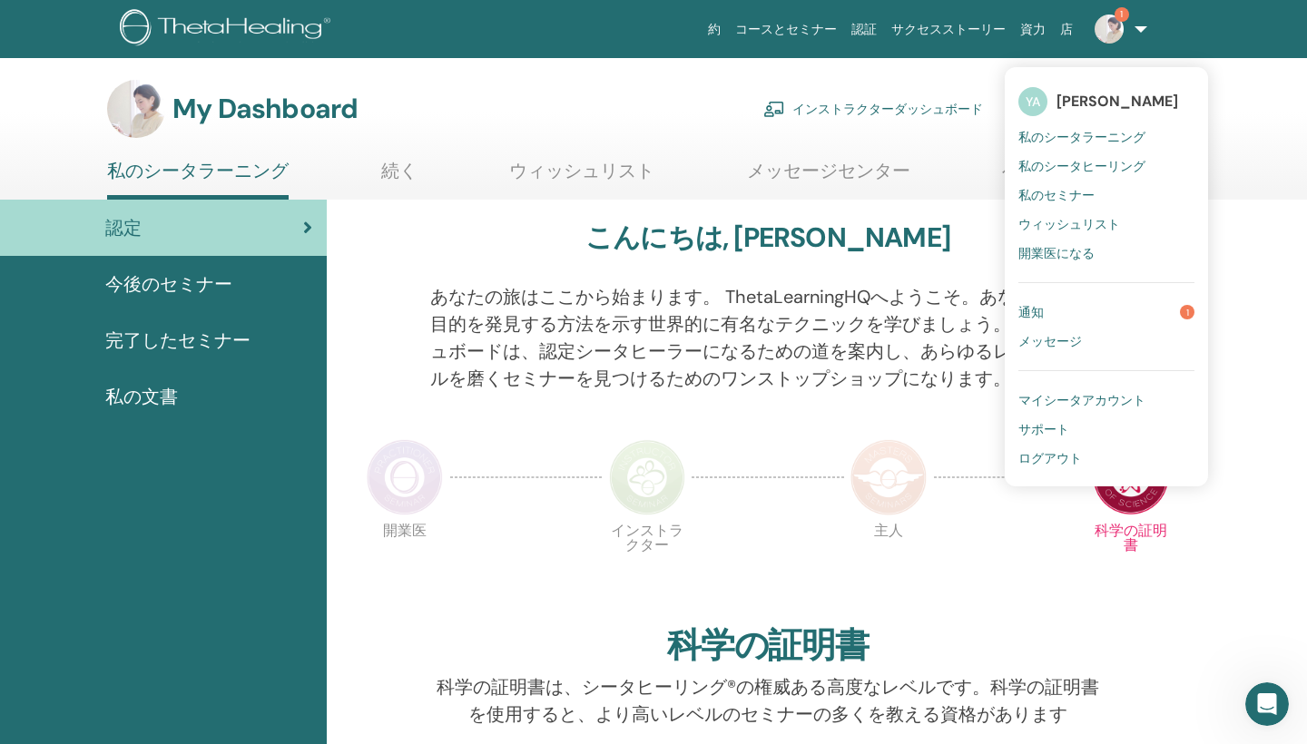
click at [1117, 36] on img at bounding box center [1108, 29] width 29 height 29
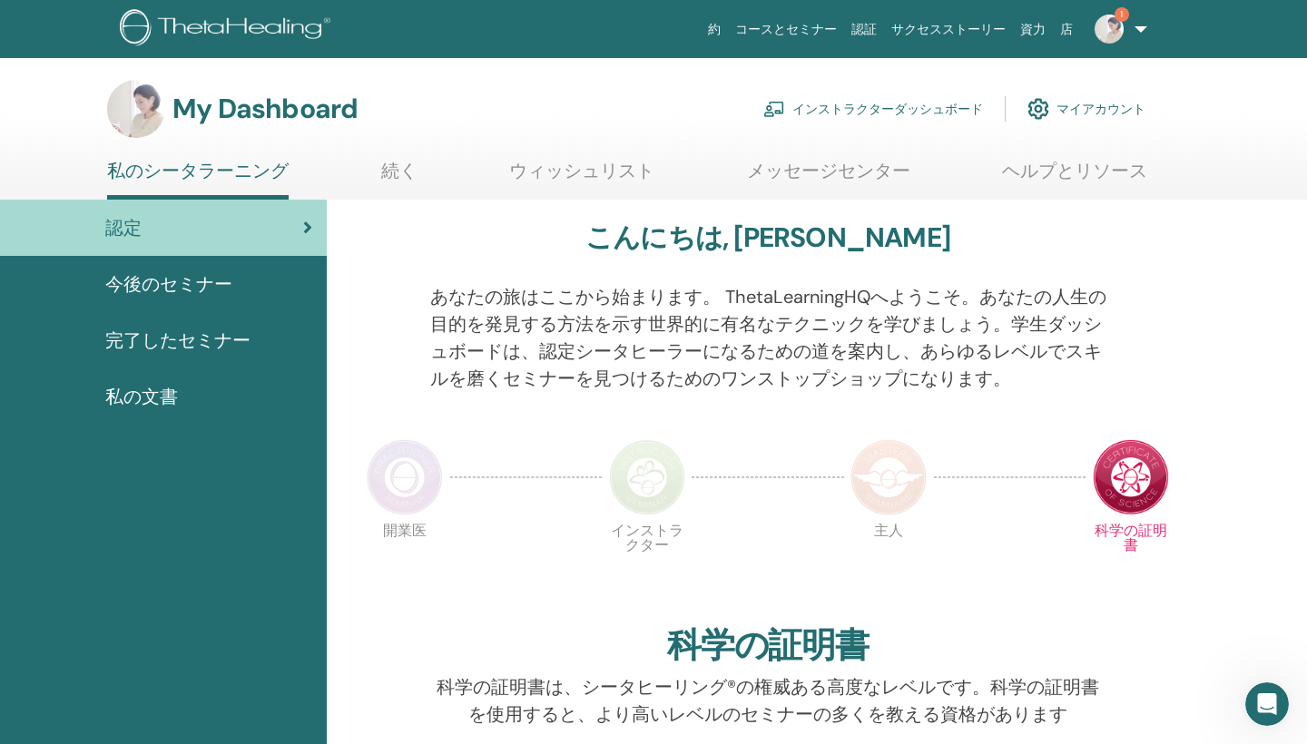
drag, startPoint x: 1117, startPoint y: 39, endPoint x: 1263, endPoint y: 57, distance: 147.2
click at [1263, 57] on nav "約 コースとセミナー 認証 サクセスストーリー 資力 店 1 YA Yoshino Abe 私のシータラーニング 私のシータヒーリング 私のセミナー ウィッシ…" at bounding box center [653, 29] width 1307 height 58
click at [201, 295] on span "今後のセミナー" at bounding box center [168, 283] width 127 height 27
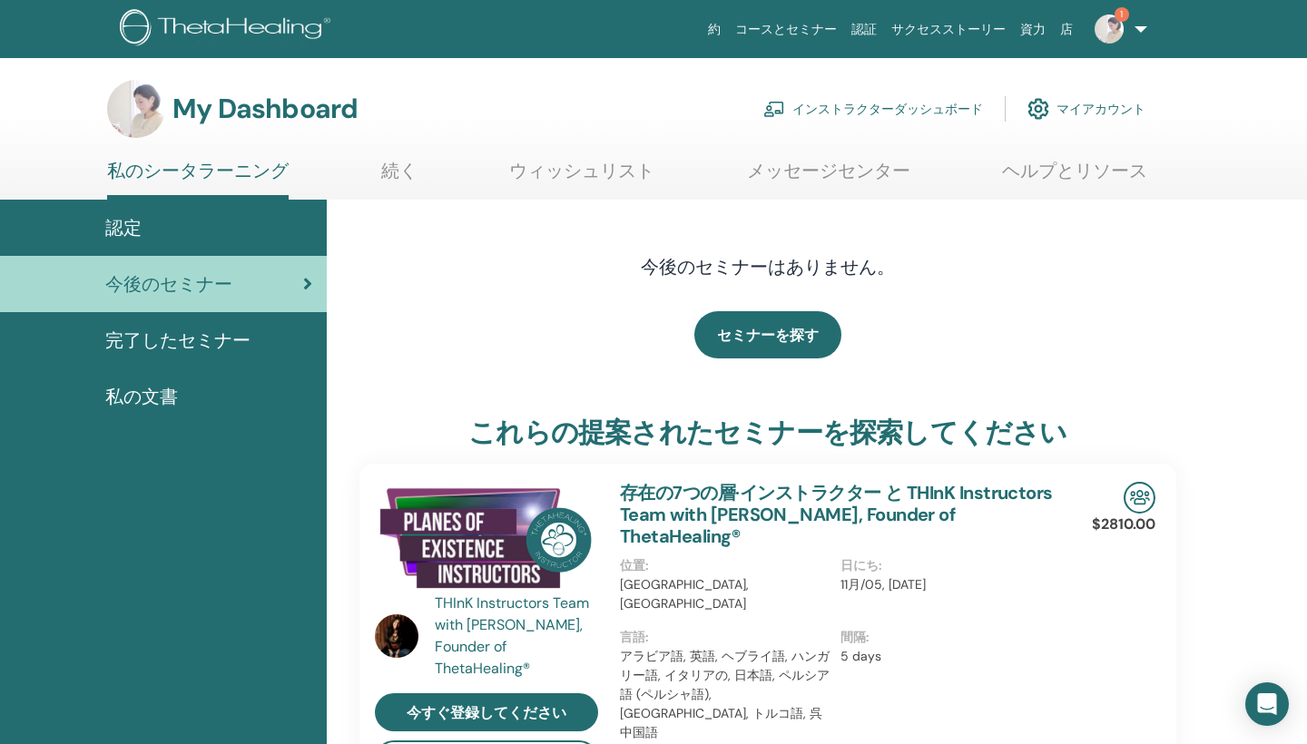
click at [185, 162] on link "私のシータラーニング" at bounding box center [197, 180] width 181 height 40
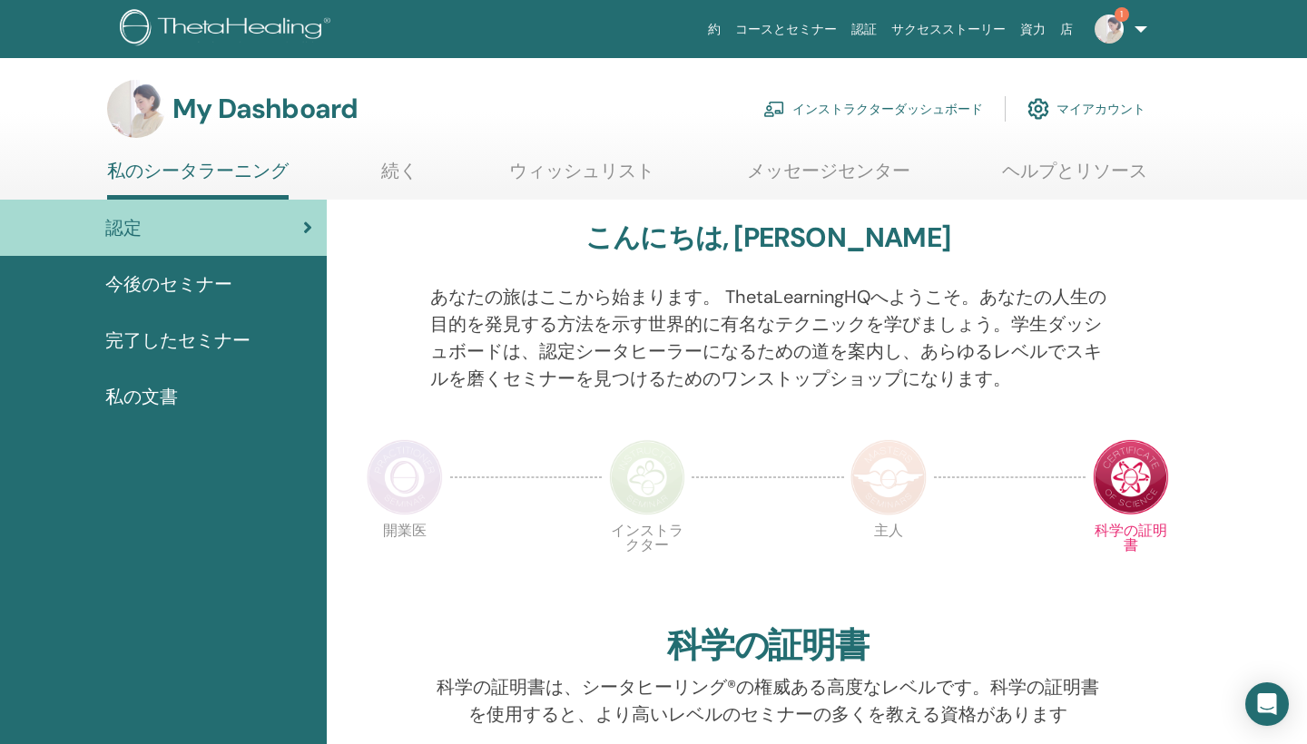
click at [1113, 30] on img at bounding box center [1108, 29] width 29 height 29
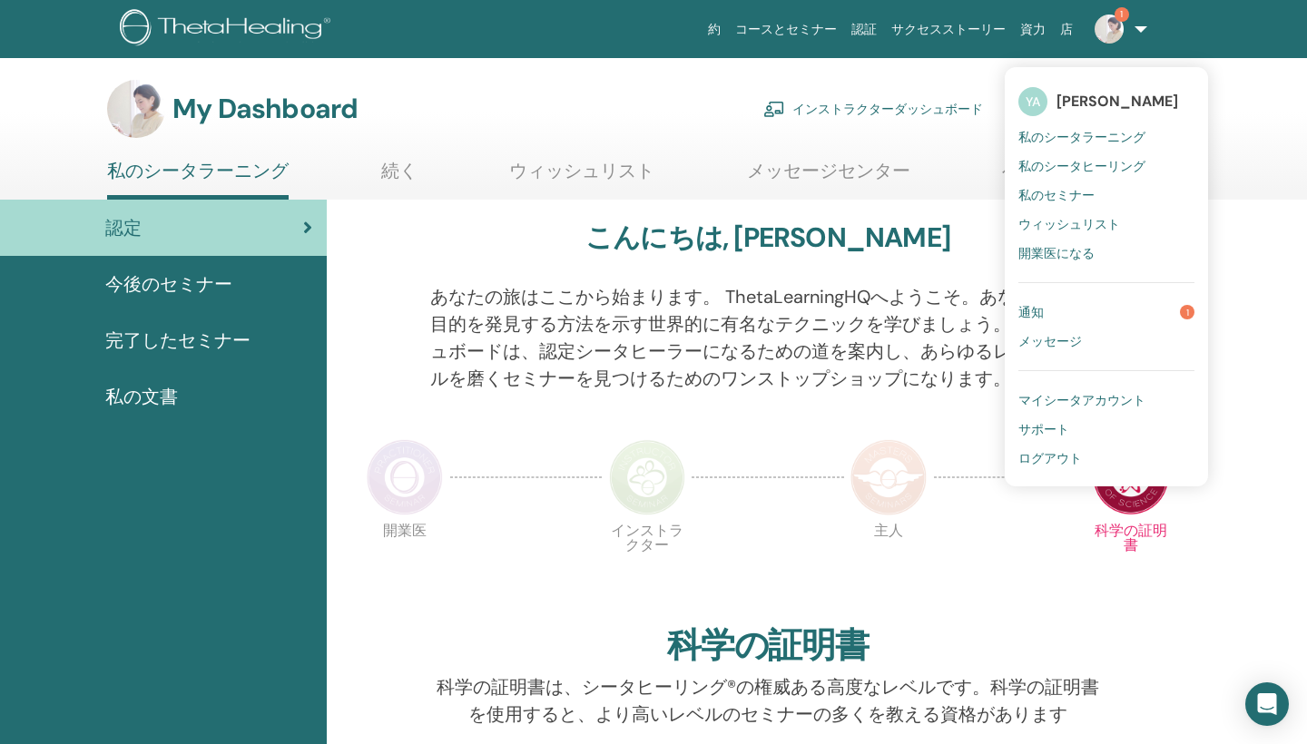
click at [1123, 312] on link "通知 1" at bounding box center [1106, 312] width 176 height 29
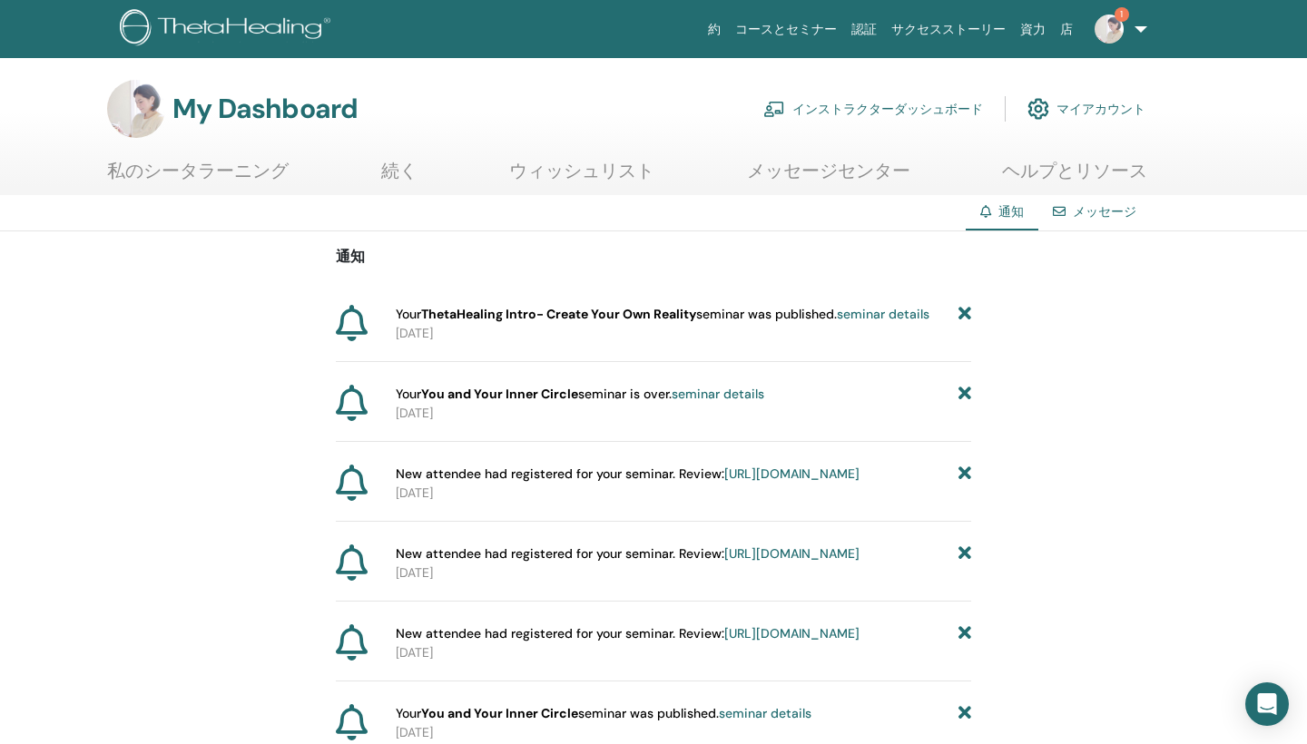
click at [693, 317] on strong "ThetaHealing Intro- Create Your Own Reality" at bounding box center [558, 314] width 275 height 16
click at [800, 307] on span "Your ThetaHealing Intro- Create Your Own Reality seminar was published. seminar…" at bounding box center [663, 314] width 534 height 19
click at [201, 174] on link "私のシータラーニング" at bounding box center [197, 177] width 181 height 35
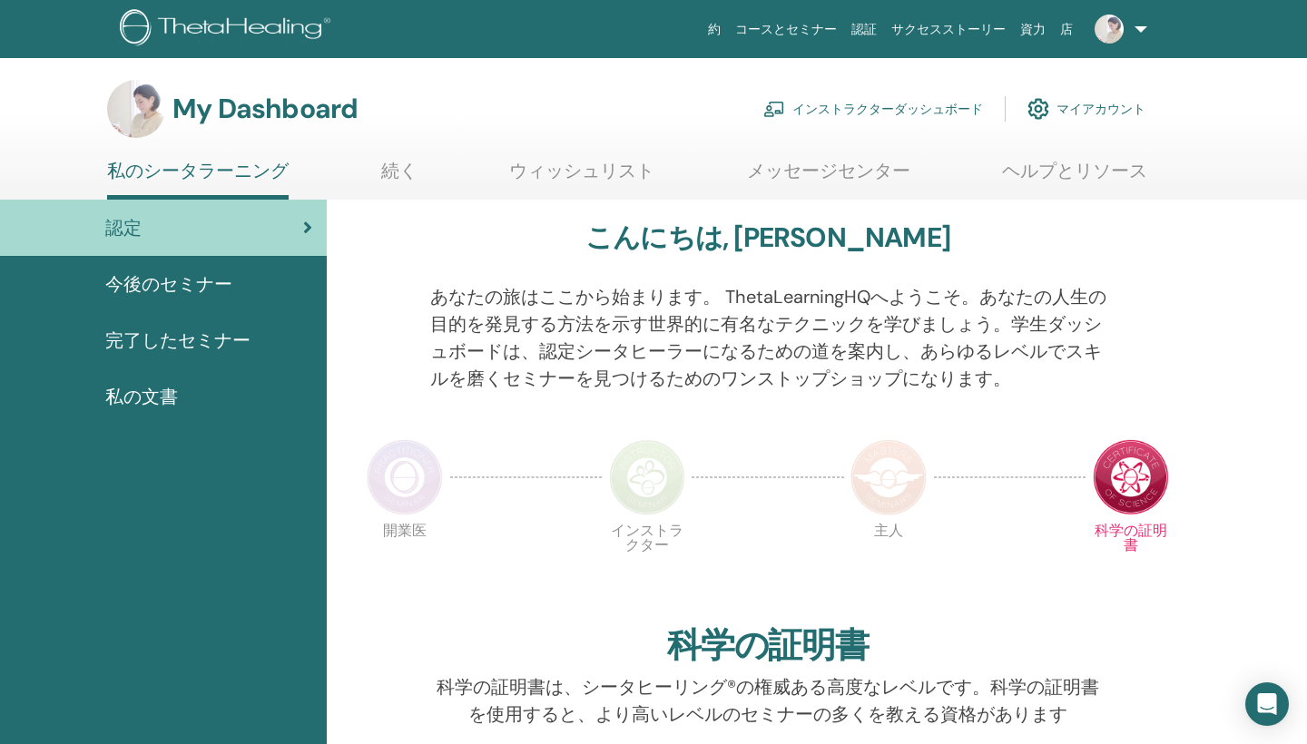
click at [873, 108] on link "インストラクターダッシュボード" at bounding box center [873, 109] width 220 height 40
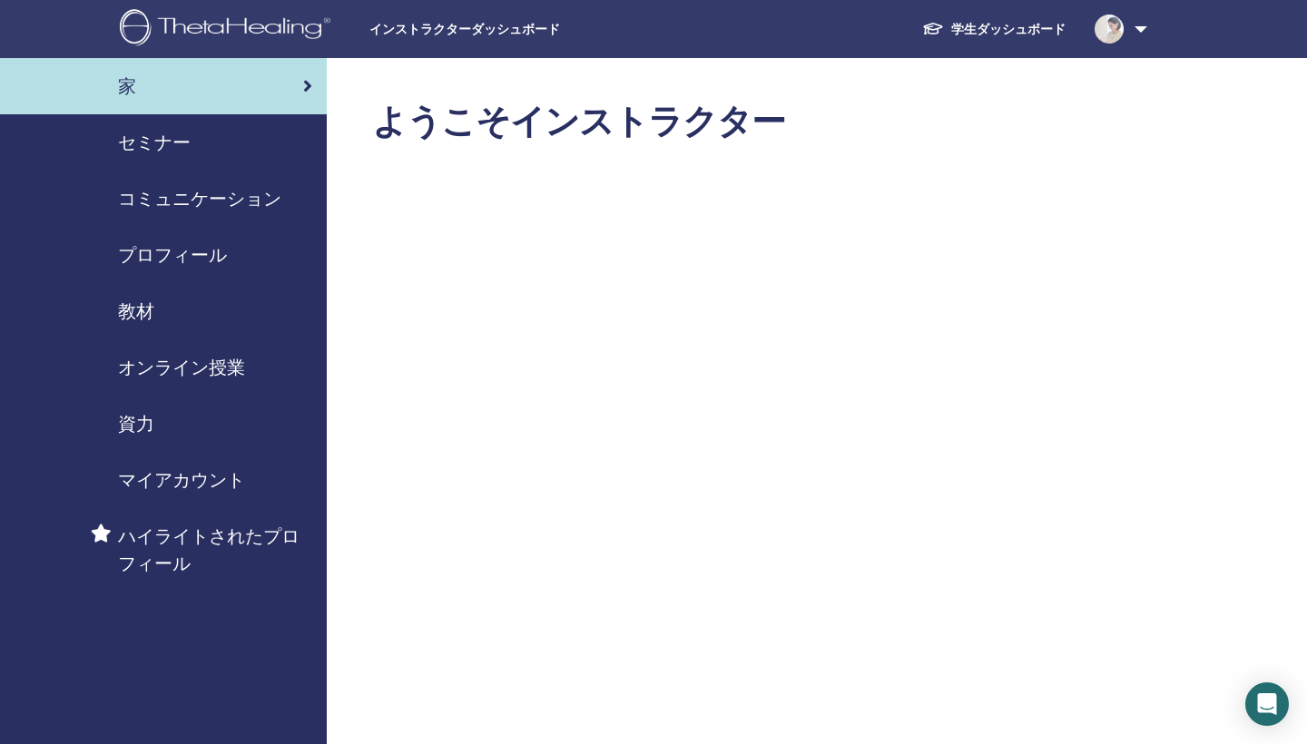
click at [174, 142] on span "セミナー" at bounding box center [154, 142] width 73 height 27
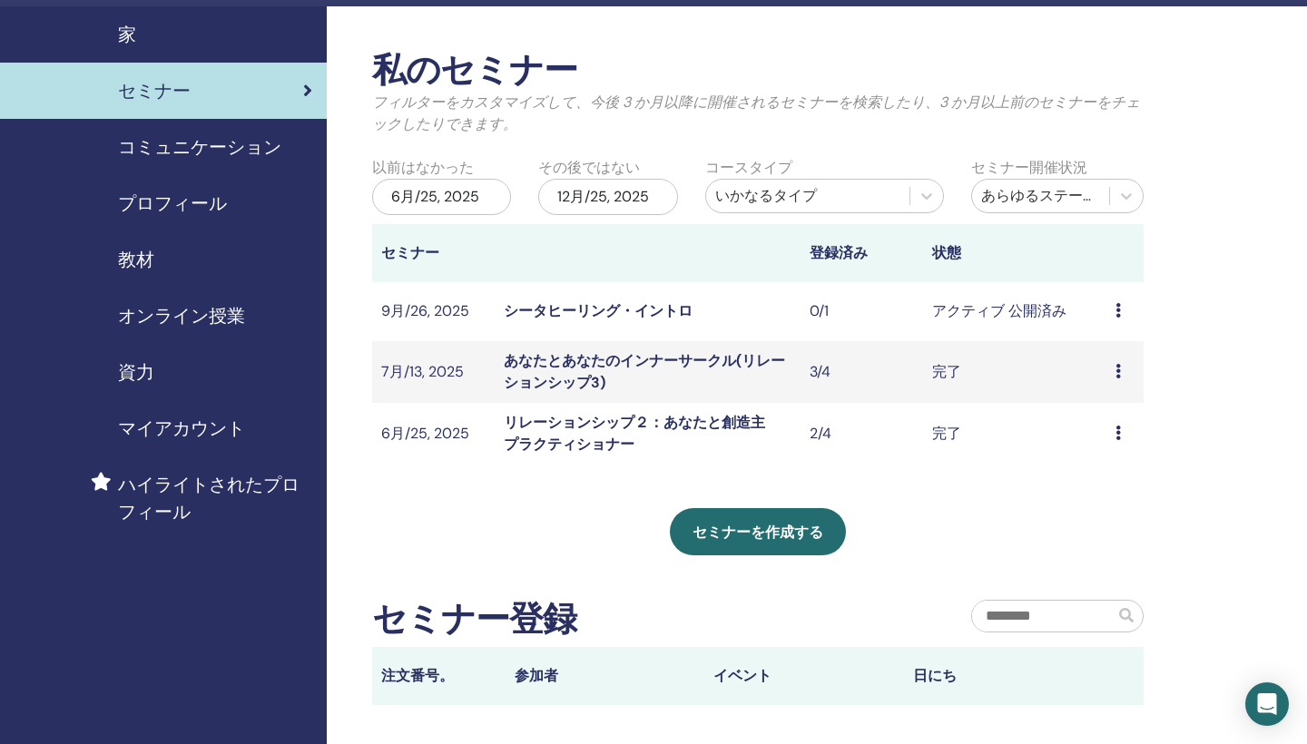
scroll to position [52, 0]
click at [1113, 310] on td "プレビュー 編集 出席者 キャンセル" at bounding box center [1124, 311] width 37 height 59
click at [1117, 313] on icon at bounding box center [1117, 310] width 5 height 15
click at [1200, 238] on div "私のセミナー フィルターをカスタマイズして、今後 3 か月以降に開催されるセミナーを検索したり、3 か月以上前のセミナーをチェックしたりできます。 以前はなか…" at bounding box center [817, 482] width 980 height 953
click at [666, 310] on link "シータヒーリング・イントロ" at bounding box center [598, 310] width 189 height 19
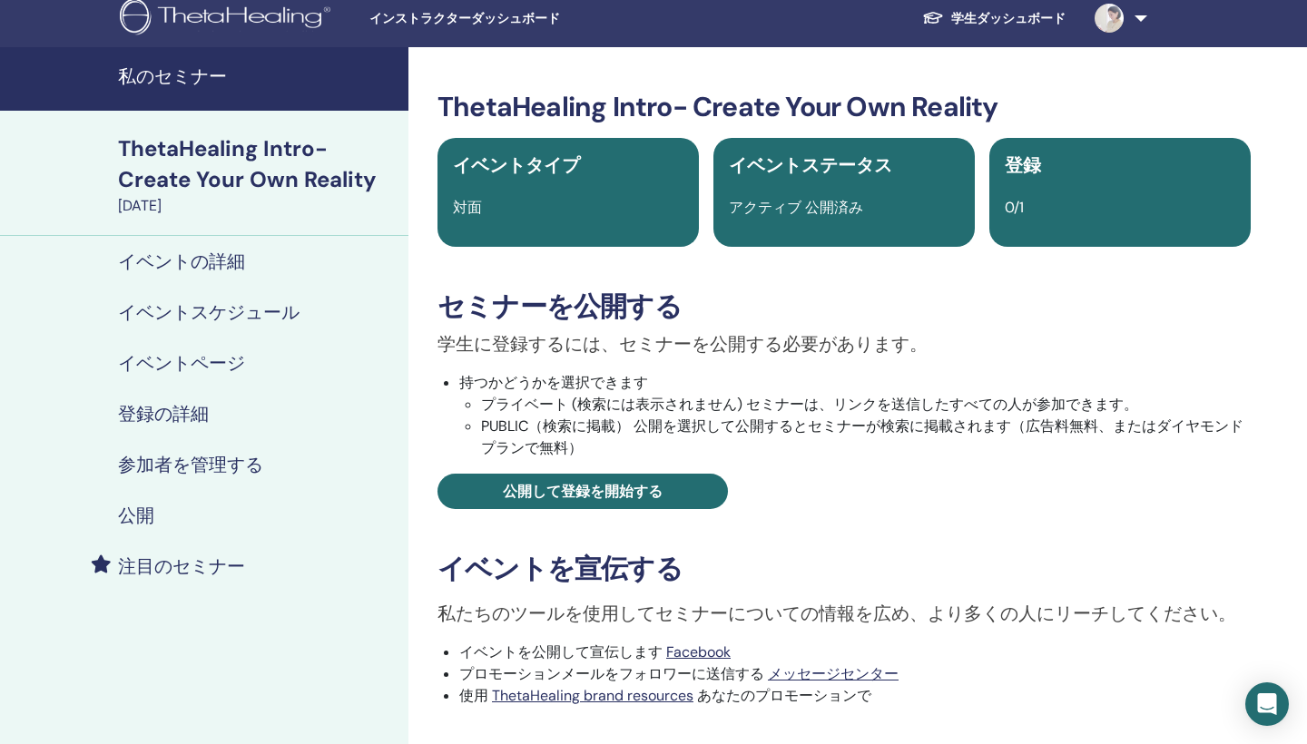
scroll to position [15, 0]
